Goal: Task Accomplishment & Management: Manage account settings

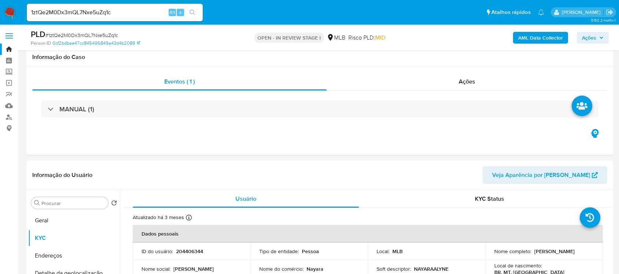
select select "10"
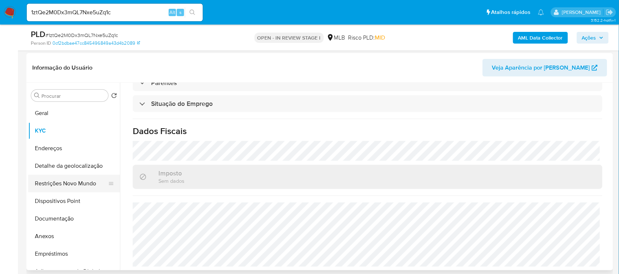
scroll to position [92, 0]
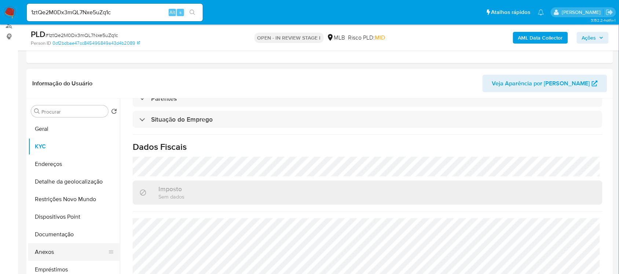
click at [59, 250] on button "Anexos" at bounding box center [71, 252] width 86 height 18
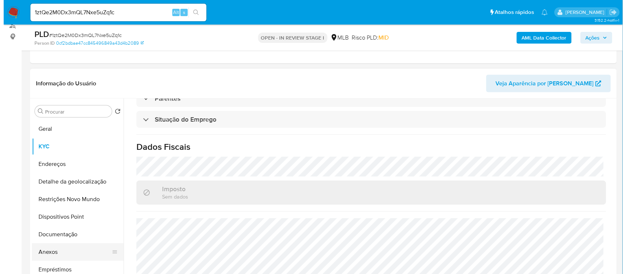
scroll to position [0, 0]
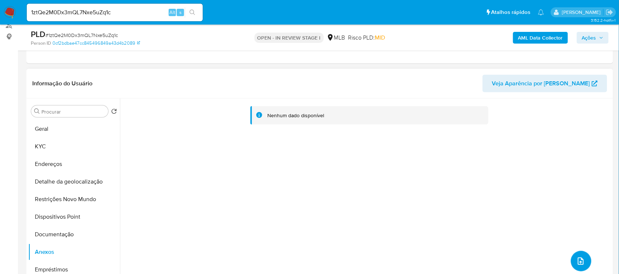
click at [582, 259] on icon "upload-file" at bounding box center [580, 261] width 9 height 9
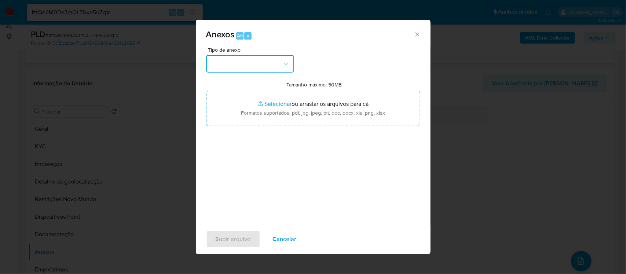
click at [282, 63] on icon "button" at bounding box center [285, 63] width 7 height 7
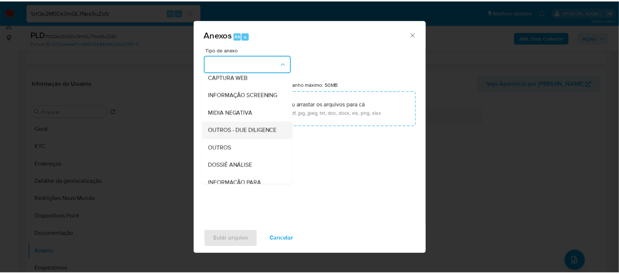
scroll to position [74, 0]
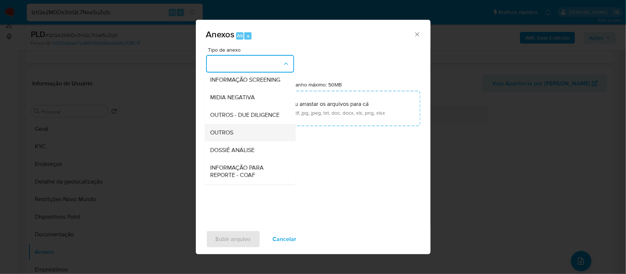
click at [224, 136] on span "OUTROS" at bounding box center [221, 132] width 23 height 7
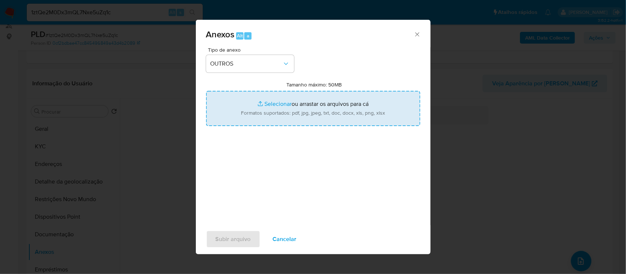
click at [269, 104] on input "Tamanho máximo: 50MB Selecionar arquivos" at bounding box center [313, 108] width 214 height 35
type input "C:\fakepath\SAR - xxxxx - CPF 01853330108 - NAYARA ALYNE BÓBBO CARRENHO.pdf"
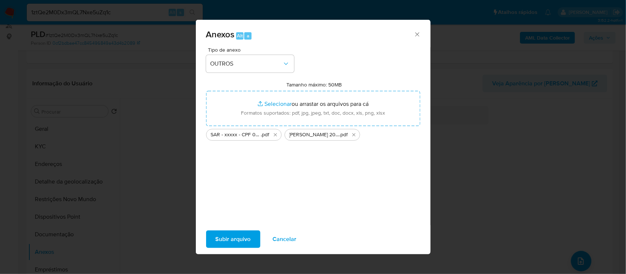
click at [248, 242] on span "Subir arquivo" at bounding box center [233, 239] width 35 height 16
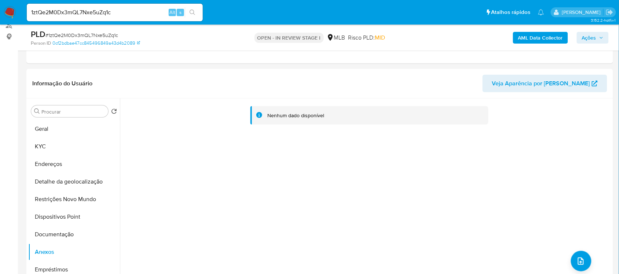
click at [602, 37] on icon "button" at bounding box center [601, 38] width 4 height 4
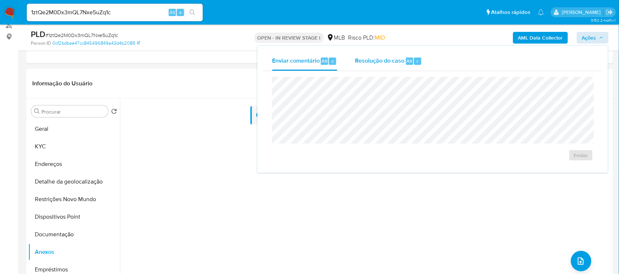
click at [400, 61] on span "Resolução do caso" at bounding box center [379, 60] width 49 height 8
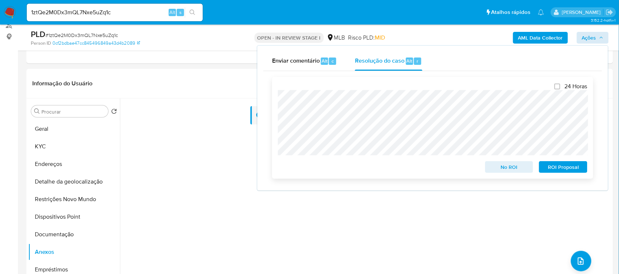
click at [574, 169] on span "ROI Proposal" at bounding box center [563, 167] width 38 height 10
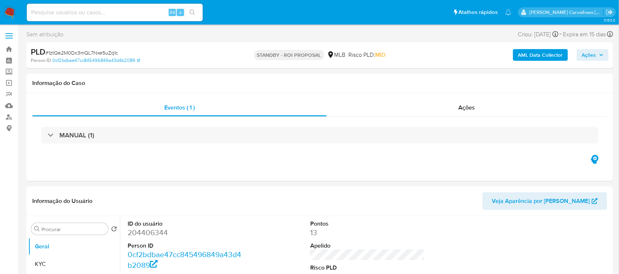
select select "10"
paste input "lNomTRtQezVAqaYa5bn3E9zC"
type input "lNomTRtQezVAqaYa5bn3E9zC"
click at [195, 17] on button "search-icon" at bounding box center [192, 12] width 15 height 10
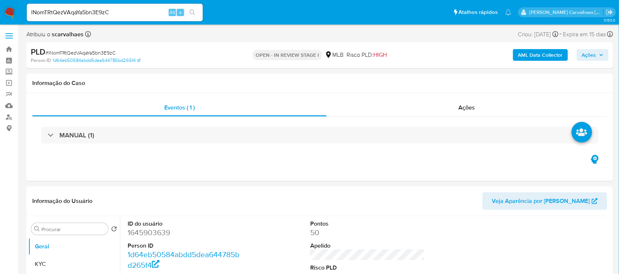
select select "10"
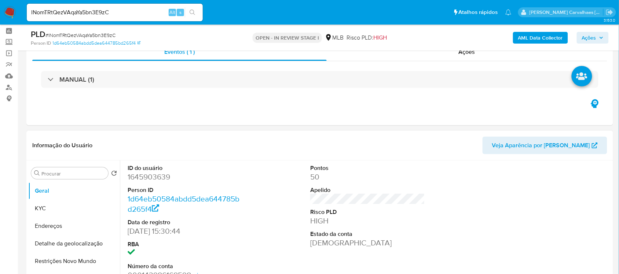
scroll to position [46, 0]
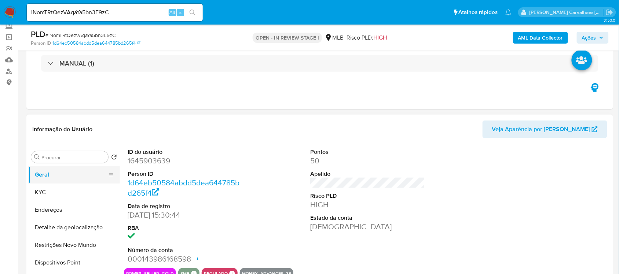
click at [55, 173] on button "Geral" at bounding box center [71, 175] width 86 height 18
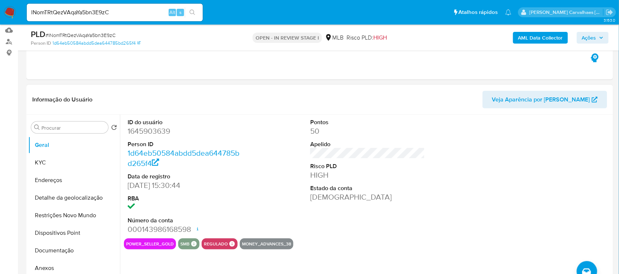
scroll to position [92, 0]
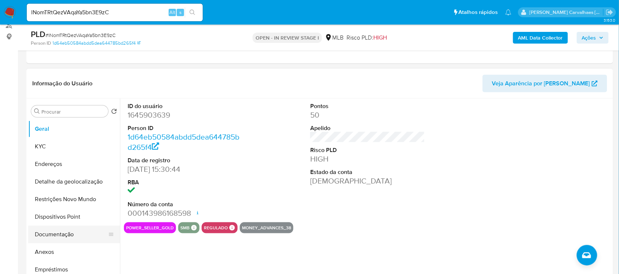
click at [73, 234] on button "Documentação" at bounding box center [71, 235] width 86 height 18
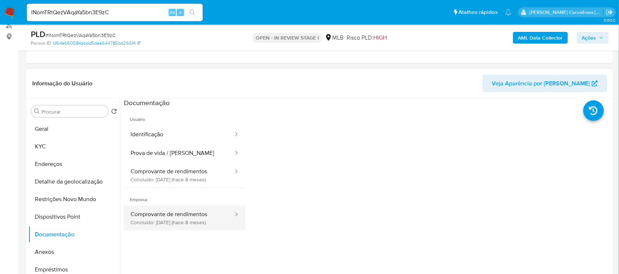
click at [173, 220] on button "Comprovante de rendimentos Concluído: 20/12/2024 (hace 8 meses)" at bounding box center [179, 218] width 110 height 25
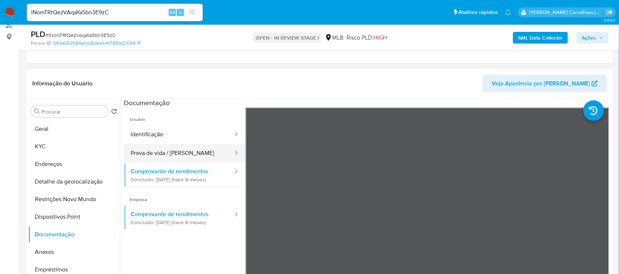
click at [192, 153] on button "Prova de vida / Selfie" at bounding box center [179, 153] width 110 height 19
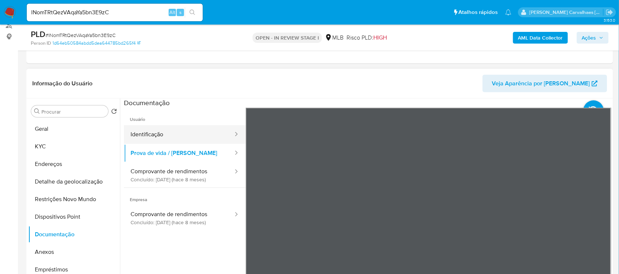
click at [164, 132] on button "Identificação" at bounding box center [179, 134] width 110 height 19
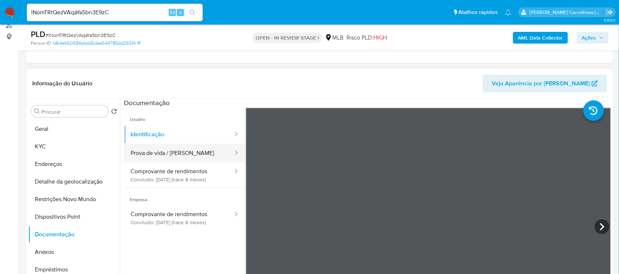
click at [191, 158] on button "Prova de vida / [PERSON_NAME]" at bounding box center [179, 153] width 110 height 19
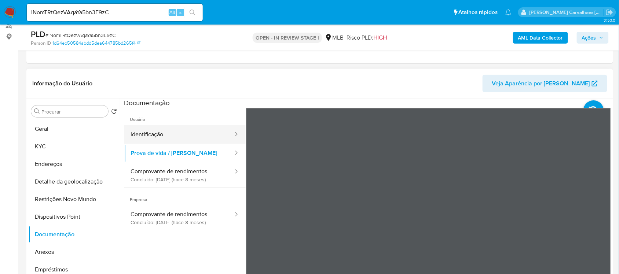
click at [181, 136] on button "Identificação" at bounding box center [179, 134] width 110 height 19
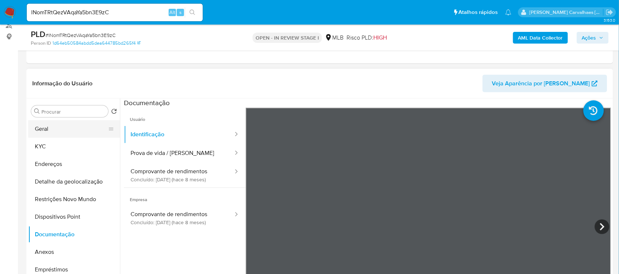
click at [50, 133] on button "Geral" at bounding box center [71, 129] width 86 height 18
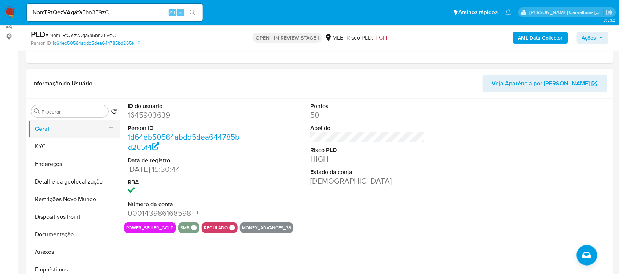
click at [60, 132] on button "Geral" at bounding box center [71, 129] width 86 height 18
click at [67, 125] on button "Geral" at bounding box center [71, 129] width 86 height 18
click at [71, 139] on button "KYC" at bounding box center [71, 147] width 86 height 18
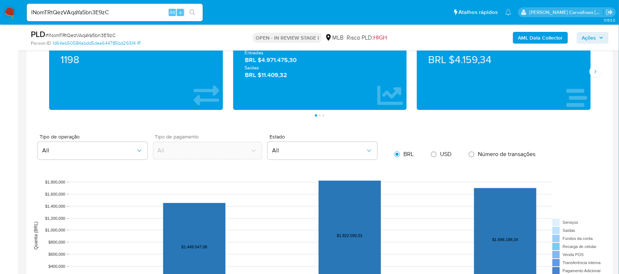
scroll to position [687, 0]
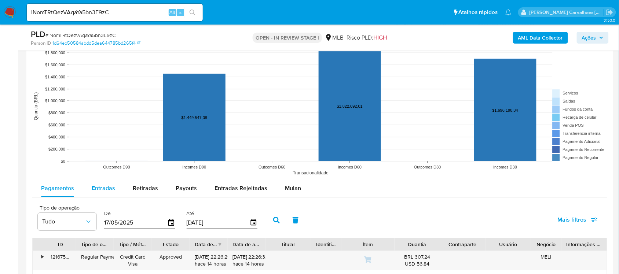
click at [103, 188] on span "Entradas" at bounding box center [103, 188] width 23 height 8
select select "10"
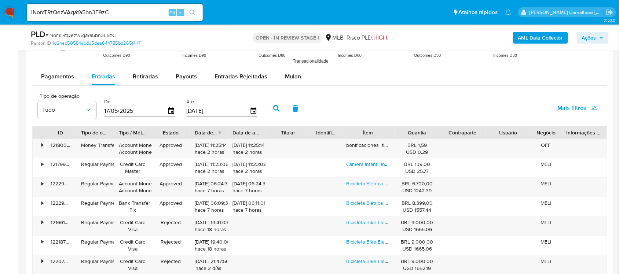
scroll to position [825, 0]
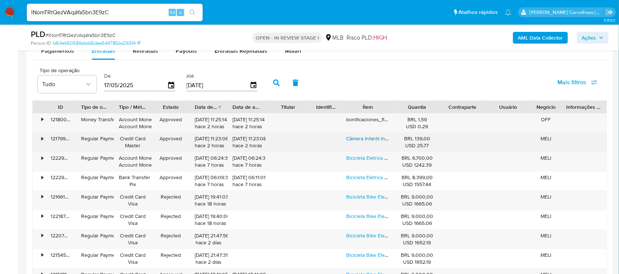
click at [366, 140] on link "Câmera Infantil Instantânea Filmadora Full Hd Câmera Frontal" at bounding box center [415, 138] width 138 height 7
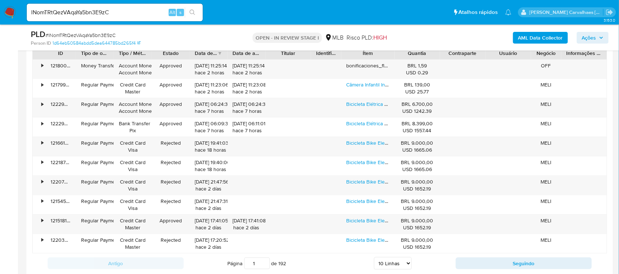
scroll to position [1008, 0]
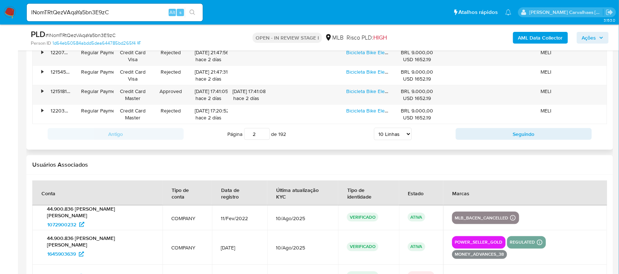
click at [264, 134] on input "2" at bounding box center [257, 134] width 26 height 12
click at [264, 134] on input "3" at bounding box center [257, 134] width 26 height 12
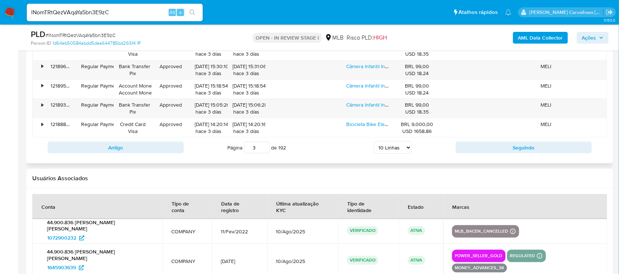
click at [261, 147] on input "3" at bounding box center [257, 148] width 26 height 12
click at [264, 146] on input "15" at bounding box center [257, 148] width 26 height 12
type input "15"
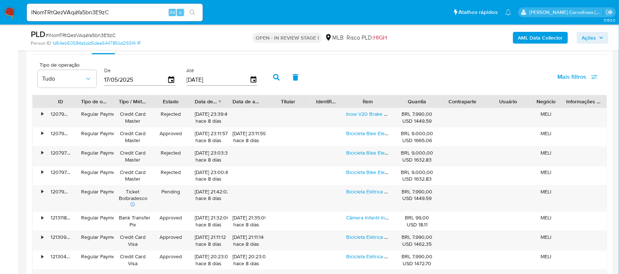
scroll to position [825, 0]
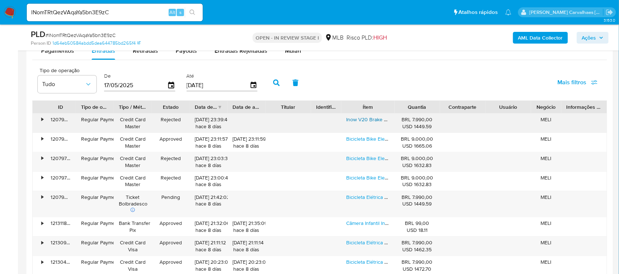
click at [357, 122] on link "Inow V20 Brake Bicicleta Elétrica Scooter 750w Freios Hidráulicos Alarme Fat Ba…" at bounding box center [477, 119] width 262 height 7
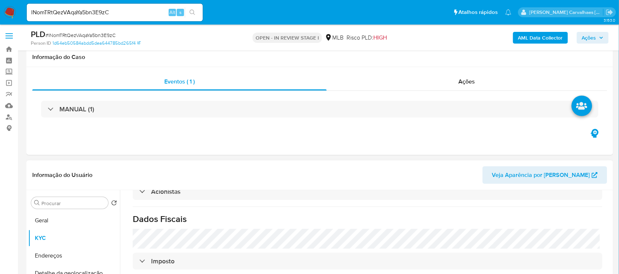
scroll to position [137, 0]
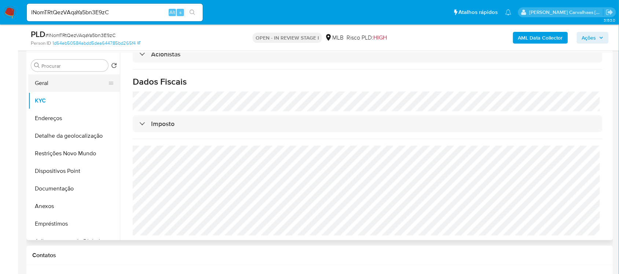
click at [68, 84] on button "Geral" at bounding box center [71, 83] width 86 height 18
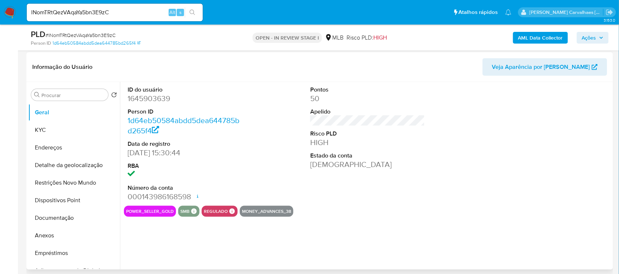
scroll to position [92, 0]
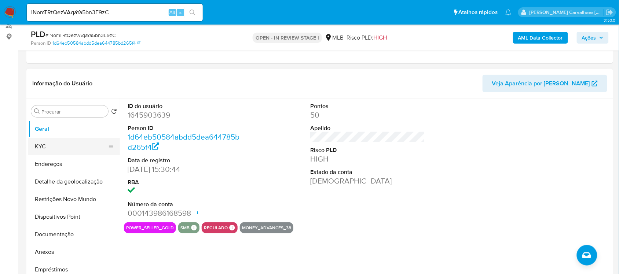
click at [61, 145] on button "KYC" at bounding box center [71, 147] width 86 height 18
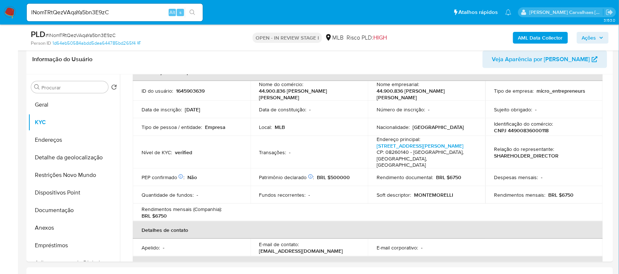
scroll to position [135, 0]
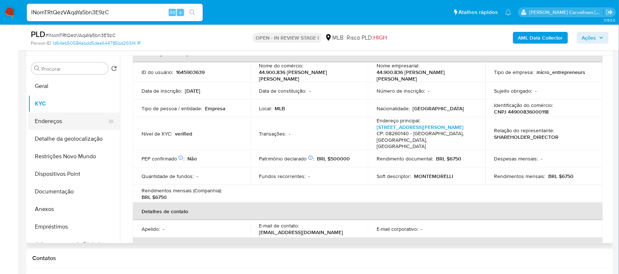
click at [56, 121] on button "Endereços" at bounding box center [71, 122] width 86 height 18
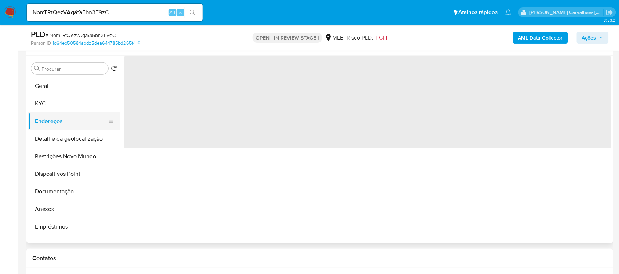
scroll to position [0, 0]
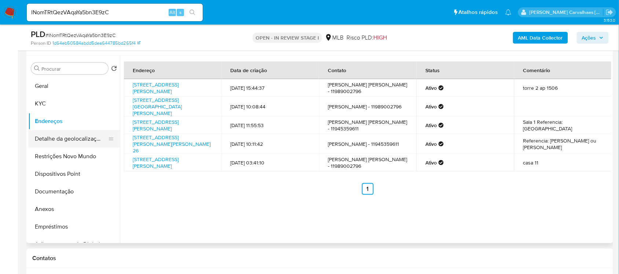
click at [88, 140] on button "Detalhe da geolocalização" at bounding box center [71, 139] width 86 height 18
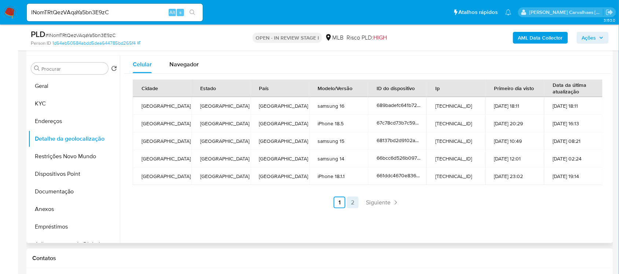
click at [351, 201] on link "2" at bounding box center [353, 203] width 12 height 12
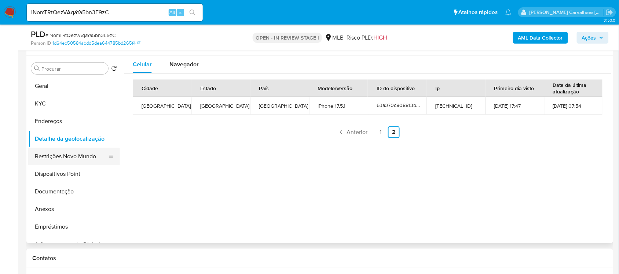
click at [87, 156] on button "Restrições Novo Mundo" at bounding box center [71, 157] width 86 height 18
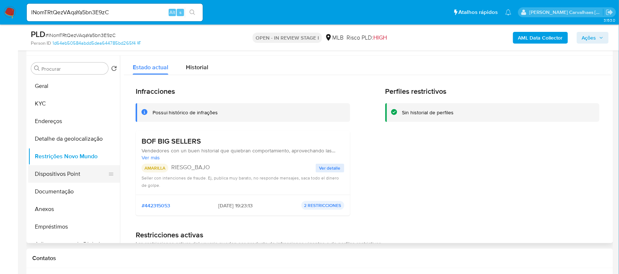
click at [39, 179] on button "Dispositivos Point" at bounding box center [71, 174] width 86 height 18
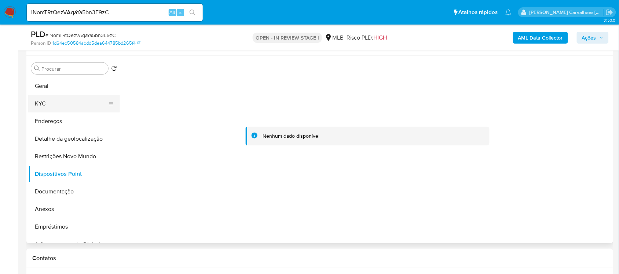
click at [45, 105] on button "KYC" at bounding box center [71, 104] width 86 height 18
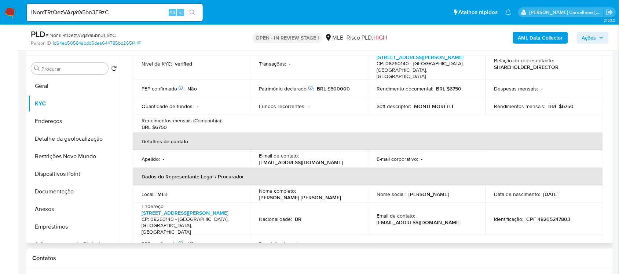
scroll to position [137, 0]
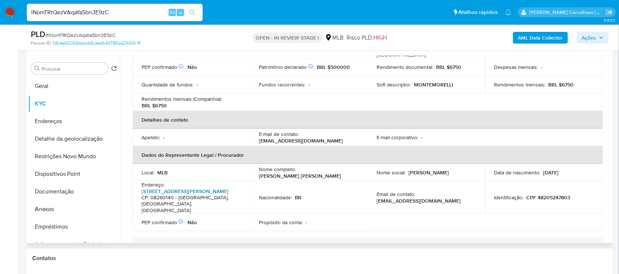
click at [170, 190] on link "Rua Tomoichi Shimizu 440, Colônia (zona Leste)" at bounding box center [185, 191] width 87 height 7
click at [54, 195] on button "Documentação" at bounding box center [71, 192] width 86 height 18
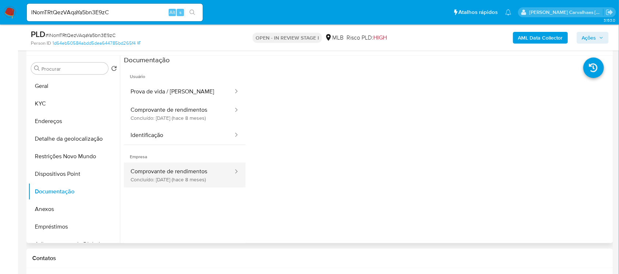
click at [179, 175] on button "Comprovante de rendimentos Concluído: 20/12/2024 (hace 8 meses)" at bounding box center [179, 175] width 110 height 25
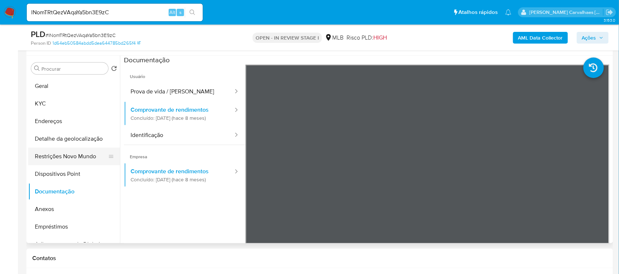
click at [84, 154] on button "Restrições Novo Mundo" at bounding box center [71, 157] width 86 height 18
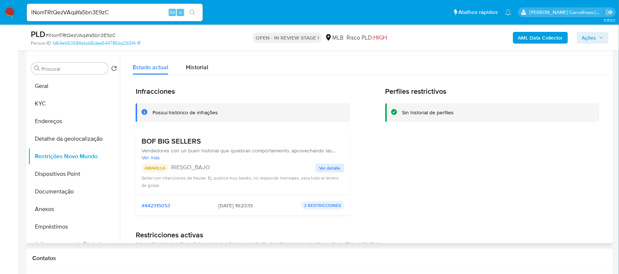
click at [316, 206] on p "2 RESTRICCIONES" at bounding box center [322, 205] width 43 height 9
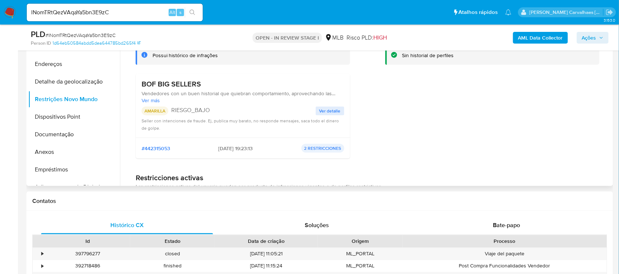
scroll to position [135, 0]
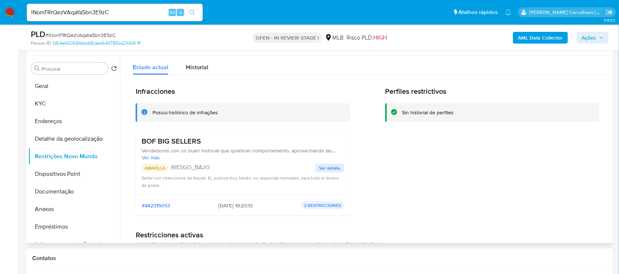
click at [323, 166] on span "Ver detalle" at bounding box center [329, 168] width 21 height 7
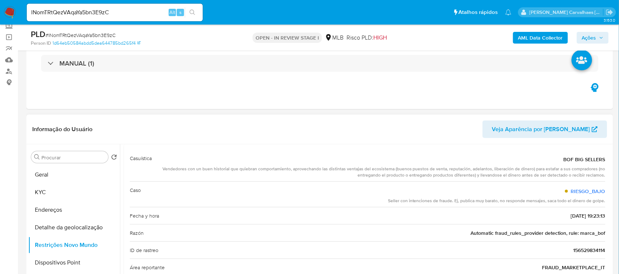
scroll to position [0, 0]
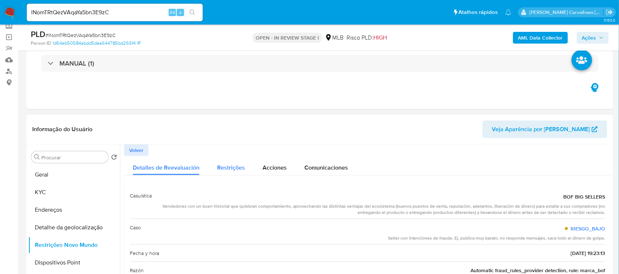
click at [225, 168] on span "Restrições" at bounding box center [231, 168] width 28 height 8
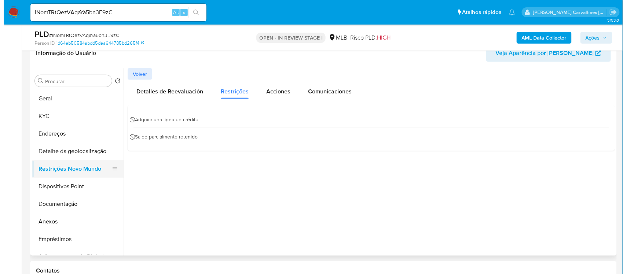
scroll to position [137, 0]
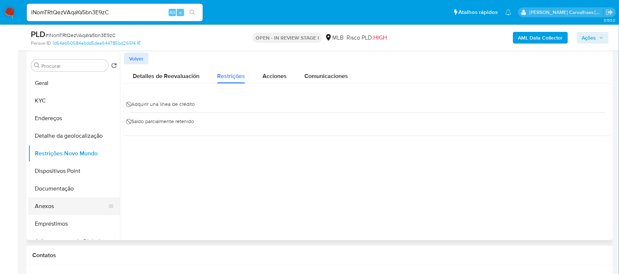
click at [52, 203] on button "Anexos" at bounding box center [71, 207] width 86 height 18
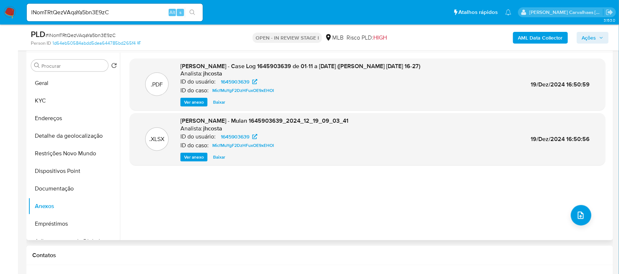
click at [196, 99] on span "Ver anexo" at bounding box center [194, 102] width 20 height 7
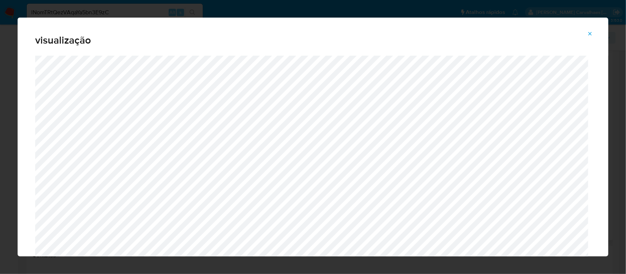
click at [587, 33] on button "Attachment preview" at bounding box center [590, 34] width 16 height 12
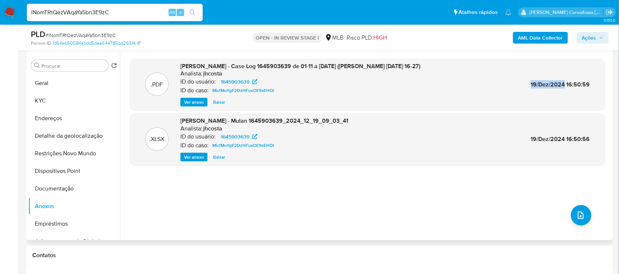
drag, startPoint x: 527, startPoint y: 82, endPoint x: 564, endPoint y: 87, distance: 37.4
click at [564, 87] on div ".PDF DOSSIÊ ANÁLISE - Case Log 1645903639 de 01-11 a 19-12-2024 (criado em 19-1…" at bounding box center [367, 84] width 468 height 45
copy span "19/Dez/2024"
click at [581, 215] on icon "upload-file" at bounding box center [580, 215] width 9 height 9
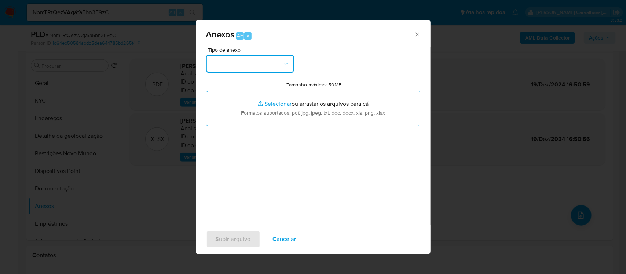
click at [287, 65] on icon "button" at bounding box center [285, 63] width 7 height 7
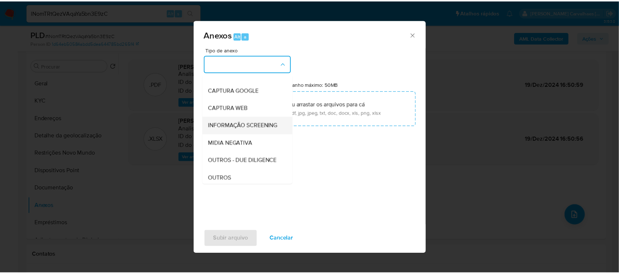
scroll to position [92, 0]
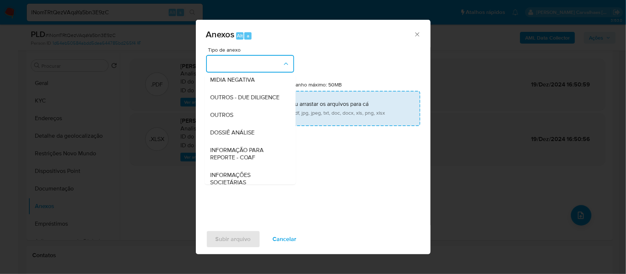
click at [252, 124] on div "OUTROS" at bounding box center [247, 115] width 75 height 18
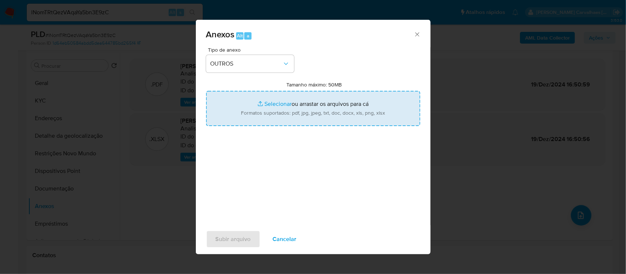
click at [274, 106] on input "Tamanho máximo: 50MB Selecionar arquivos" at bounding box center [313, 108] width 214 height 35
type input "C:\fakepath\SAR - xxxx - CNPJ 44900836000118 - 44.900.836 BIANCA SILVA.pdf"
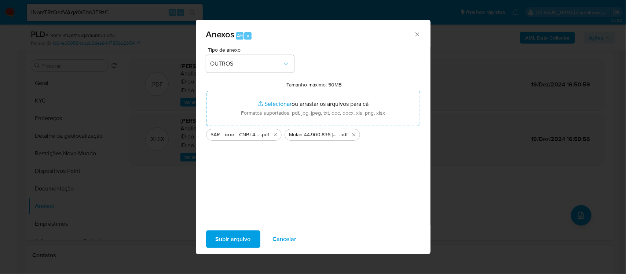
click at [230, 239] on span "Subir arquivo" at bounding box center [233, 239] width 35 height 16
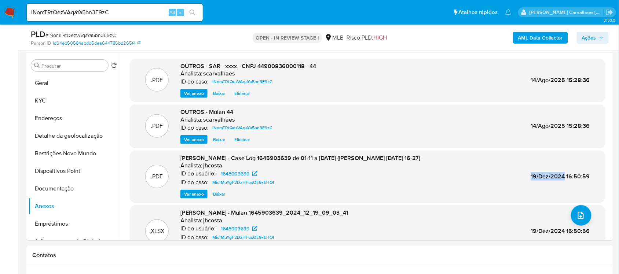
click at [587, 37] on span "Ações" at bounding box center [589, 38] width 14 height 12
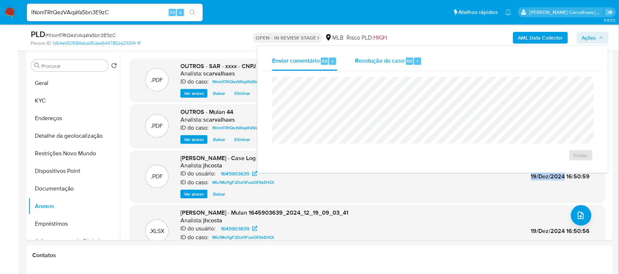
click at [380, 59] on span "Resolução do caso" at bounding box center [379, 60] width 49 height 8
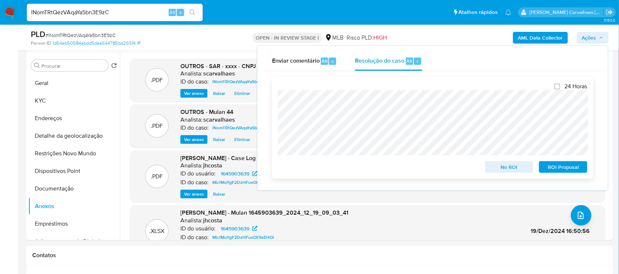
click at [564, 165] on span "ROI Proposal" at bounding box center [563, 167] width 38 height 10
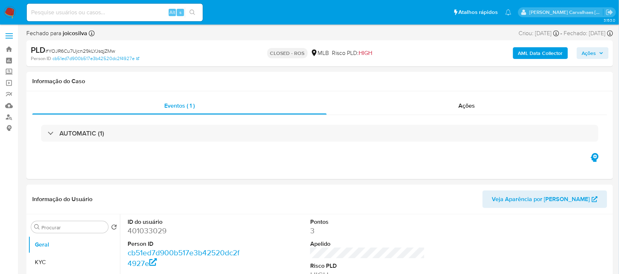
select select "10"
click at [9, 115] on link "Localizador de pessoas" at bounding box center [43, 116] width 87 height 11
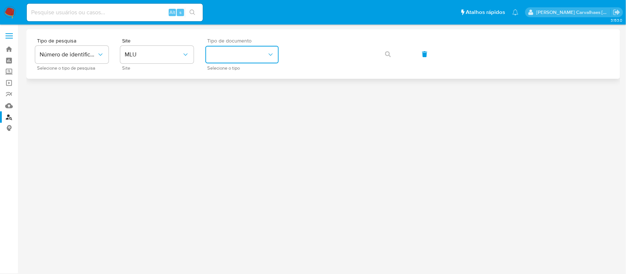
drag, startPoint x: 76, startPoint y: 10, endPoint x: 235, endPoint y: 54, distance: 165.1
click at [235, 54] on button "identificationType" at bounding box center [241, 55] width 73 height 18
click at [178, 54] on span "MLU" at bounding box center [153, 54] width 57 height 7
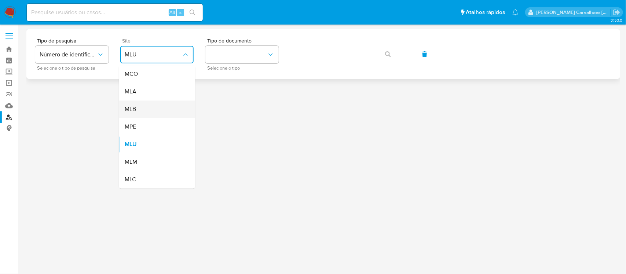
click at [135, 110] on span "MLB" at bounding box center [130, 109] width 11 height 7
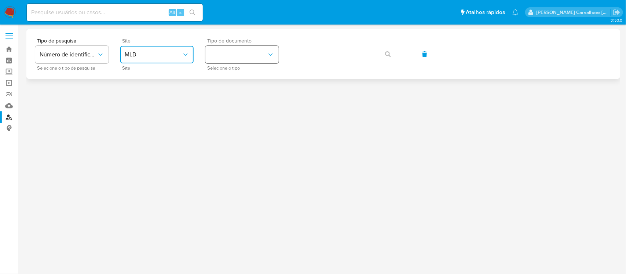
drag, startPoint x: 228, startPoint y: 55, endPoint x: 219, endPoint y: 52, distance: 9.6
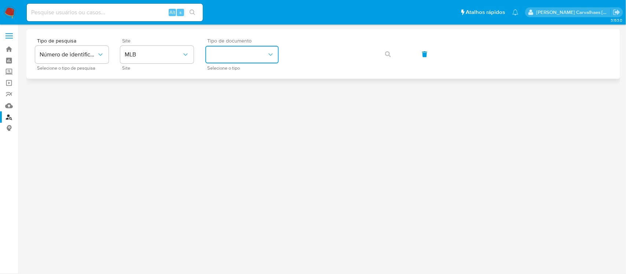
click at [261, 61] on button "identificationType" at bounding box center [241, 55] width 73 height 18
drag, startPoint x: 240, startPoint y: 97, endPoint x: 247, endPoint y: 88, distance: 11.3
click at [240, 98] on div "CPF CPF" at bounding box center [240, 103] width 60 height 25
click at [388, 52] on icon "button" at bounding box center [388, 54] width 6 height 6
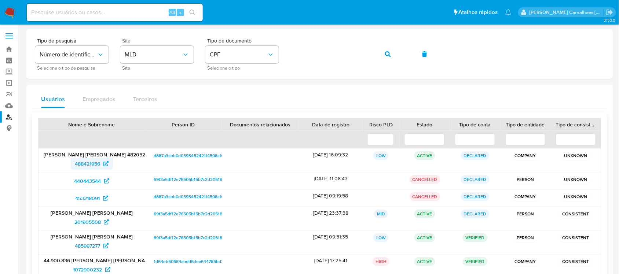
click at [96, 164] on span "488421956" at bounding box center [87, 164] width 25 height 12
click at [95, 217] on span "201905508" at bounding box center [87, 222] width 26 height 12
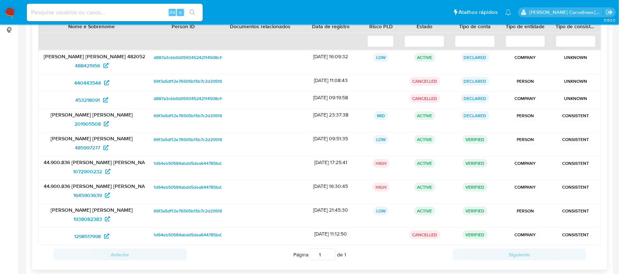
scroll to position [112, 0]
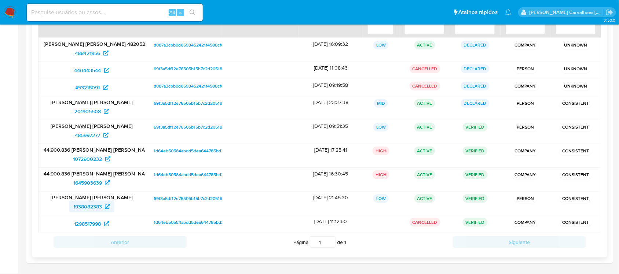
click at [92, 207] on span "1938082383" at bounding box center [87, 207] width 29 height 12
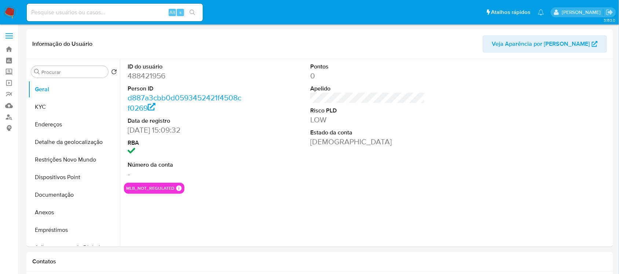
select select "10"
click at [61, 195] on button "Documentação" at bounding box center [71, 195] width 86 height 18
select select "10"
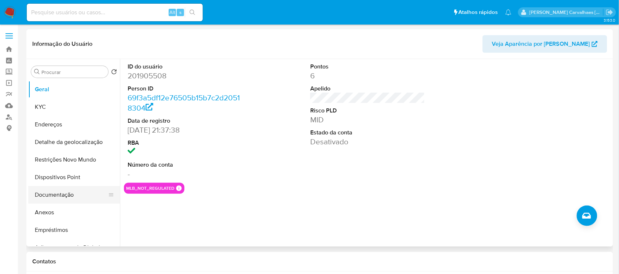
click at [51, 199] on button "Documentação" at bounding box center [71, 195] width 86 height 18
select select "10"
click at [60, 192] on button "Documentação" at bounding box center [71, 195] width 86 height 18
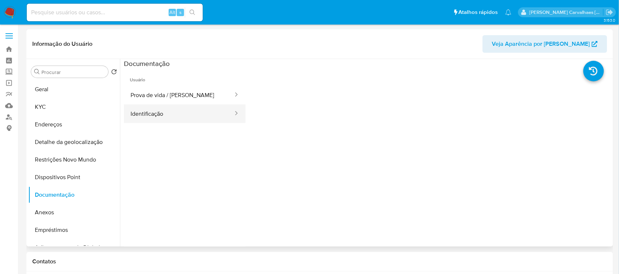
click at [161, 112] on button "Identificação" at bounding box center [179, 113] width 110 height 19
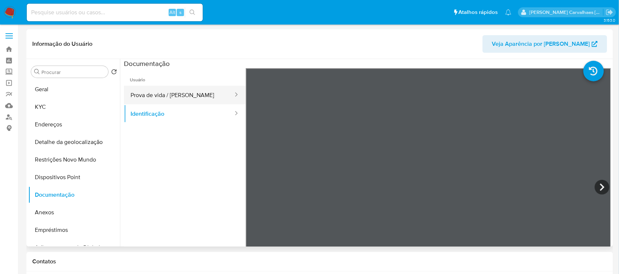
click at [177, 94] on button "Prova de vida / Selfie" at bounding box center [179, 95] width 110 height 19
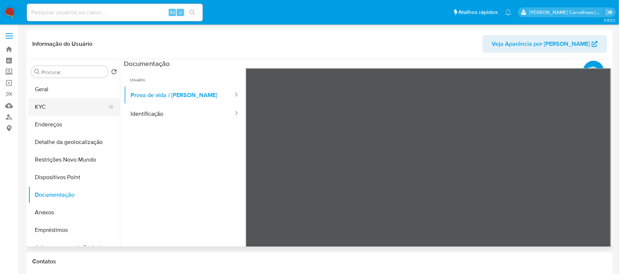
click at [52, 109] on button "KYC" at bounding box center [71, 107] width 86 height 18
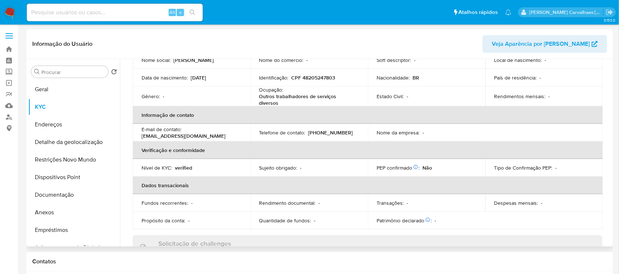
scroll to position [92, 0]
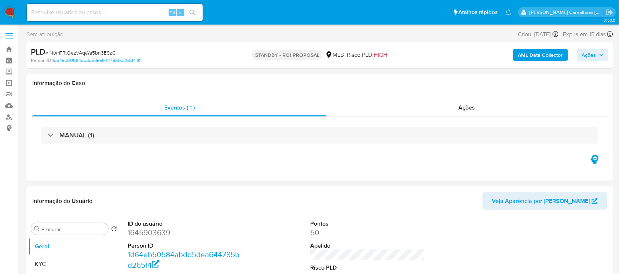
select select "10"
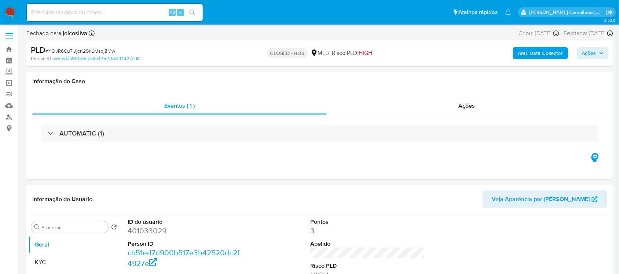
select select "10"
paste input "DsyyYjQ3Iewqd3Z34qKTjreC"
click at [30, 10] on input "DsyyYjQ3Iewqd3Z34qKTjreC" at bounding box center [115, 13] width 176 height 10
type input "DsyyYjQ3Iewqd3Z34qKTjreC"
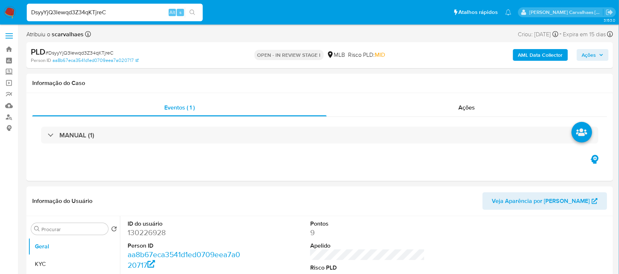
select select "10"
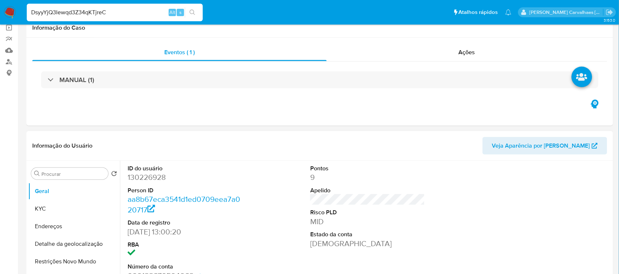
scroll to position [92, 0]
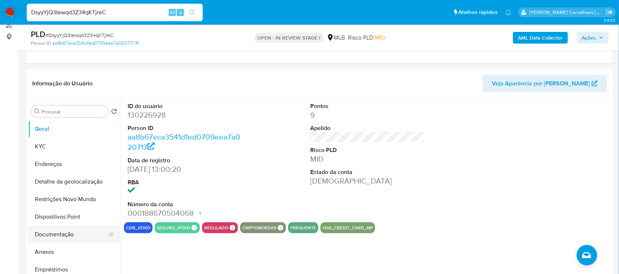
click at [61, 234] on button "Documentação" at bounding box center [71, 235] width 86 height 18
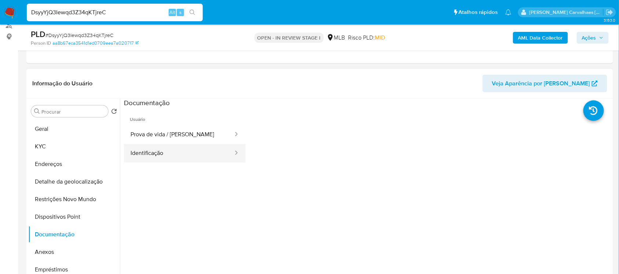
click at [218, 153] on button "Identificação" at bounding box center [179, 153] width 110 height 19
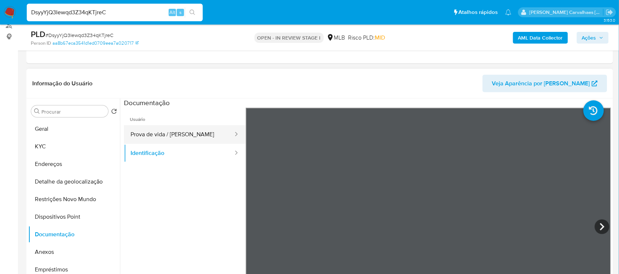
click at [190, 129] on button "Prova de vida / [PERSON_NAME]" at bounding box center [179, 134] width 110 height 19
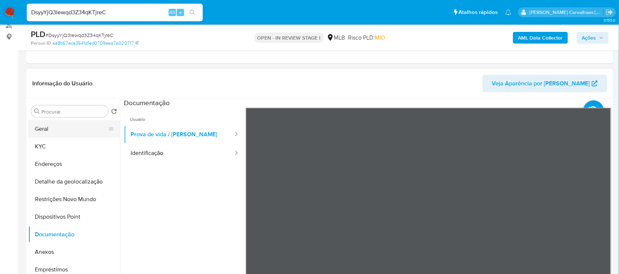
click at [85, 128] on button "Geral" at bounding box center [71, 129] width 86 height 18
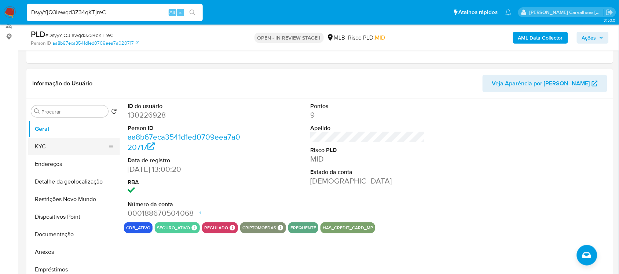
click at [57, 145] on button "KYC" at bounding box center [71, 147] width 86 height 18
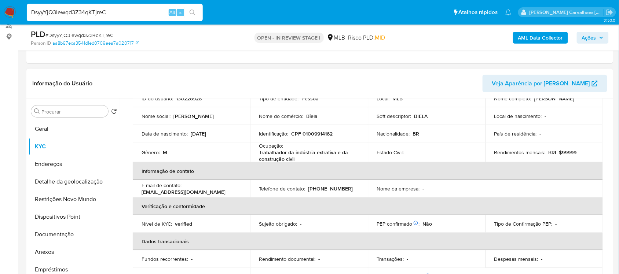
scroll to position [46, 0]
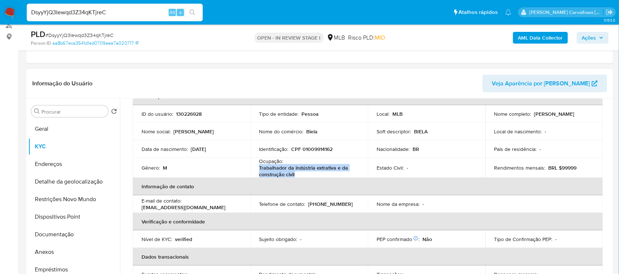
drag, startPoint x: 258, startPoint y: 168, endPoint x: 296, endPoint y: 173, distance: 37.5
click at [297, 173] on p "Trabalhador da indústria extrativa e da construção civil" at bounding box center [307, 171] width 97 height 13
copy p "Trabalhador da indústria extrativa e da construção civil"
click at [49, 249] on button "Anexos" at bounding box center [71, 252] width 86 height 18
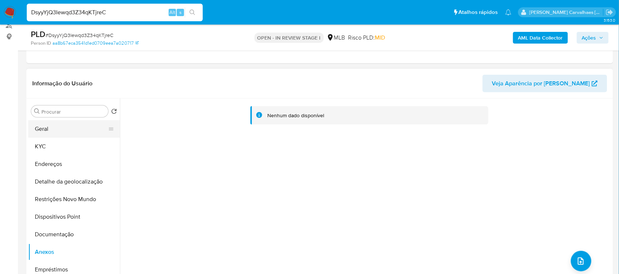
click at [82, 128] on button "Geral" at bounding box center [71, 129] width 86 height 18
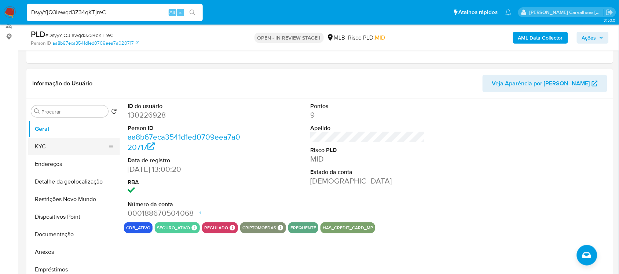
click at [61, 151] on button "KYC" at bounding box center [71, 147] width 86 height 18
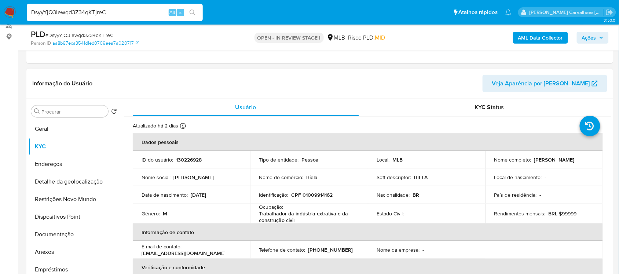
scroll to position [46, 0]
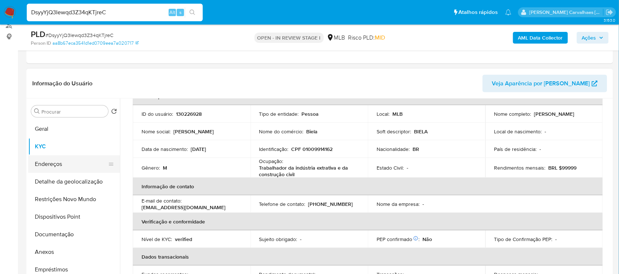
click at [56, 169] on button "Endereços" at bounding box center [71, 164] width 86 height 18
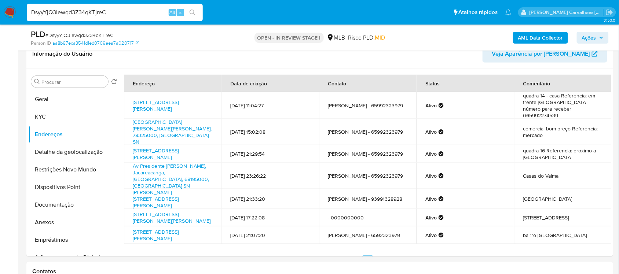
scroll to position [137, 0]
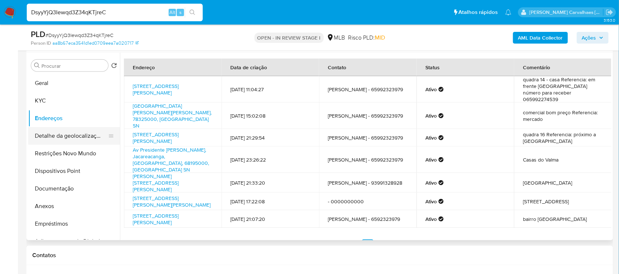
click at [51, 139] on button "Detalhe da geolocalização" at bounding box center [71, 136] width 86 height 18
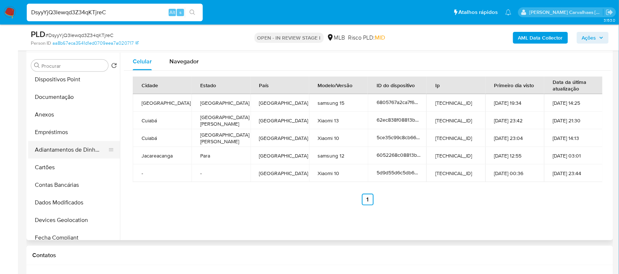
scroll to position [46, 0]
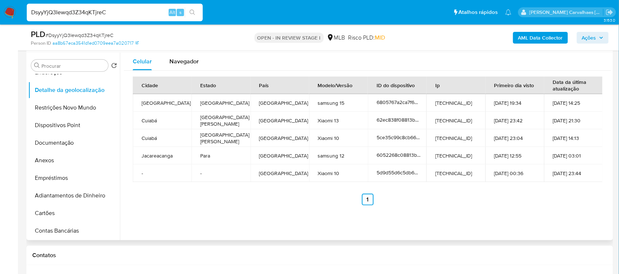
drag, startPoint x: 89, startPoint y: 105, endPoint x: 140, endPoint y: 120, distance: 52.7
click at [89, 105] on button "Restrições Novo Mundo" at bounding box center [74, 108] width 92 height 18
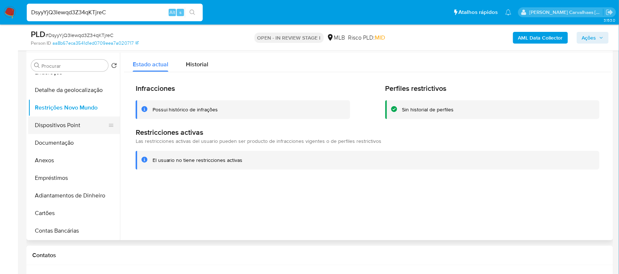
click at [63, 124] on button "Dispositivos Point" at bounding box center [71, 126] width 86 height 18
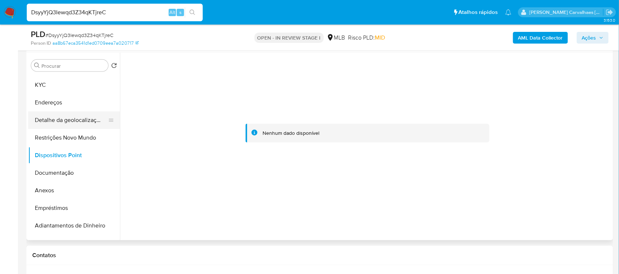
scroll to position [0, 0]
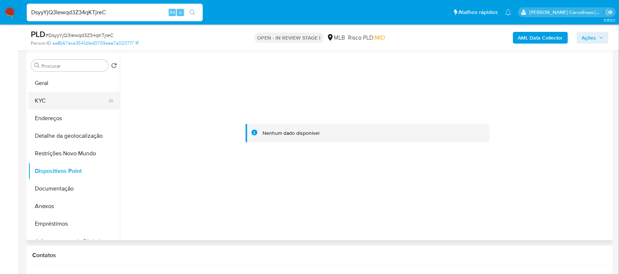
click at [57, 103] on button "KYC" at bounding box center [71, 101] width 86 height 18
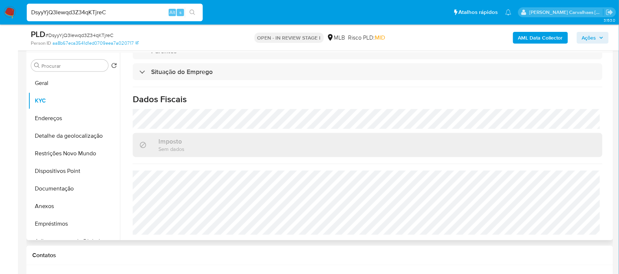
scroll to position [314, 0]
click at [57, 170] on button "Dispositivos Point" at bounding box center [71, 171] width 86 height 18
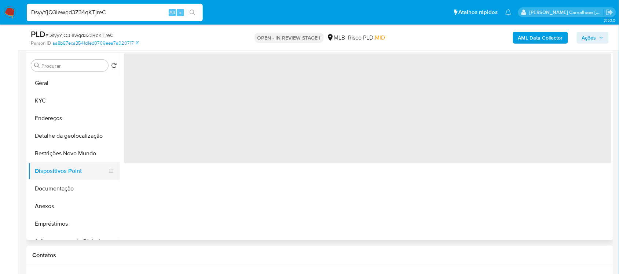
scroll to position [0, 0]
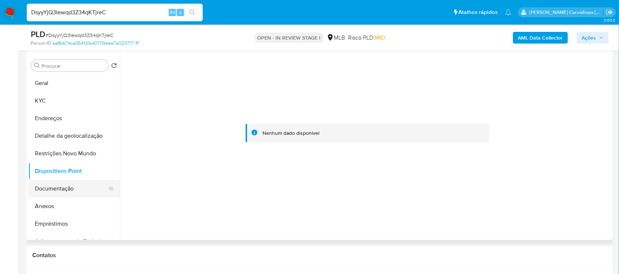
click at [66, 190] on button "Documentação" at bounding box center [71, 189] width 86 height 18
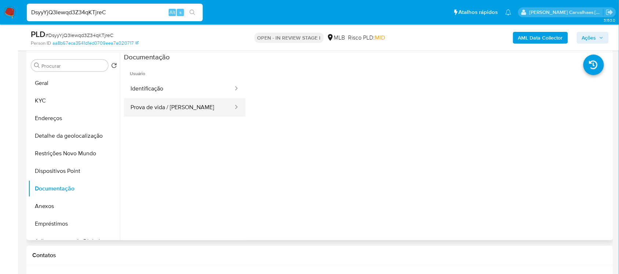
click at [177, 107] on button "Prova de vida / Selfie" at bounding box center [179, 107] width 110 height 19
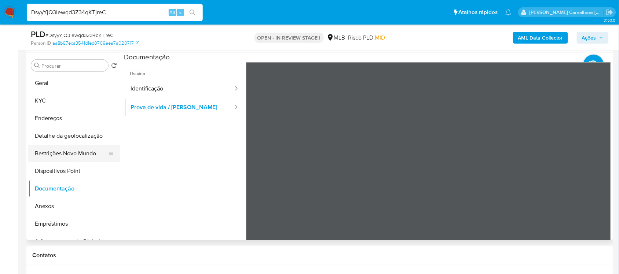
click at [90, 149] on button "Restrições Novo Mundo" at bounding box center [71, 154] width 86 height 18
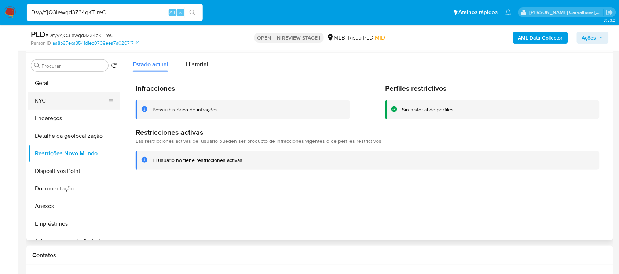
click at [53, 95] on button "KYC" at bounding box center [71, 101] width 86 height 18
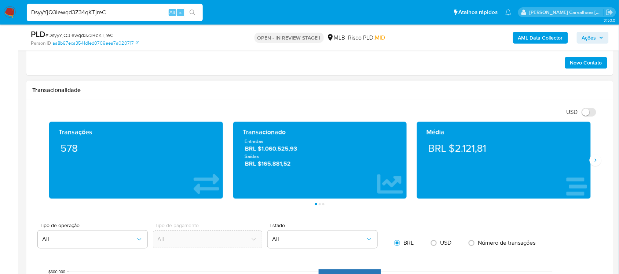
scroll to position [458, 0]
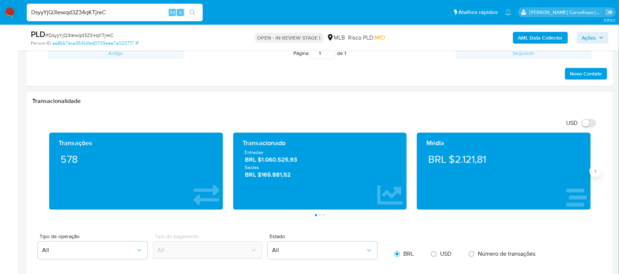
click at [593, 173] on button "Siguiente" at bounding box center [596, 171] width 12 height 12
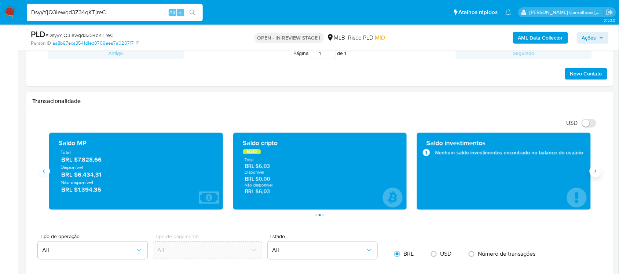
click at [593, 173] on icon "Siguiente" at bounding box center [596, 171] width 6 height 6
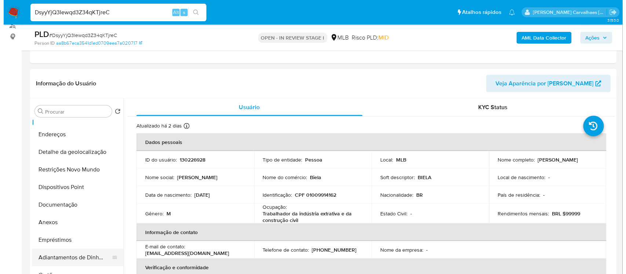
scroll to position [46, 0]
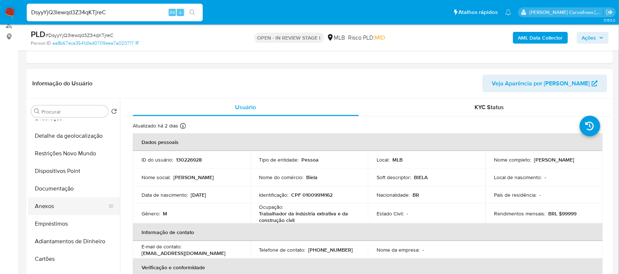
click at [58, 206] on button "Anexos" at bounding box center [71, 207] width 86 height 18
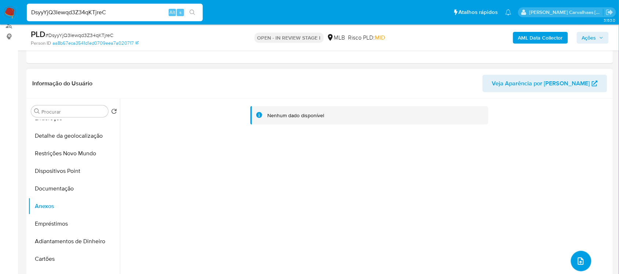
click at [576, 263] on icon "upload-file" at bounding box center [580, 261] width 9 height 9
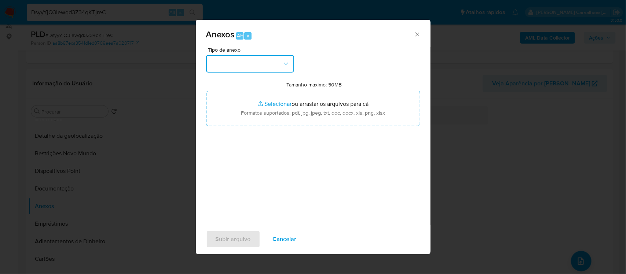
click at [280, 65] on button "button" at bounding box center [250, 64] width 88 height 18
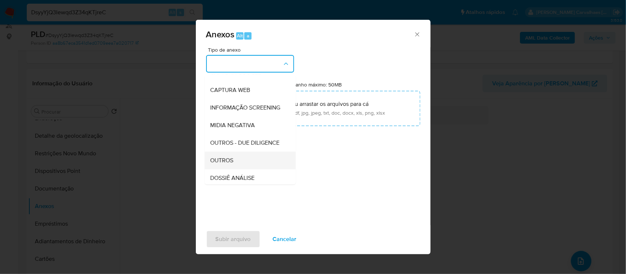
click at [245, 169] on div "OUTROS" at bounding box center [247, 161] width 75 height 18
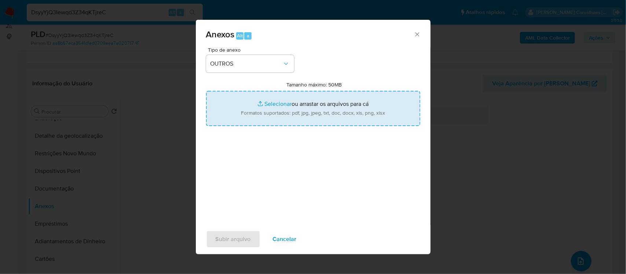
click at [267, 104] on input "Tamanho máximo: 50MB Selecionar arquivos" at bounding box center [313, 108] width 214 height 35
type input "C:\fakepath\SAR - xxxxx - CPF 01009914162 - GILBERTO BIELA RODRIGUES.pdf"
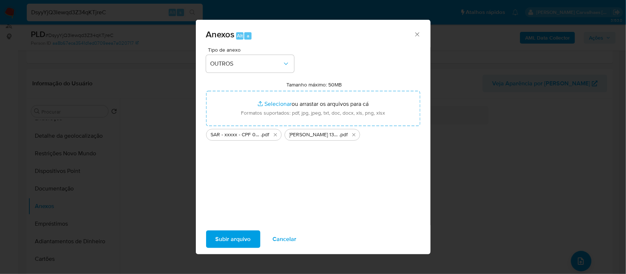
click at [217, 244] on span "Subir arquivo" at bounding box center [233, 239] width 35 height 16
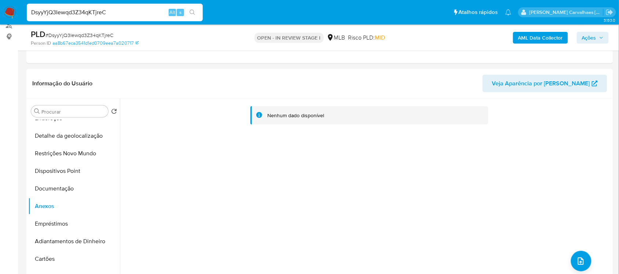
click at [595, 39] on span "Ações" at bounding box center [589, 38] width 14 height 12
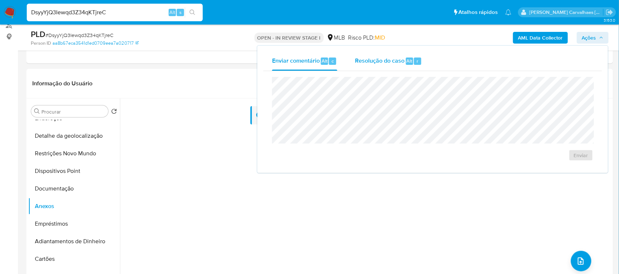
click at [371, 63] on span "Resolução do caso" at bounding box center [379, 60] width 49 height 8
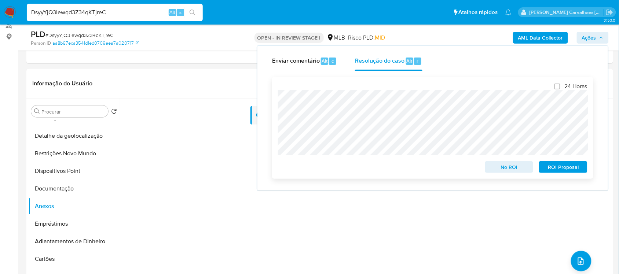
click at [555, 166] on span "ROI Proposal" at bounding box center [563, 167] width 38 height 10
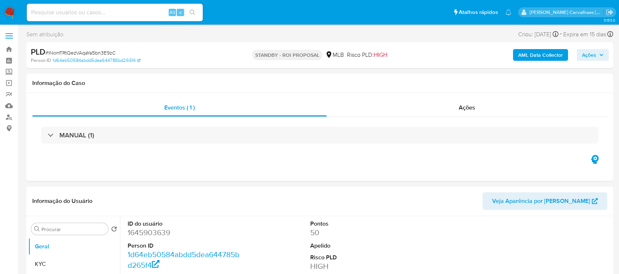
select select "10"
click at [7, 51] on link "Bandeja" at bounding box center [43, 49] width 87 height 11
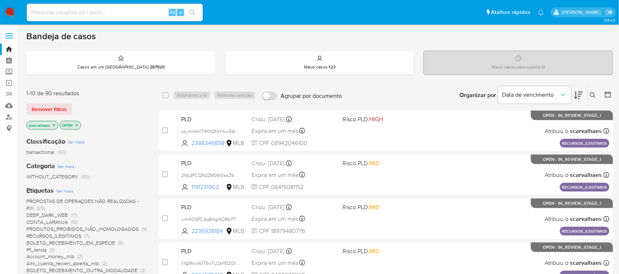
click at [576, 96] on icon at bounding box center [578, 96] width 9 height 8
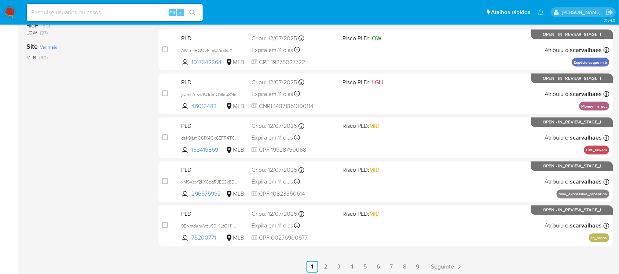
scroll to position [304, 0]
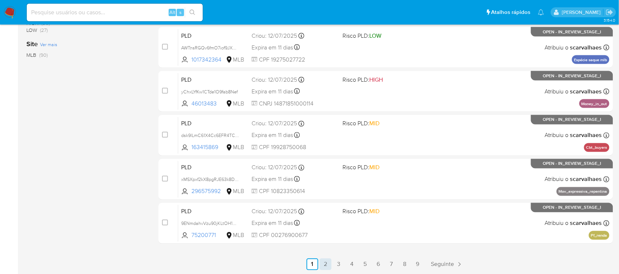
click at [323, 263] on link "2" at bounding box center [326, 265] width 12 height 12
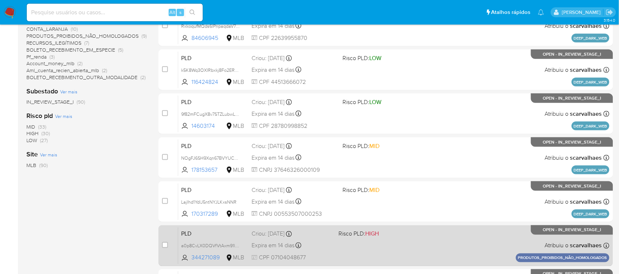
scroll to position [304, 0]
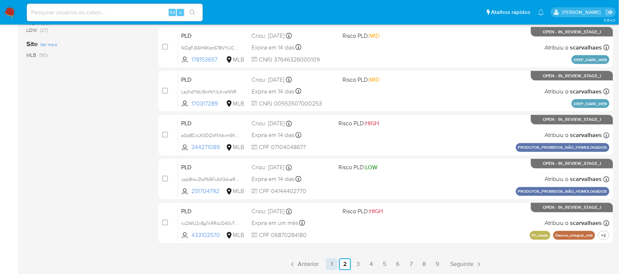
click at [329, 263] on link "1" at bounding box center [332, 265] width 12 height 12
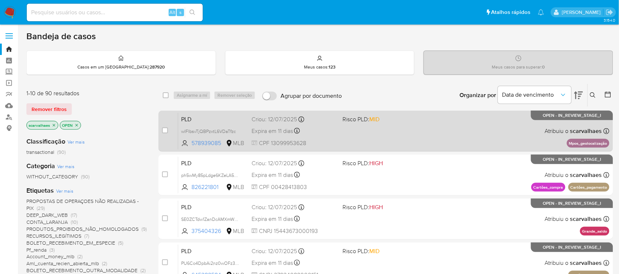
click at [397, 127] on div "PLD wIFlbsvTjQBPzxtL6VDaTfzc 578939085 MLB Risco PLD: MID Criou: 12/07/2025 Cri…" at bounding box center [393, 131] width 431 height 37
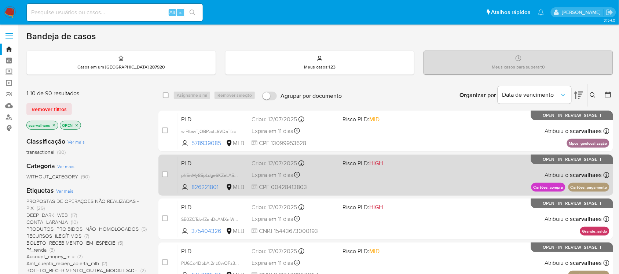
click at [294, 186] on span "CPF 00428413803" at bounding box center [294, 187] width 85 height 8
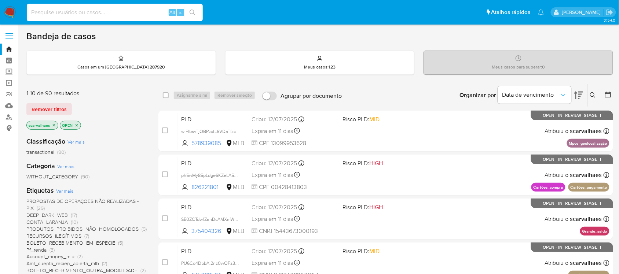
click at [65, 8] on input at bounding box center [115, 13] width 176 height 10
paste input "a0p8CvLX0DQVfVtAxm91ld5i"
type input "a0p8CvLX0DQVfVtAxm91ld5i"
click at [193, 8] on button "search-icon" at bounding box center [192, 12] width 15 height 10
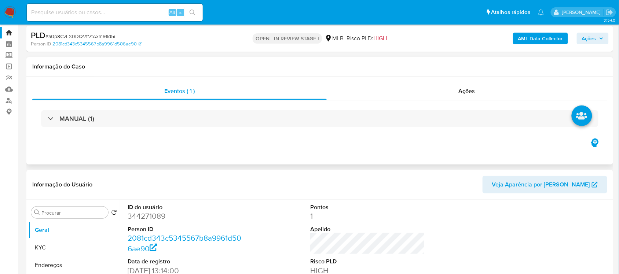
select select "10"
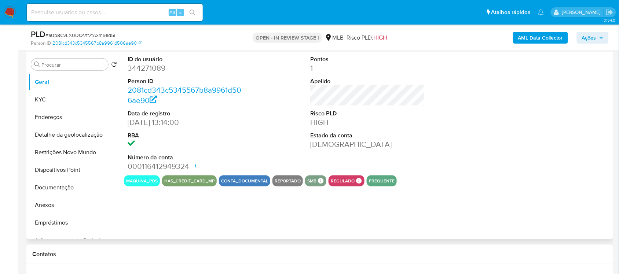
scroll to position [183, 0]
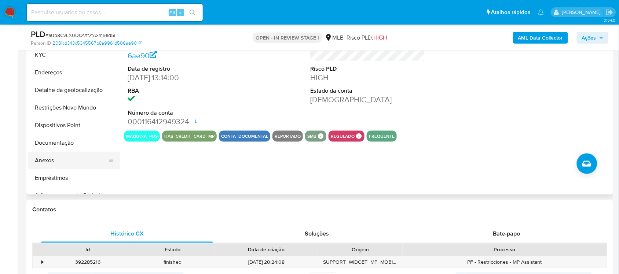
click at [67, 162] on button "Anexos" at bounding box center [71, 161] width 86 height 18
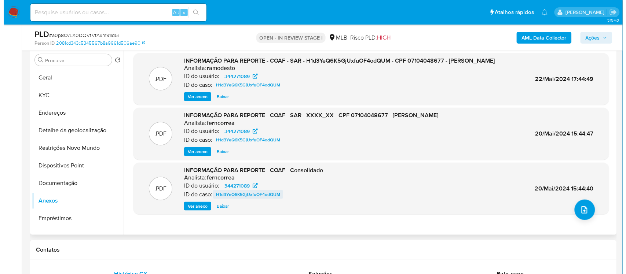
scroll to position [92, 0]
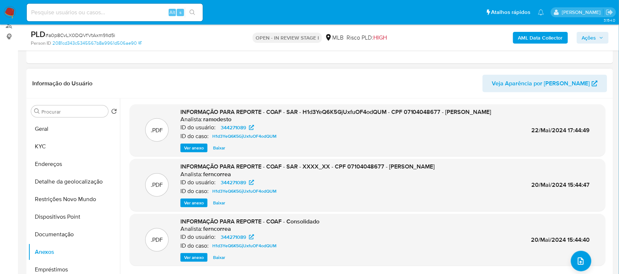
click at [199, 152] on span "Ver anexo" at bounding box center [194, 147] width 20 height 7
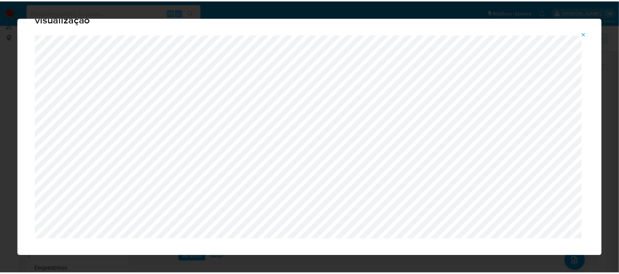
scroll to position [33, 0]
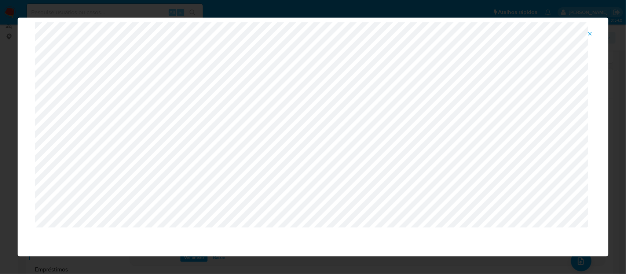
click at [591, 32] on icon "Attachment preview" at bounding box center [590, 34] width 6 height 6
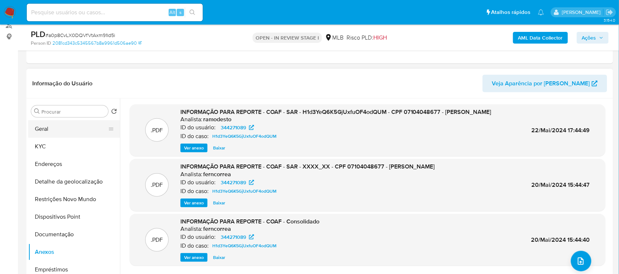
click at [68, 132] on button "Geral" at bounding box center [71, 129] width 86 height 18
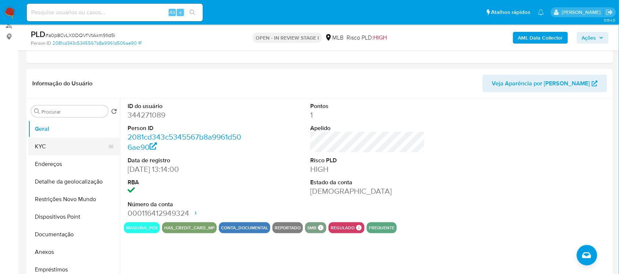
click at [48, 150] on button "KYC" at bounding box center [71, 147] width 86 height 18
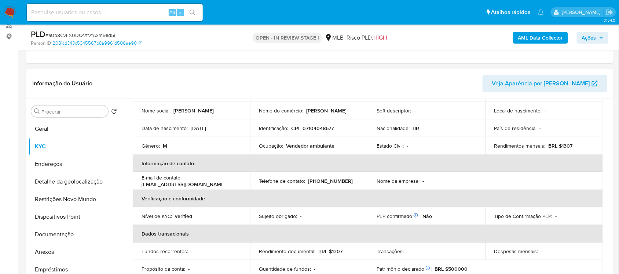
scroll to position [46, 0]
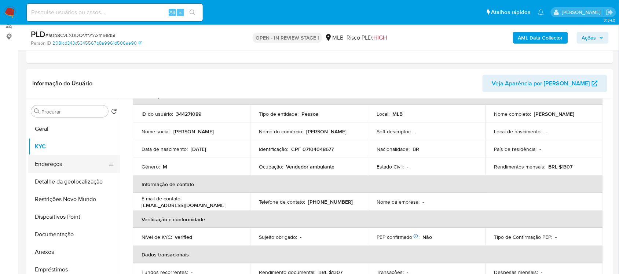
click at [49, 165] on button "Endereços" at bounding box center [71, 164] width 86 height 18
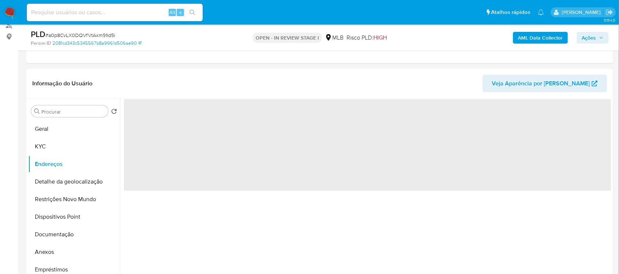
scroll to position [0, 0]
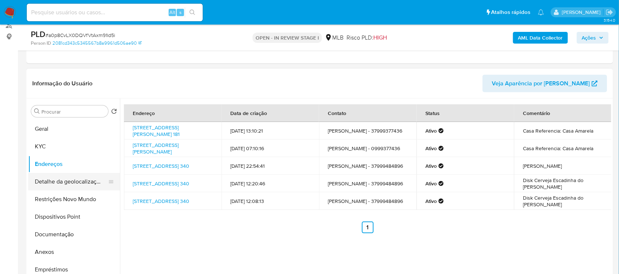
click at [53, 188] on button "Detalhe da geolocalização" at bounding box center [71, 182] width 86 height 18
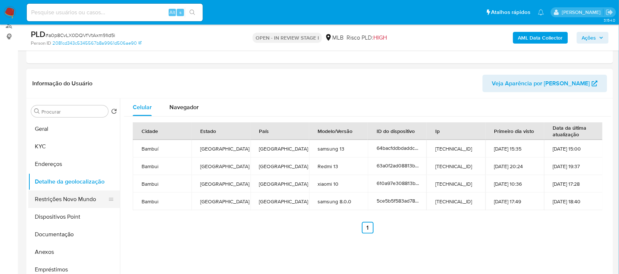
click at [81, 201] on button "Restrições Novo Mundo" at bounding box center [71, 200] width 86 height 18
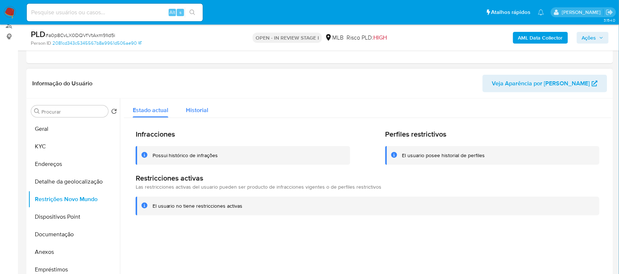
click at [199, 106] on span "Historial" at bounding box center [197, 110] width 22 height 8
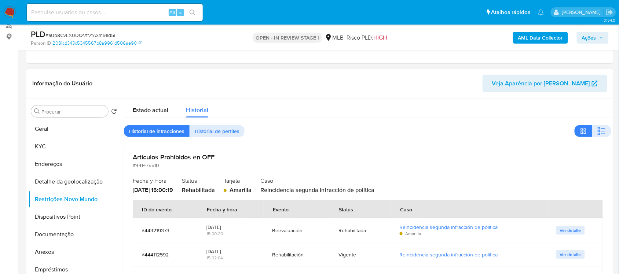
scroll to position [29, 0]
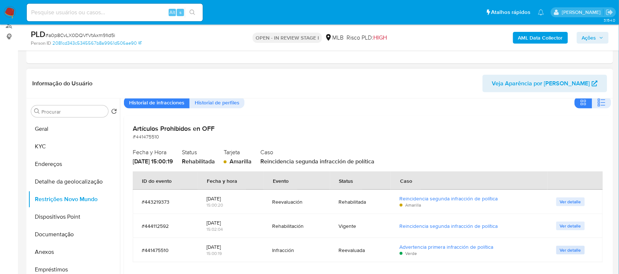
click at [569, 249] on span "Ver detalle" at bounding box center [570, 250] width 21 height 7
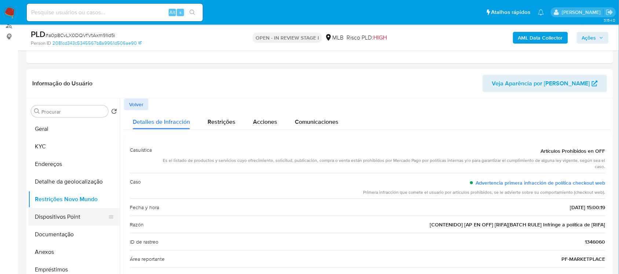
click at [65, 219] on button "Dispositivos Point" at bounding box center [71, 217] width 86 height 18
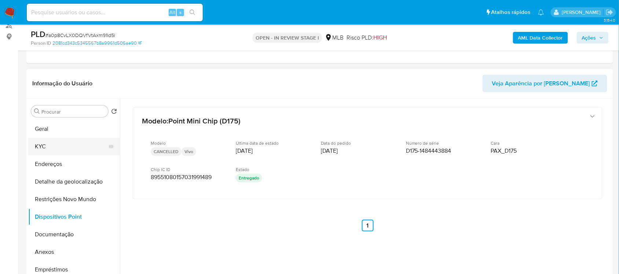
click at [50, 148] on button "KYC" at bounding box center [71, 147] width 86 height 18
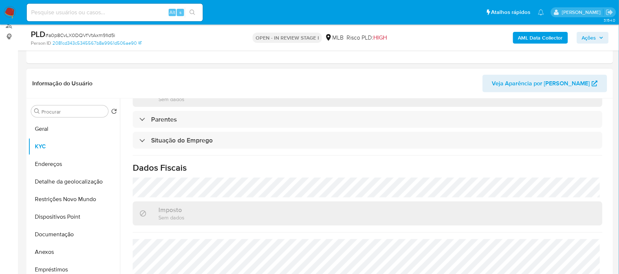
scroll to position [312, 0]
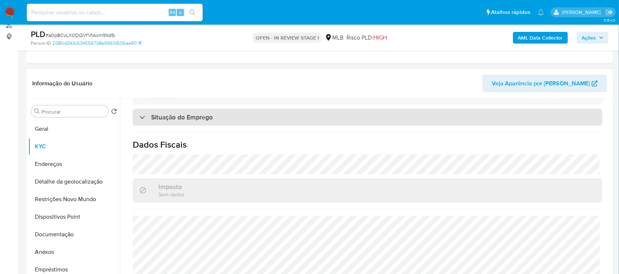
click at [142, 114] on div "Situação do Emprego" at bounding box center [175, 117] width 73 height 8
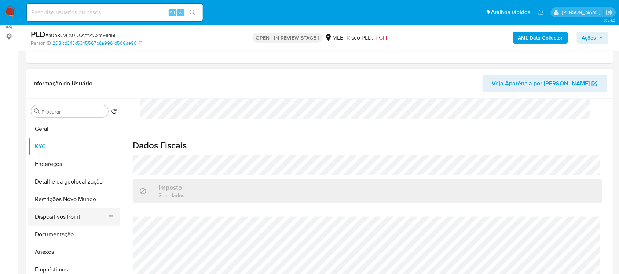
scroll to position [418, 0]
click at [54, 129] on button "Geral" at bounding box center [71, 129] width 86 height 18
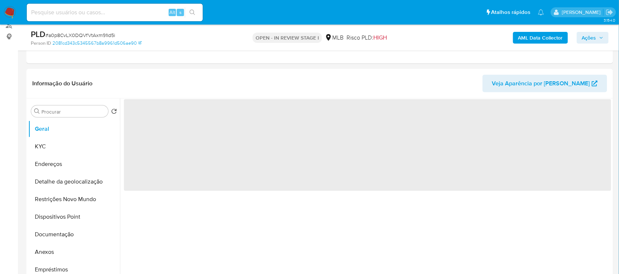
scroll to position [0, 0]
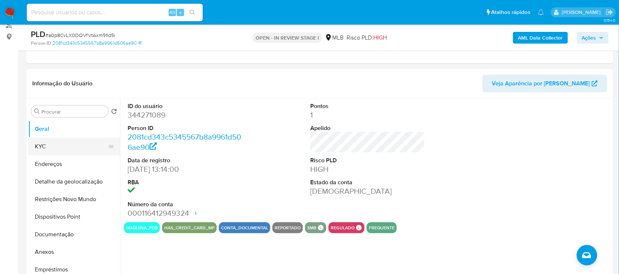
click at [51, 146] on button "KYC" at bounding box center [71, 147] width 86 height 18
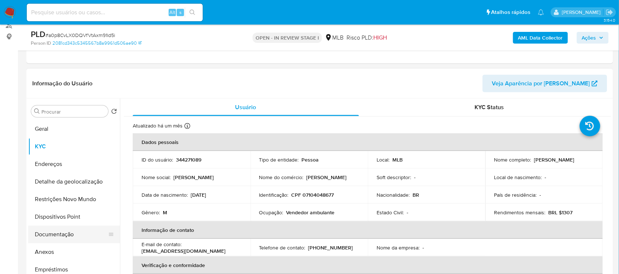
click at [78, 231] on button "Documentação" at bounding box center [71, 235] width 86 height 18
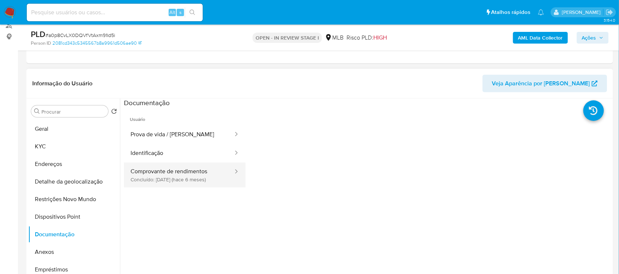
click at [192, 174] on button "Comprovante de rendimentos Concluído: 07/02/2025 (hace 6 meses)" at bounding box center [179, 175] width 110 height 25
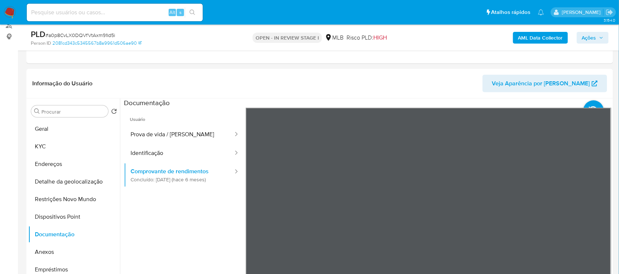
click at [508, 85] on div "Informação do Usuário Veja Aparência por Pessoa Procurar Retornar ao pedido pad…" at bounding box center [319, 177] width 587 height 217
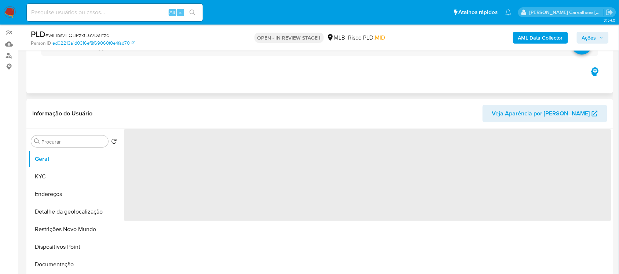
scroll to position [92, 0]
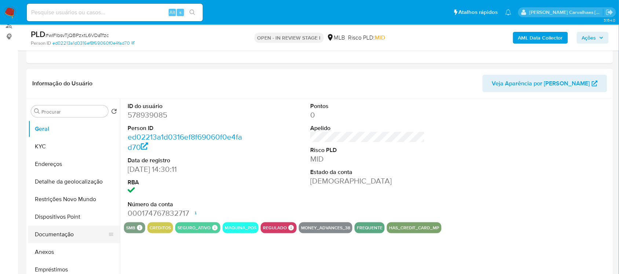
click at [62, 236] on button "Documentação" at bounding box center [71, 235] width 86 height 18
select select "10"
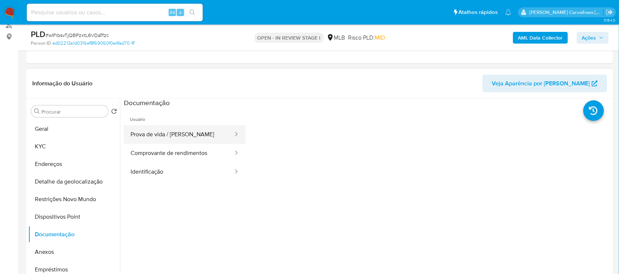
click at [185, 133] on button "Prova de vida / [PERSON_NAME]" at bounding box center [179, 134] width 110 height 19
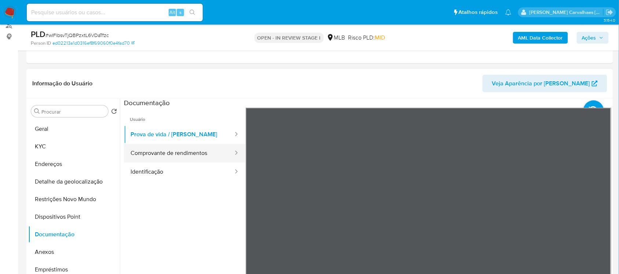
click at [206, 158] on button "Comprovante de rendimentos" at bounding box center [179, 153] width 110 height 19
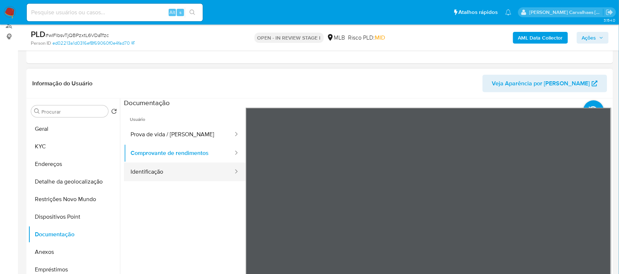
click at [173, 170] on button "Identificação" at bounding box center [179, 172] width 110 height 19
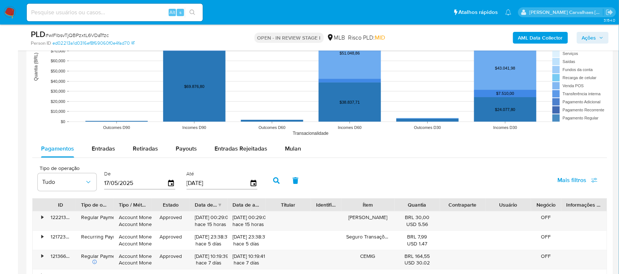
scroll to position [687, 0]
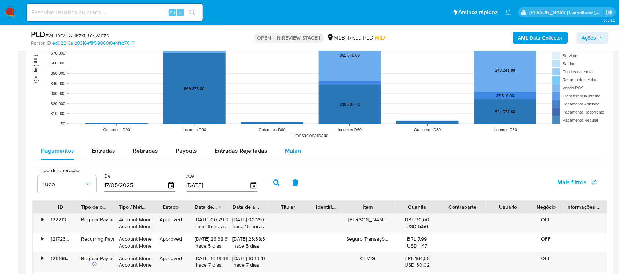
click at [286, 152] on span "Mulan" at bounding box center [293, 151] width 16 height 8
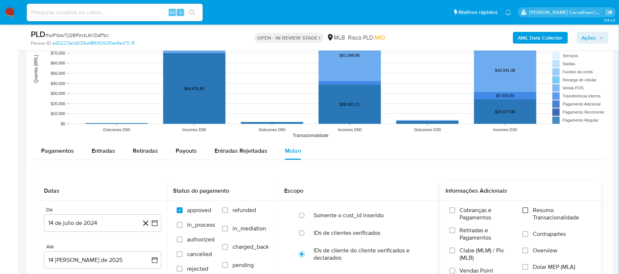
click at [526, 210] on input "Resumo Transacionalidade" at bounding box center [525, 211] width 6 height 6
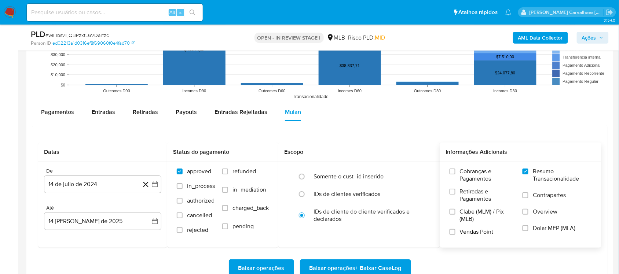
scroll to position [779, 0]
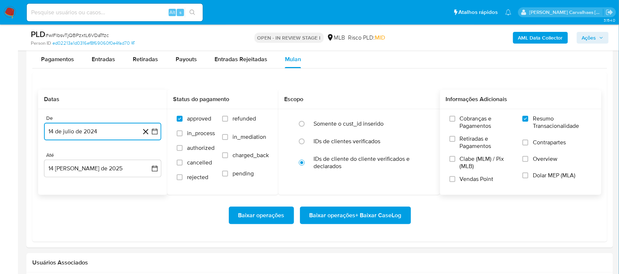
click at [157, 131] on icon "button" at bounding box center [155, 132] width 6 height 6
click at [147, 158] on icon "Mes siguiente" at bounding box center [148, 158] width 9 height 9
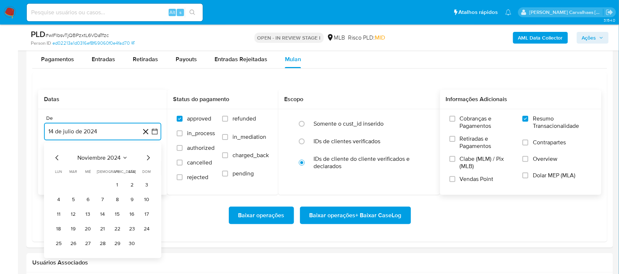
click at [147, 158] on icon "Mes siguiente" at bounding box center [148, 158] width 9 height 9
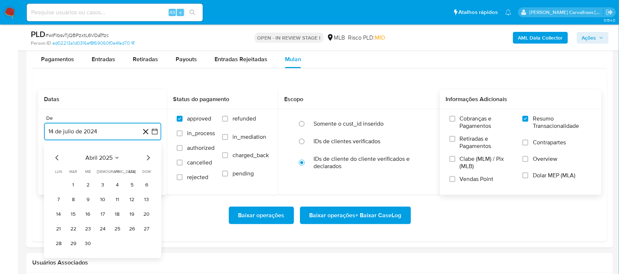
click at [147, 158] on icon "Mes siguiente" at bounding box center [148, 158] width 9 height 9
click at [120, 215] on button "13" at bounding box center [117, 215] width 12 height 12
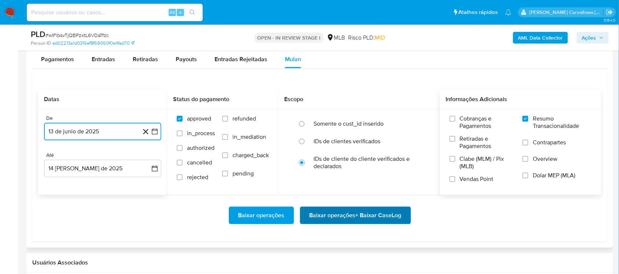
click at [365, 219] on span "Baixar operações + Baixar CaseLog" at bounding box center [355, 216] width 92 height 16
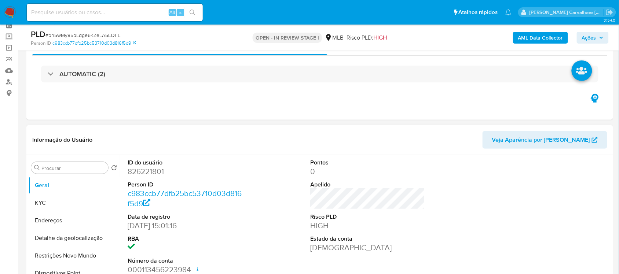
scroll to position [92, 0]
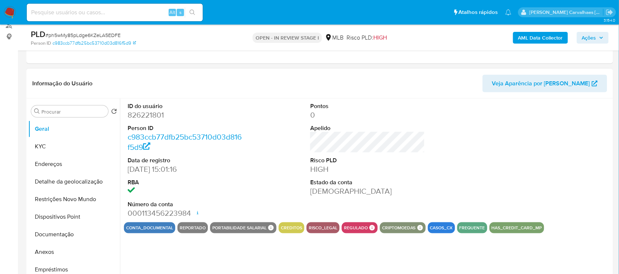
select select "10"
click at [58, 249] on button "Anexos" at bounding box center [71, 252] width 86 height 18
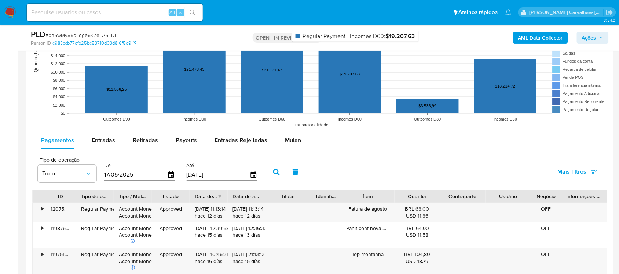
scroll to position [733, 0]
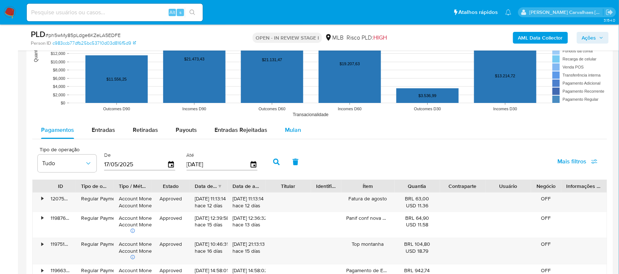
click at [286, 133] on span "Mulan" at bounding box center [293, 130] width 16 height 8
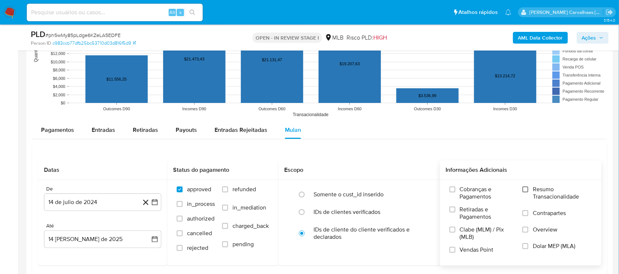
click at [525, 191] on input "Resumo Transacionalidade" at bounding box center [525, 190] width 6 height 6
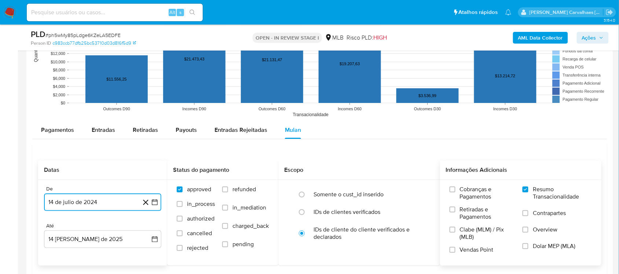
click at [157, 202] on icon "button" at bounding box center [155, 202] width 6 height 6
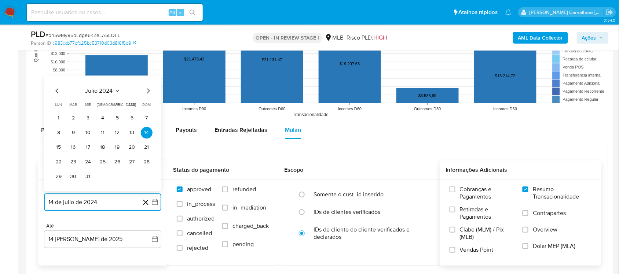
click at [147, 89] on icon "Mes siguiente" at bounding box center [148, 91] width 9 height 9
click at [147, 91] on icon "Mes siguiente" at bounding box center [148, 91] width 9 height 9
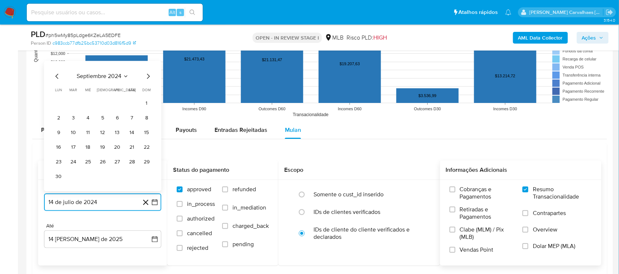
click at [147, 78] on icon "Mes siguiente" at bounding box center [148, 76] width 9 height 9
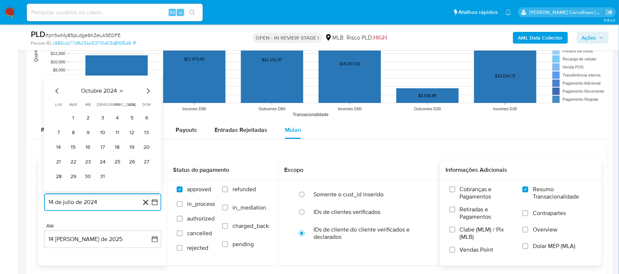
click at [147, 89] on icon "Mes siguiente" at bounding box center [148, 91] width 9 height 9
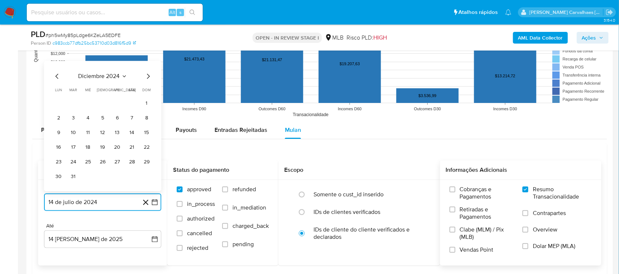
click at [147, 78] on icon "Mes siguiente" at bounding box center [148, 76] width 9 height 9
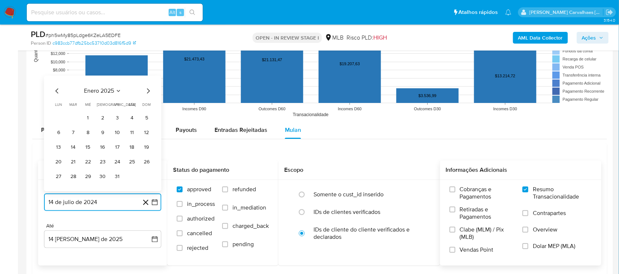
click at [147, 90] on icon "Mes siguiente" at bounding box center [148, 91] width 9 height 9
click at [147, 91] on icon "Mes siguiente" at bounding box center [148, 91] width 9 height 9
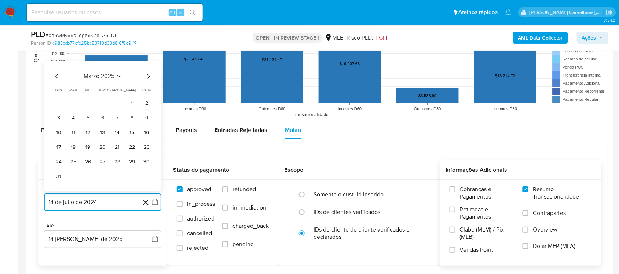
click at [147, 78] on icon "Mes siguiente" at bounding box center [148, 76] width 9 height 9
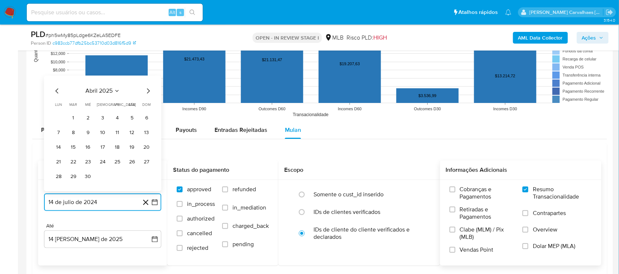
click at [147, 88] on icon "Mes siguiente" at bounding box center [148, 91] width 9 height 9
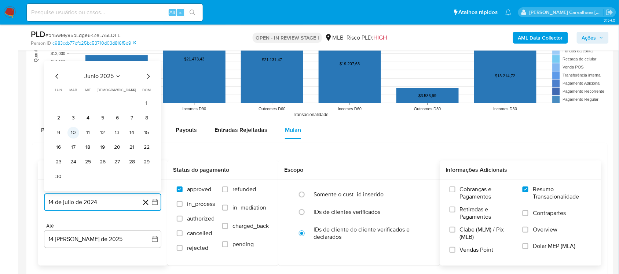
click at [74, 136] on button "10" at bounding box center [73, 133] width 12 height 12
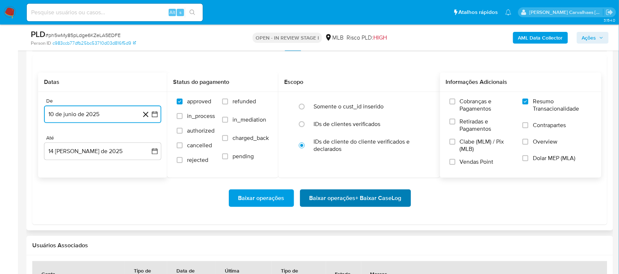
scroll to position [825, 0]
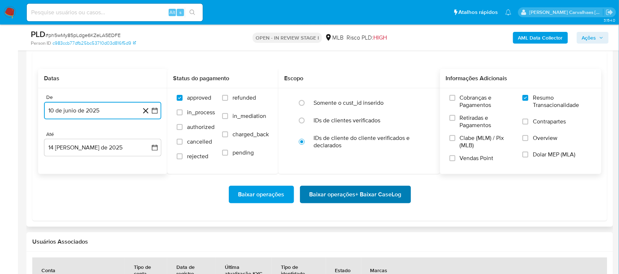
click at [381, 191] on span "Baixar operações + Baixar CaseLog" at bounding box center [355, 195] width 92 height 16
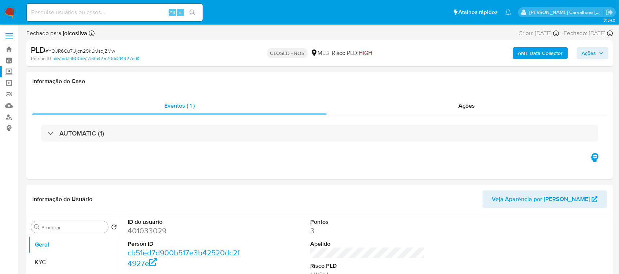
select select "10"
click at [8, 116] on link "Localizador de pessoas" at bounding box center [43, 116] width 87 height 11
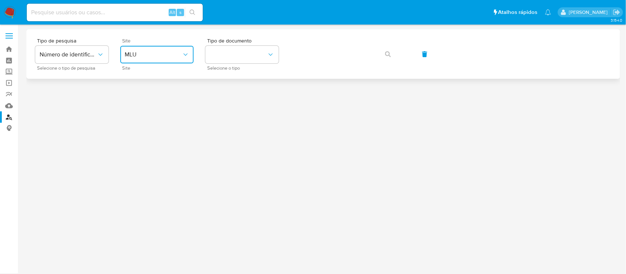
click at [186, 52] on icon "site_id" at bounding box center [185, 54] width 7 height 7
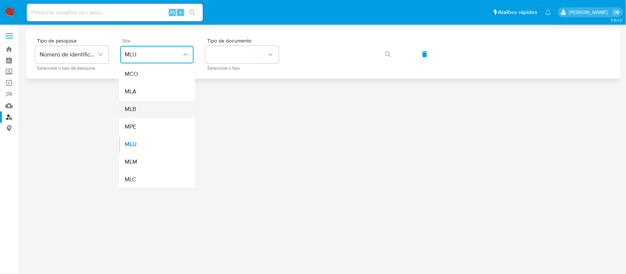
click at [140, 112] on div "MLB" at bounding box center [155, 110] width 60 height 18
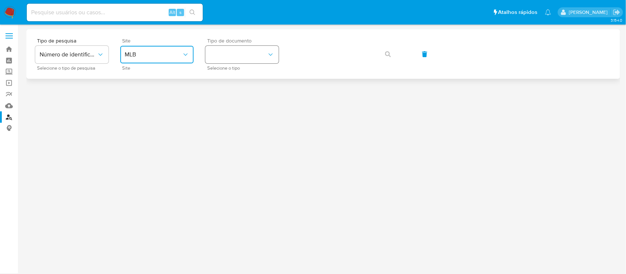
click at [264, 51] on button "identificationType" at bounding box center [241, 55] width 73 height 18
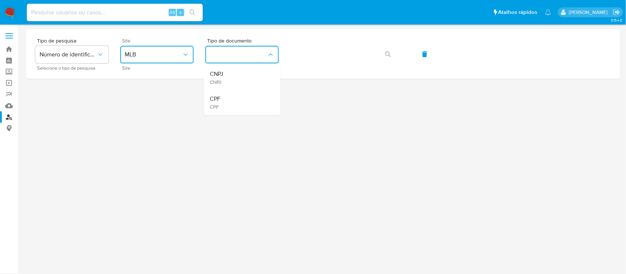
drag, startPoint x: 212, startPoint y: 95, endPoint x: 233, endPoint y: 89, distance: 22.3
click at [213, 96] on span "CPF" at bounding box center [215, 99] width 11 height 7
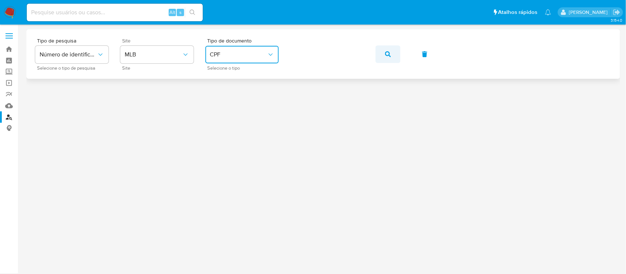
click at [391, 51] on button "button" at bounding box center [387, 54] width 25 height 18
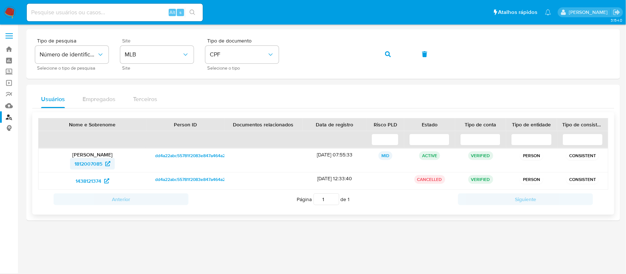
click at [95, 164] on span "1812007085" at bounding box center [88, 164] width 28 height 12
click at [96, 161] on span "1812007085" at bounding box center [88, 164] width 28 height 12
click at [287, 53] on div "Tipo de pesquisa Número de identificação Selecione o tipo de pesquisa Site MLB …" at bounding box center [323, 54] width 576 height 32
click at [386, 54] on icon "button" at bounding box center [388, 54] width 6 height 6
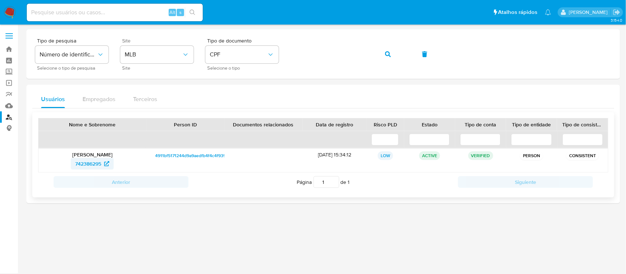
click at [87, 165] on span "742386295" at bounding box center [88, 164] width 26 height 12
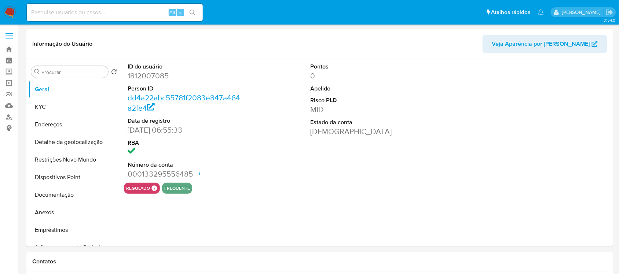
select select "10"
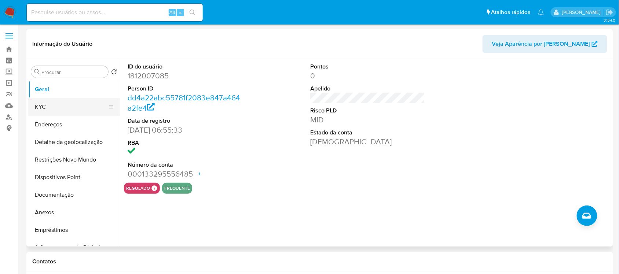
click at [58, 107] on button "KYC" at bounding box center [71, 107] width 86 height 18
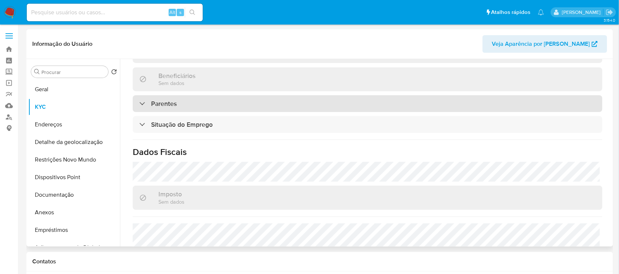
scroll to position [319, 0]
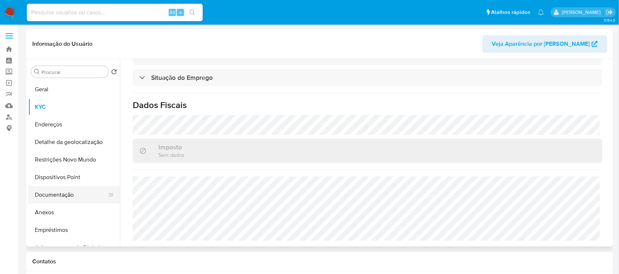
click at [61, 197] on button "Documentação" at bounding box center [71, 195] width 86 height 18
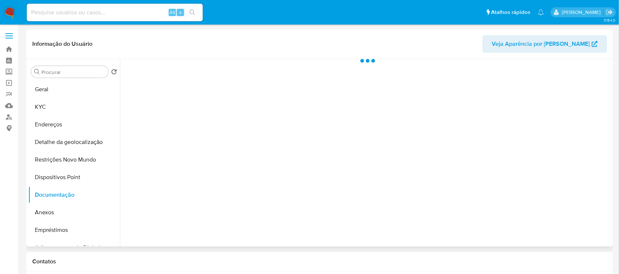
scroll to position [0, 0]
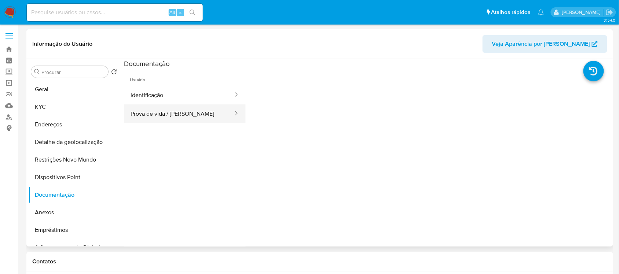
click at [203, 117] on button "Prova de vida / Selfie" at bounding box center [179, 113] width 110 height 19
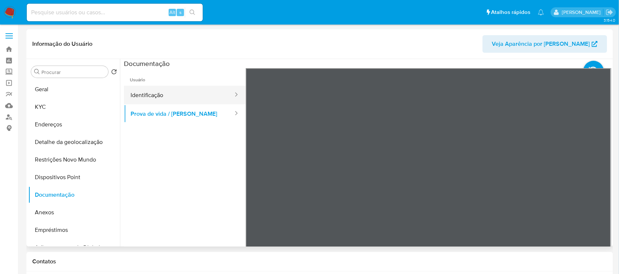
click at [191, 95] on button "Identificação" at bounding box center [179, 95] width 110 height 19
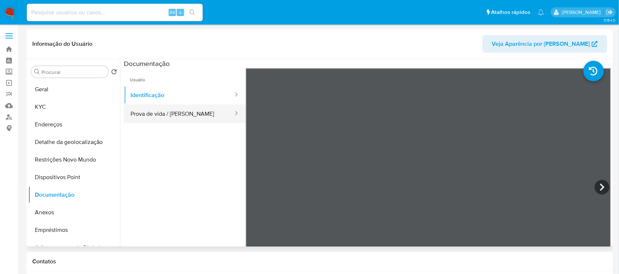
click at [177, 111] on button "Prova de vida / Selfie" at bounding box center [179, 113] width 110 height 19
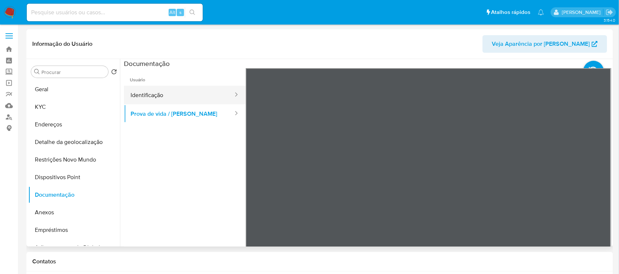
click at [176, 92] on button "Identificação" at bounding box center [179, 95] width 110 height 19
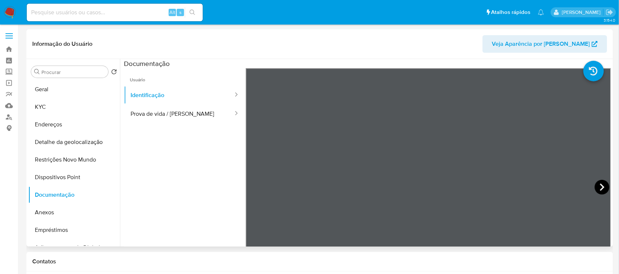
click at [598, 185] on icon at bounding box center [602, 187] width 15 height 15
click at [30, 122] on button "Endereços" at bounding box center [71, 125] width 86 height 18
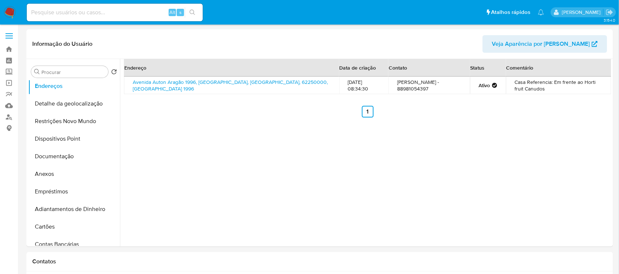
scroll to position [92, 0]
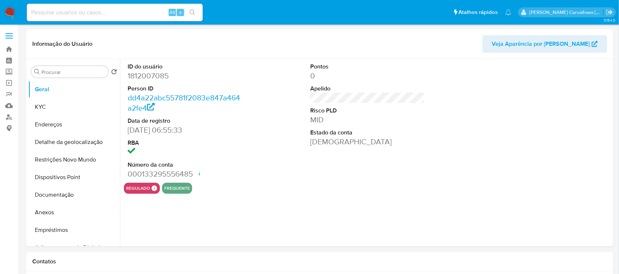
select select "10"
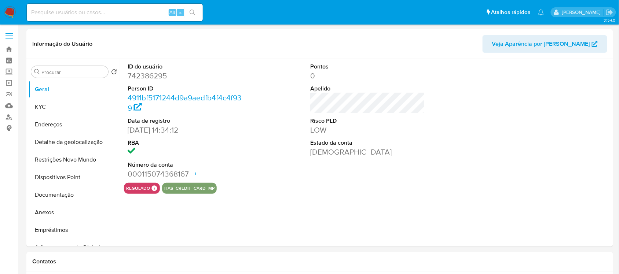
select select "10"
click at [75, 158] on button "Restrições Novo Mundo" at bounding box center [71, 160] width 86 height 18
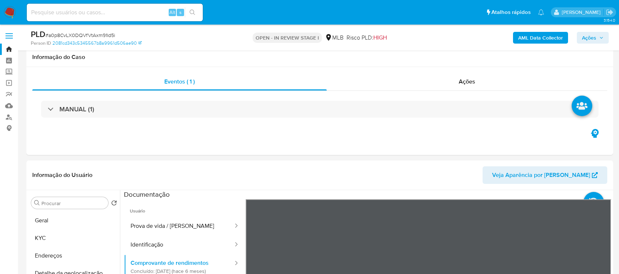
select select "10"
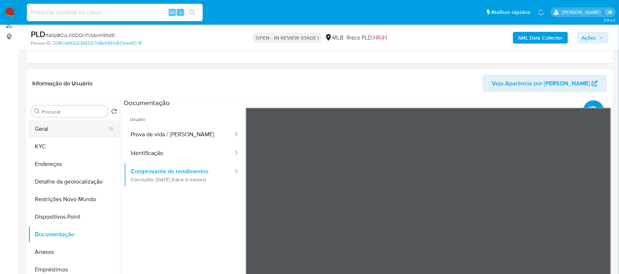
click at [65, 129] on button "Geral" at bounding box center [71, 129] width 86 height 18
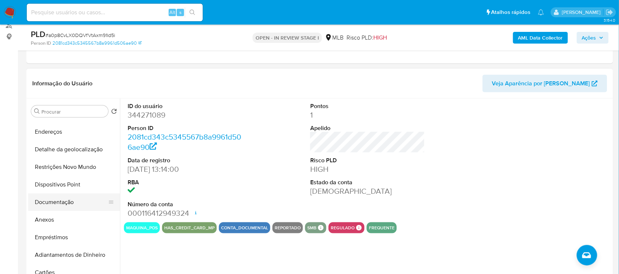
scroll to position [46, 0]
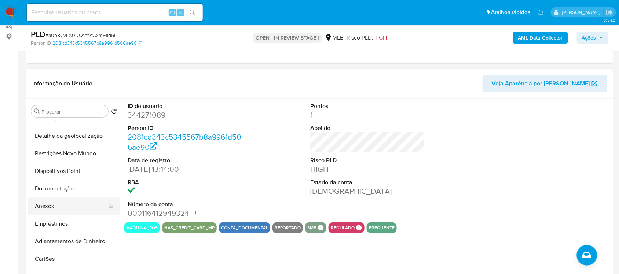
click at [68, 208] on button "Anexos" at bounding box center [71, 207] width 86 height 18
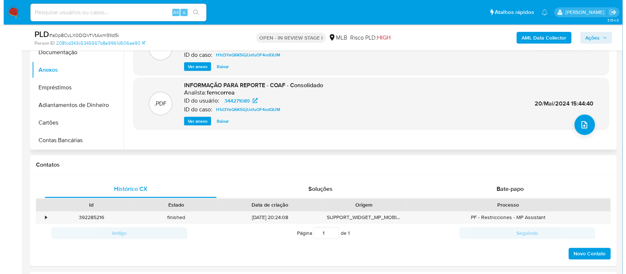
scroll to position [229, 0]
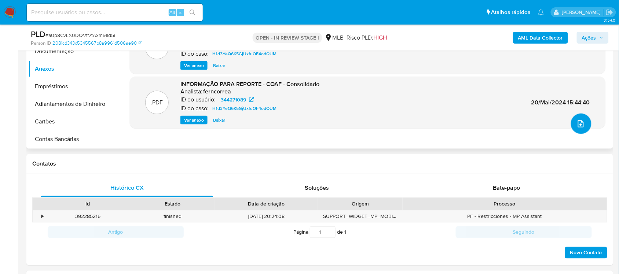
click at [572, 124] on button "upload-file" at bounding box center [581, 124] width 21 height 21
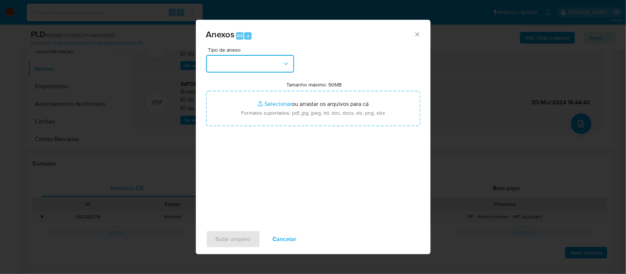
click at [285, 65] on icon "button" at bounding box center [285, 63] width 7 height 7
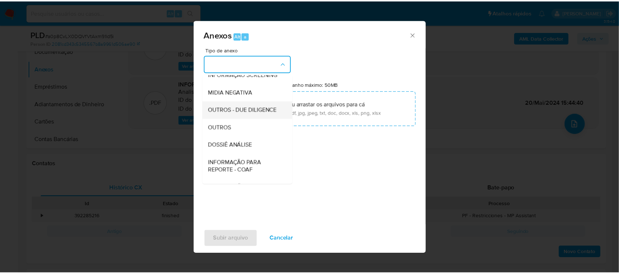
scroll to position [92, 0]
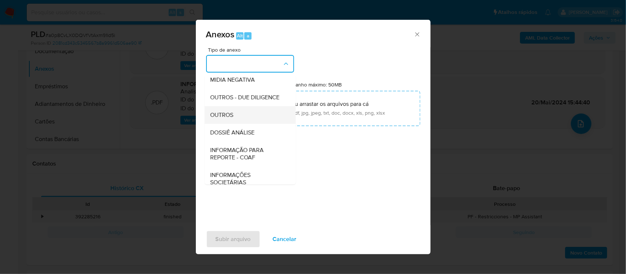
click at [236, 124] on div "OUTROS" at bounding box center [247, 115] width 75 height 18
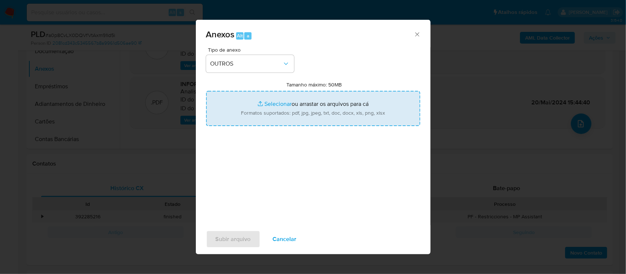
click at [268, 103] on input "Tamanho máximo: 50MB Selecionar arquivos" at bounding box center [313, 108] width 214 height 35
type input "C:\fakepath\Mulan Carlos Henrique de Melo Terencio 344271089_2025_08_13_19_56_0…"
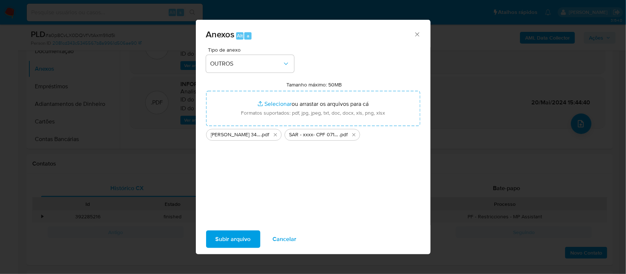
click at [228, 241] on span "Subir arquivo" at bounding box center [233, 239] width 35 height 16
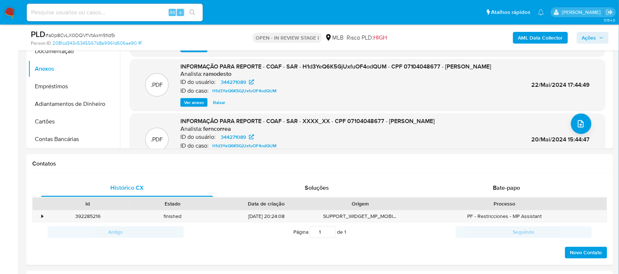
click at [593, 37] on span "Ações" at bounding box center [589, 38] width 14 height 12
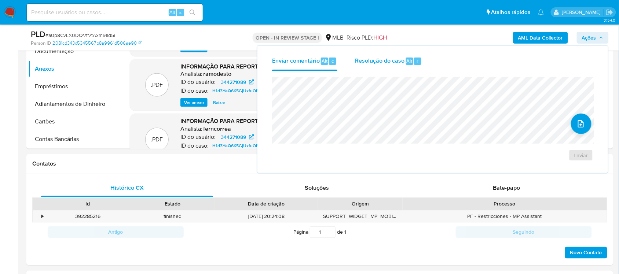
click at [384, 60] on span "Resolução do caso" at bounding box center [379, 60] width 49 height 8
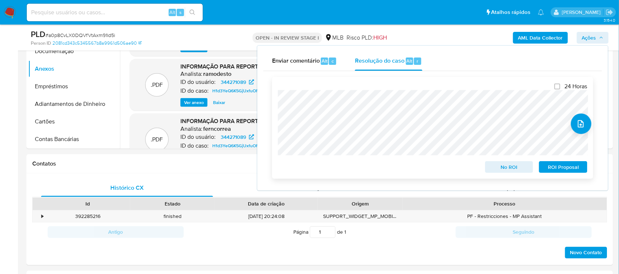
click at [547, 168] on span "ROI Proposal" at bounding box center [563, 167] width 38 height 10
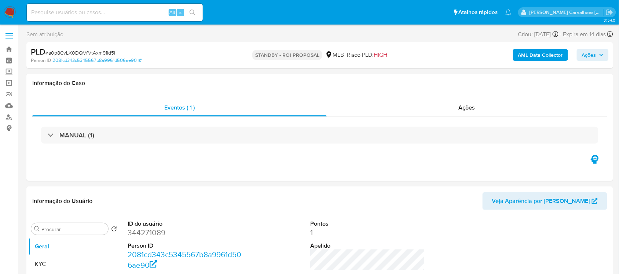
select select "10"
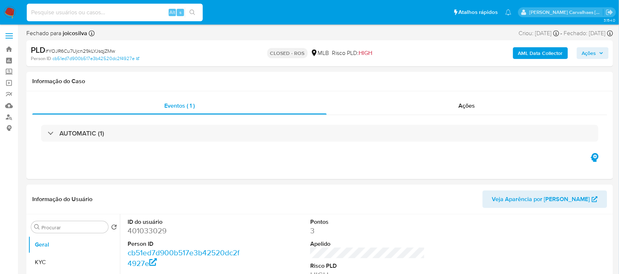
paste input "wIFlbsvTjQBPzxtL6VDaTfzc"
type input "wIFlbsvTjQBPzxtL6VDaTfzc"
select select "10"
click at [190, 17] on button "search-icon" at bounding box center [192, 12] width 15 height 10
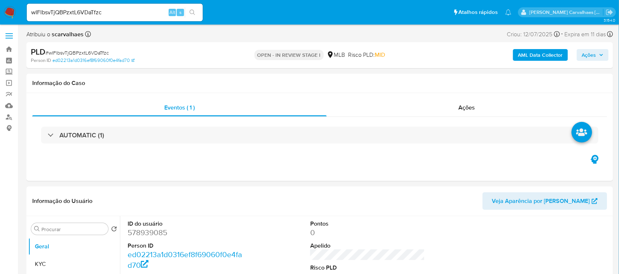
select select "10"
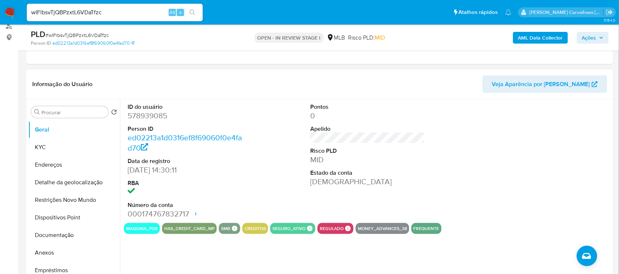
scroll to position [92, 0]
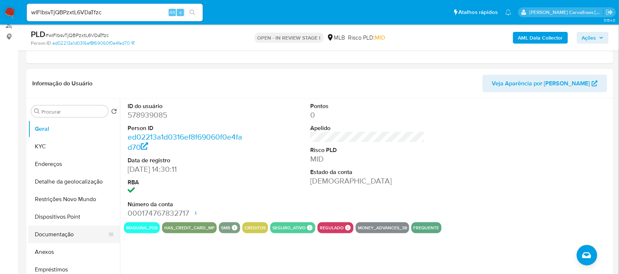
click at [70, 234] on button "Documentação" at bounding box center [71, 235] width 86 height 18
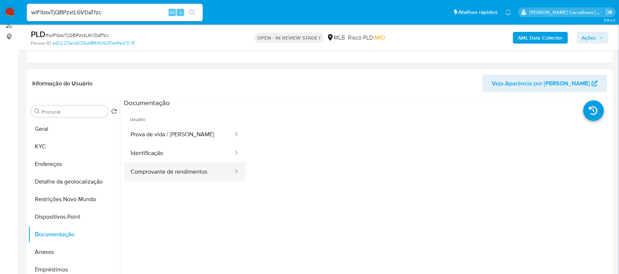
click at [168, 172] on button "Comprovante de rendimentos" at bounding box center [179, 172] width 110 height 19
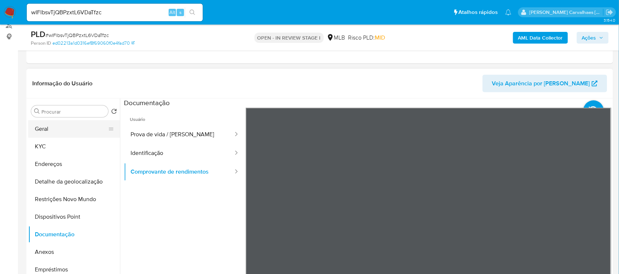
click at [65, 131] on button "Geral" at bounding box center [71, 129] width 86 height 18
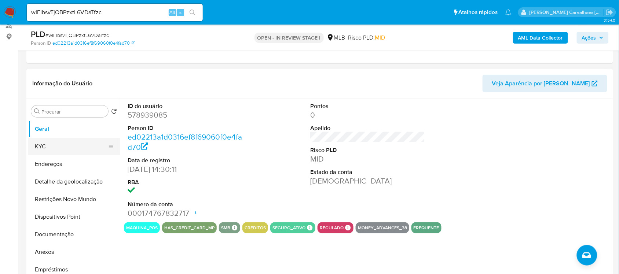
click at [38, 146] on button "KYC" at bounding box center [71, 147] width 86 height 18
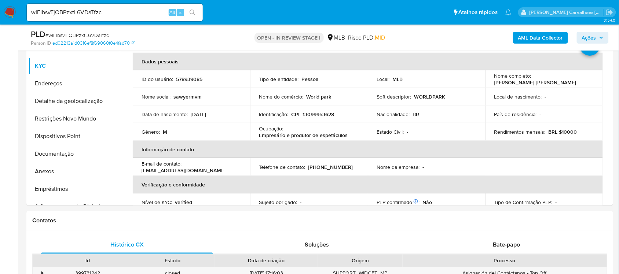
scroll to position [175, 0]
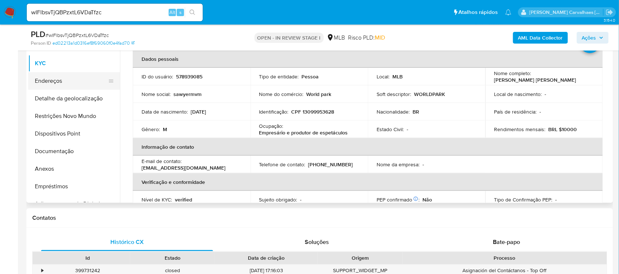
click at [83, 87] on button "Endereços" at bounding box center [71, 81] width 86 height 18
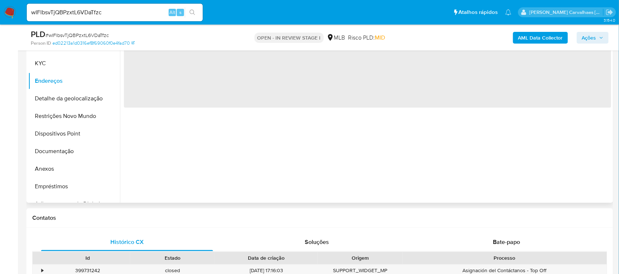
scroll to position [129, 0]
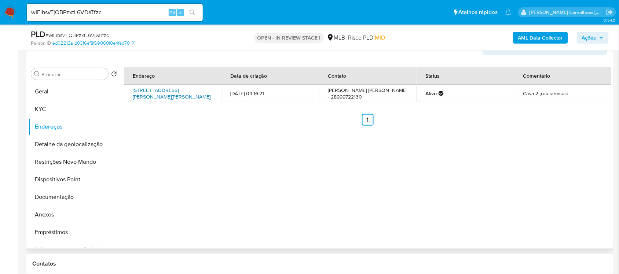
click at [175, 98] on link "Rua José Soares 67, Juiz De Fora, Minas Gerais, 36031400, Brasil 67" at bounding box center [172, 94] width 78 height 14
click at [76, 143] on button "Detalhe da geolocalização" at bounding box center [71, 145] width 86 height 18
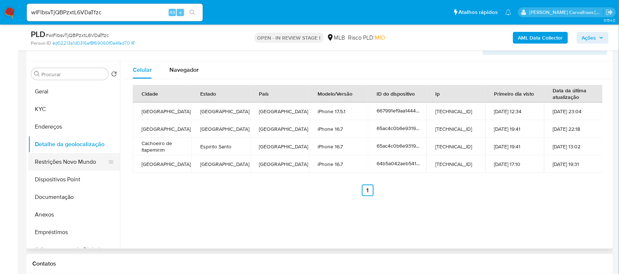
click at [65, 156] on button "Restrições Novo Mundo" at bounding box center [71, 162] width 86 height 18
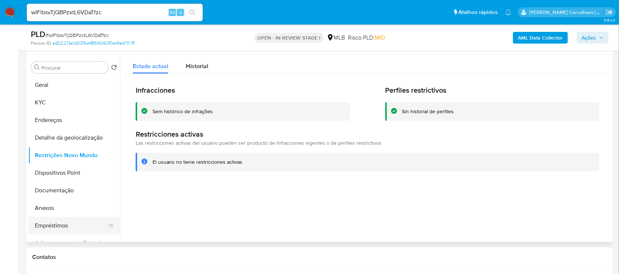
scroll to position [175, 0]
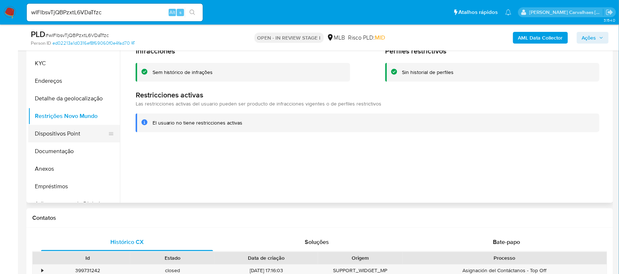
click at [90, 134] on button "Dispositivos Point" at bounding box center [71, 134] width 86 height 18
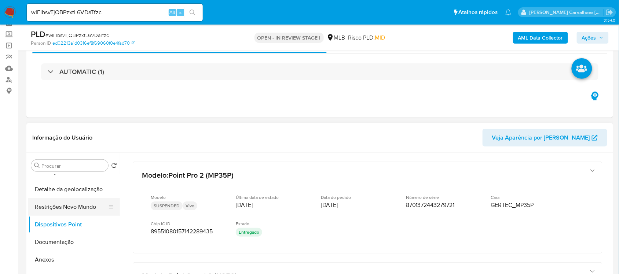
scroll to position [92, 0]
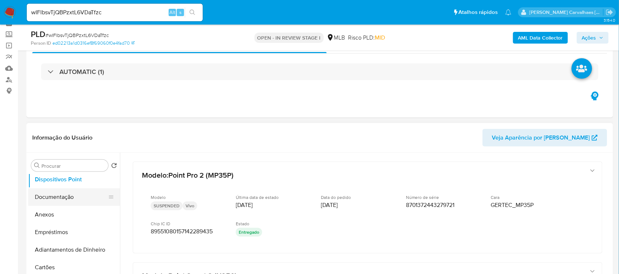
click at [59, 200] on button "Documentação" at bounding box center [71, 197] width 86 height 18
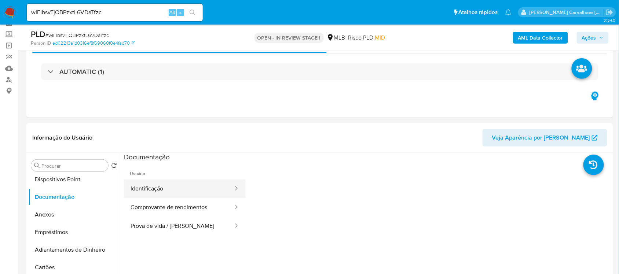
click at [178, 191] on button "Identificação" at bounding box center [179, 189] width 110 height 19
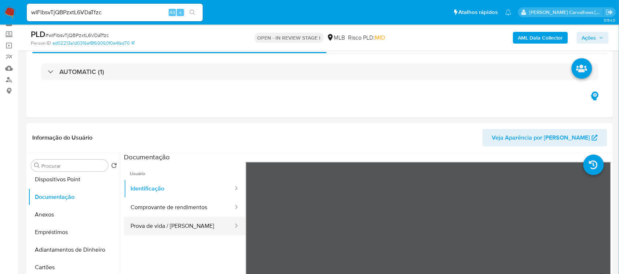
click at [184, 224] on button "Prova de vida / [PERSON_NAME]" at bounding box center [179, 226] width 110 height 19
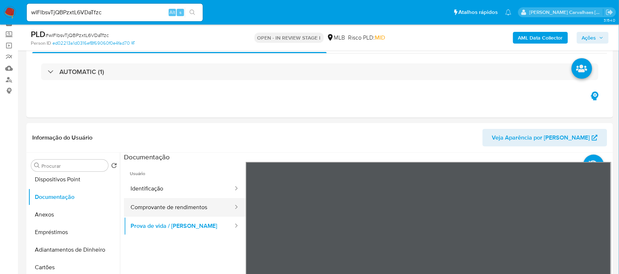
click at [184, 210] on button "Comprovante de rendimentos" at bounding box center [179, 207] width 110 height 19
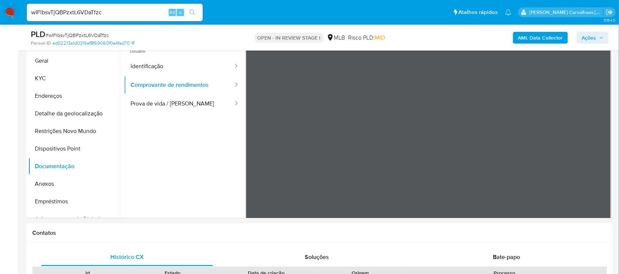
scroll to position [168, 0]
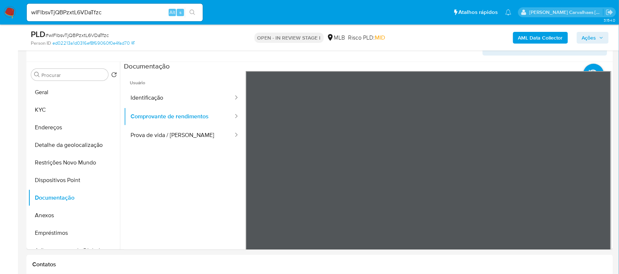
scroll to position [137, 0]
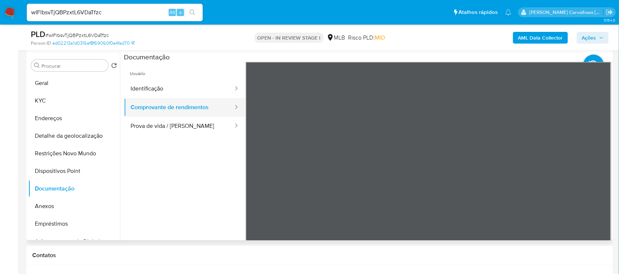
click at [169, 110] on button "Comprovante de rendimentos" at bounding box center [179, 107] width 110 height 19
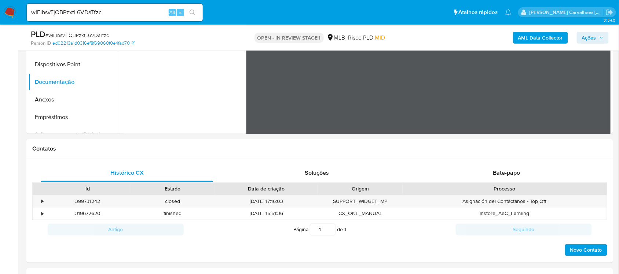
scroll to position [252, 0]
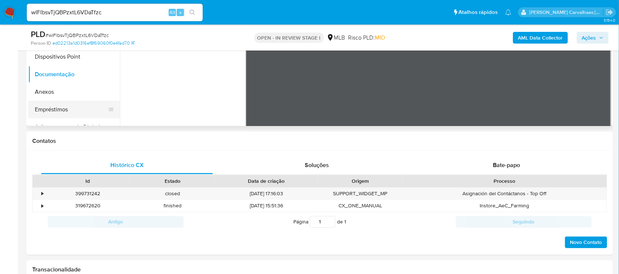
click at [55, 110] on button "Empréstimos" at bounding box center [71, 110] width 86 height 18
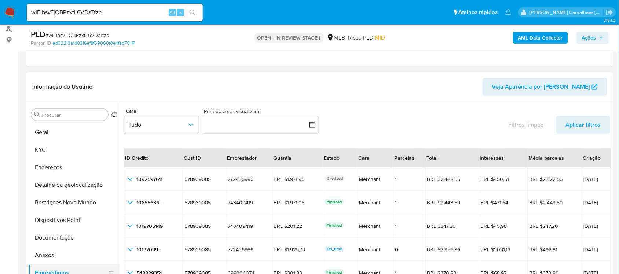
scroll to position [69, 0]
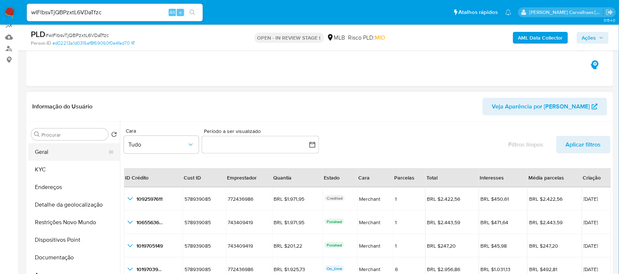
click at [54, 158] on button "Geral" at bounding box center [71, 152] width 86 height 18
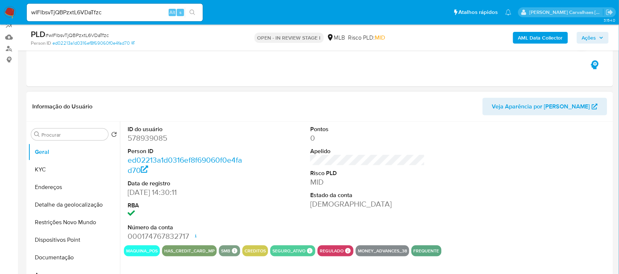
scroll to position [114, 0]
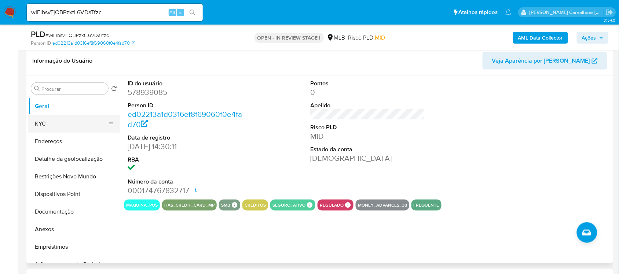
click at [62, 122] on button "KYC" at bounding box center [71, 124] width 86 height 18
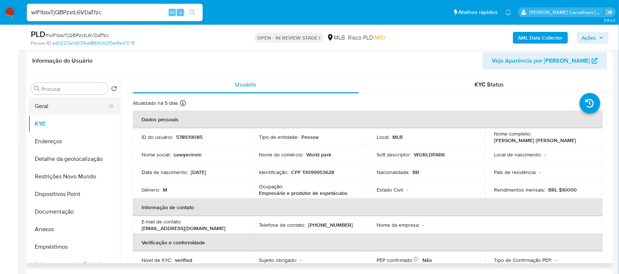
click at [65, 107] on button "Geral" at bounding box center [71, 107] width 86 height 18
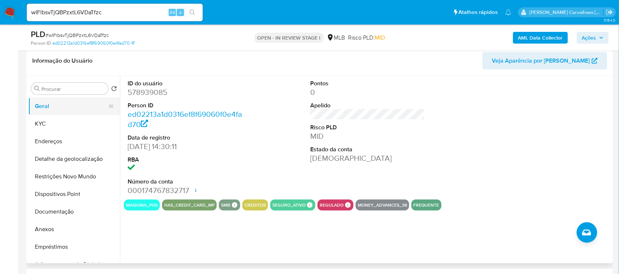
click at [70, 110] on button "Geral" at bounding box center [71, 107] width 86 height 18
click at [91, 124] on button "KYC" at bounding box center [71, 124] width 86 height 18
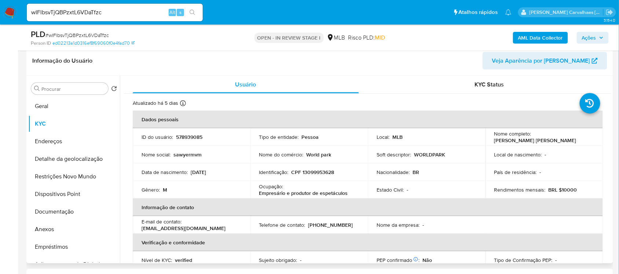
scroll to position [46, 0]
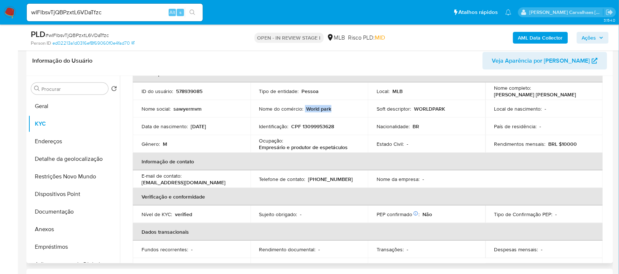
drag, startPoint x: 304, startPoint y: 108, endPoint x: 321, endPoint y: 113, distance: 17.4
click at [329, 108] on div "Nome do comércio : World park" at bounding box center [309, 109] width 100 height 7
copy div "World park"
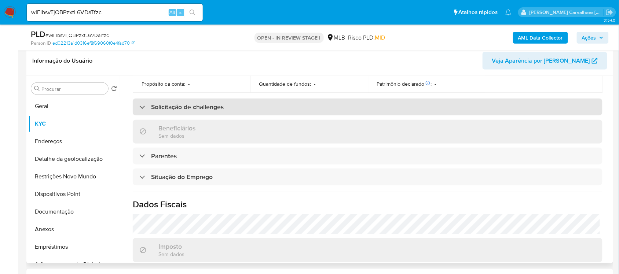
scroll to position [312, 0]
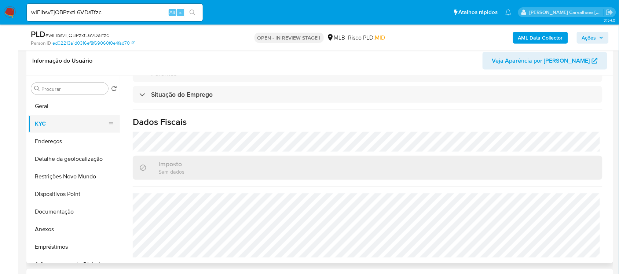
click at [66, 125] on button "KYC" at bounding box center [71, 124] width 86 height 18
click at [58, 141] on button "Endereços" at bounding box center [71, 142] width 86 height 18
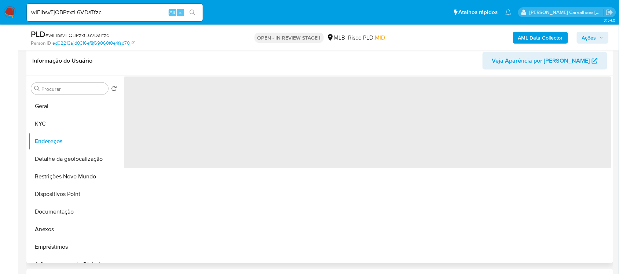
scroll to position [0, 0]
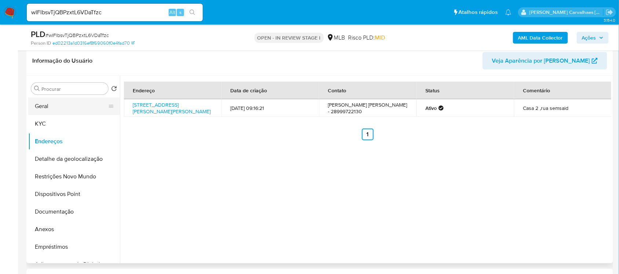
click at [51, 106] on button "Geral" at bounding box center [71, 107] width 86 height 18
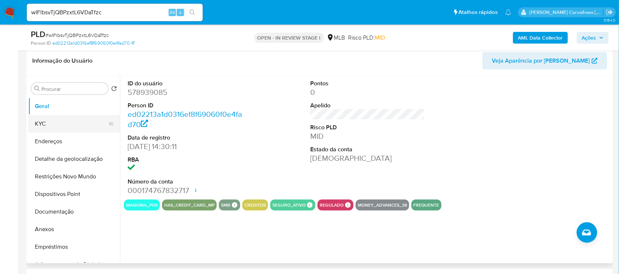
click at [48, 124] on button "KYC" at bounding box center [71, 124] width 86 height 18
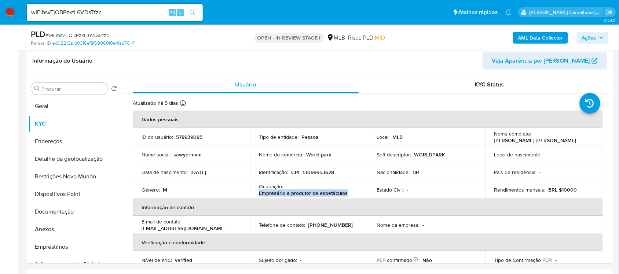
drag, startPoint x: 258, startPoint y: 194, endPoint x: 345, endPoint y: 195, distance: 87.3
click at [345, 195] on td "Ocupação : Empresário e produtor de espetáculos" at bounding box center [309, 190] width 118 height 18
copy p "Empresário e produtor de espetáculos"
click at [77, 156] on button "Detalhe da geolocalização" at bounding box center [71, 159] width 86 height 18
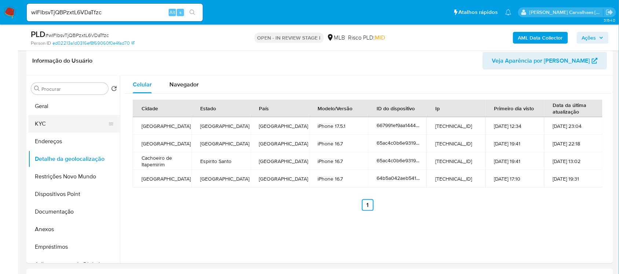
click at [49, 125] on button "KYC" at bounding box center [71, 124] width 86 height 18
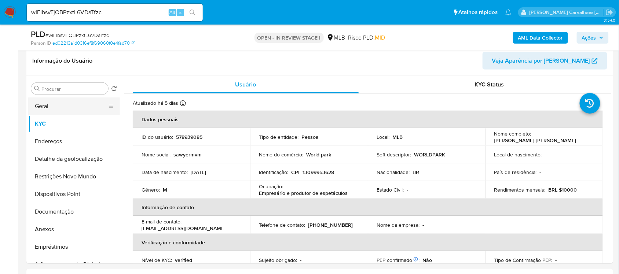
click at [38, 109] on button "Geral" at bounding box center [71, 107] width 86 height 18
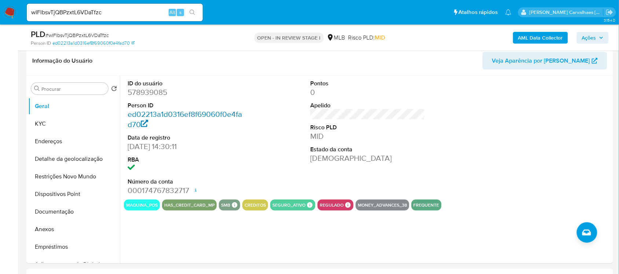
click at [151, 115] on link "ed02213a1d0316ef8f69060f0e4fad70" at bounding box center [185, 119] width 114 height 21
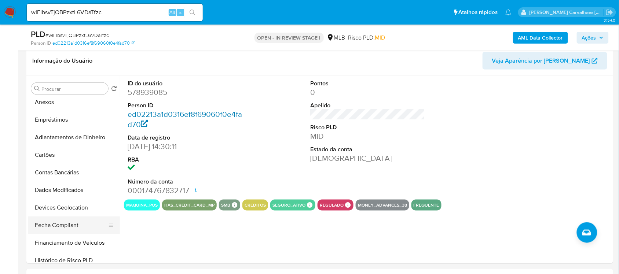
scroll to position [137, 0]
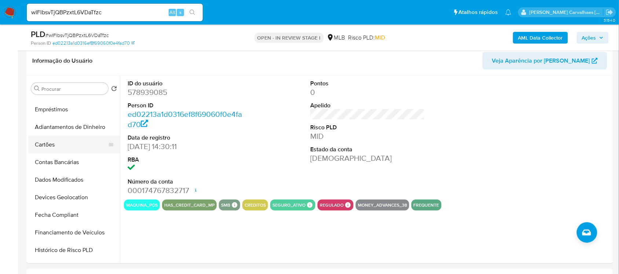
click at [56, 146] on button "Cartões" at bounding box center [71, 145] width 86 height 18
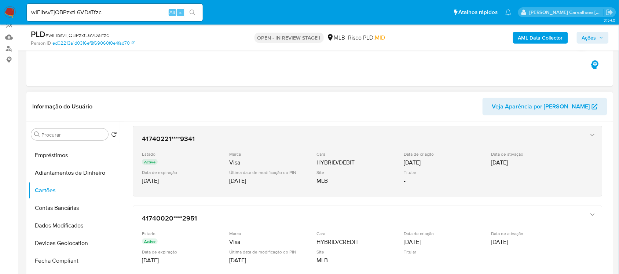
scroll to position [41, 0]
click at [589, 136] on icon "button" at bounding box center [592, 135] width 7 height 7
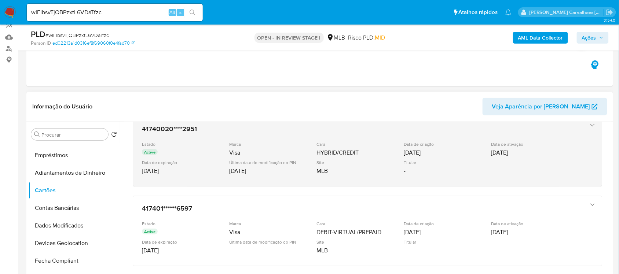
scroll to position [200, 0]
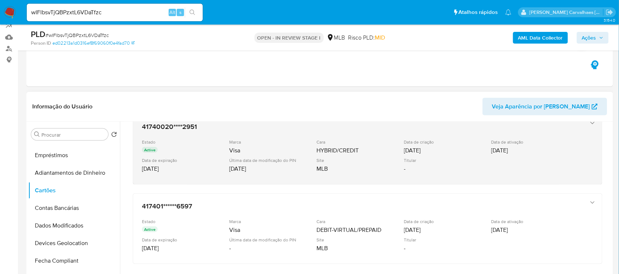
click at [590, 123] on icon "button" at bounding box center [592, 123] width 4 height 2
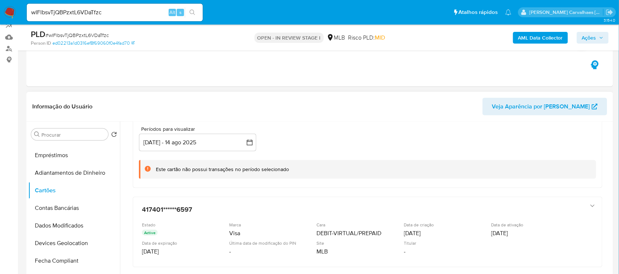
scroll to position [268, 0]
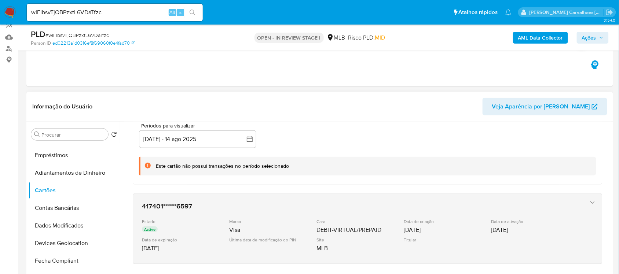
click at [591, 201] on icon "button" at bounding box center [592, 202] width 7 height 7
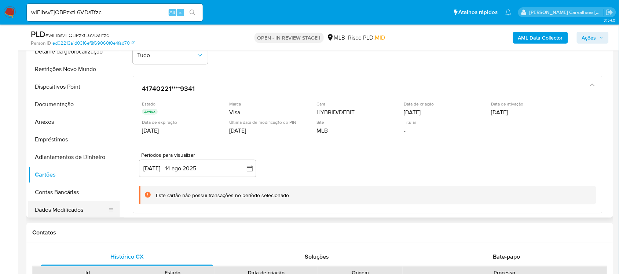
scroll to position [46, 0]
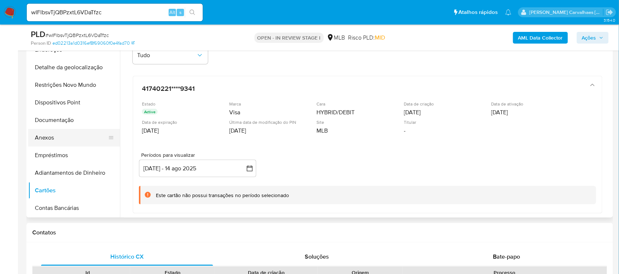
click at [68, 140] on button "Anexos" at bounding box center [71, 138] width 86 height 18
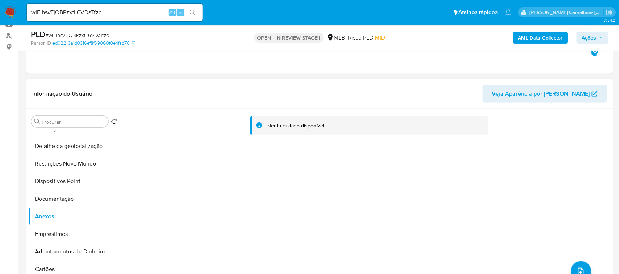
scroll to position [69, 0]
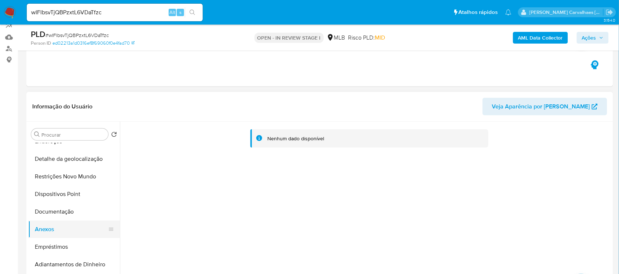
click at [45, 230] on button "Anexos" at bounding box center [71, 230] width 86 height 18
click at [54, 209] on button "Documentação" at bounding box center [71, 212] width 86 height 18
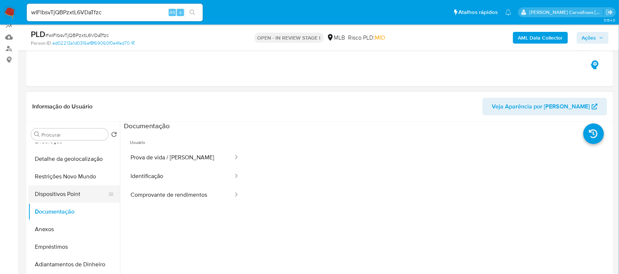
click at [73, 197] on button "Dispositivos Point" at bounding box center [71, 195] width 86 height 18
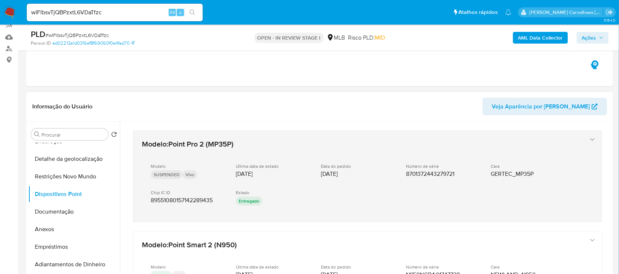
click at [247, 201] on p "Entregado" at bounding box center [249, 201] width 26 height 9
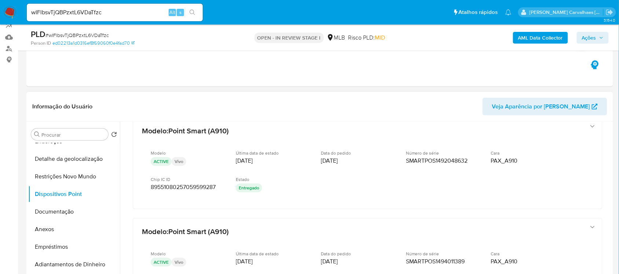
scroll to position [275, 0]
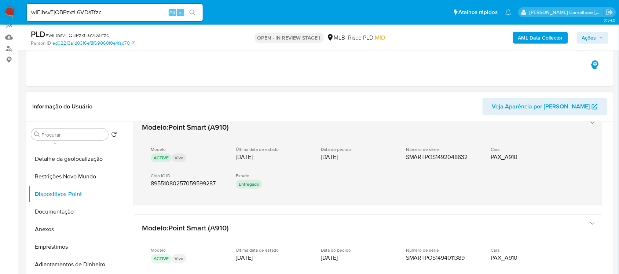
click at [254, 183] on p "Entregado" at bounding box center [249, 184] width 26 height 9
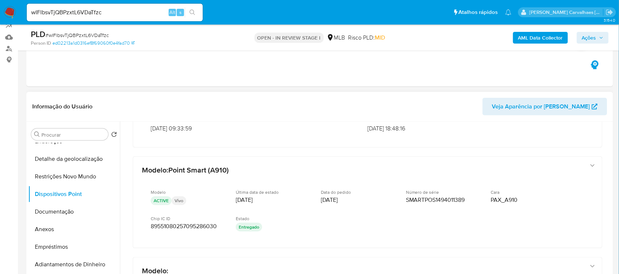
scroll to position [412, 0]
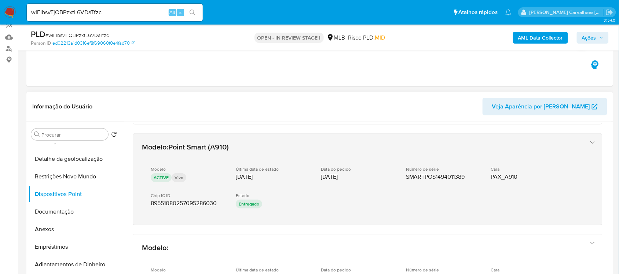
click at [258, 202] on p "Entregado" at bounding box center [249, 204] width 26 height 9
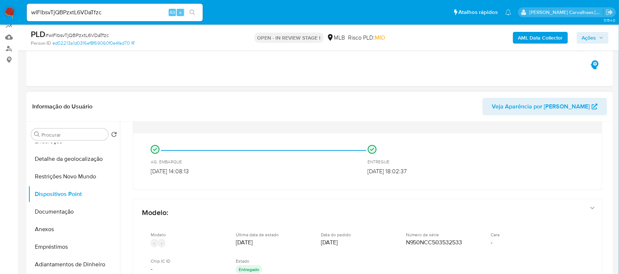
scroll to position [531, 0]
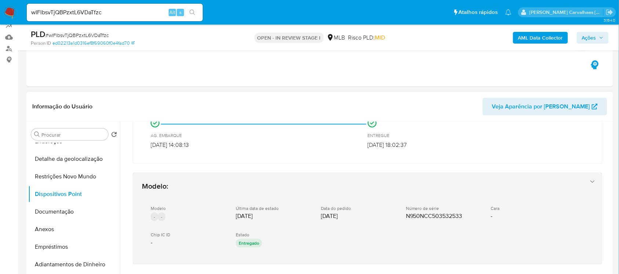
click at [256, 241] on p "Entregado" at bounding box center [249, 243] width 26 height 9
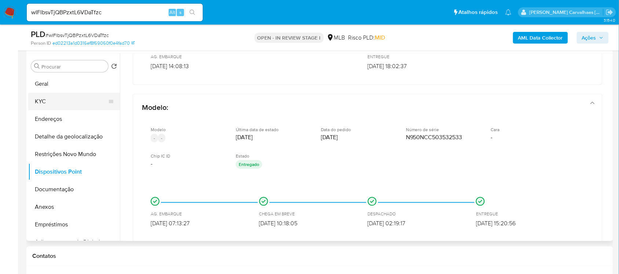
scroll to position [114, 0]
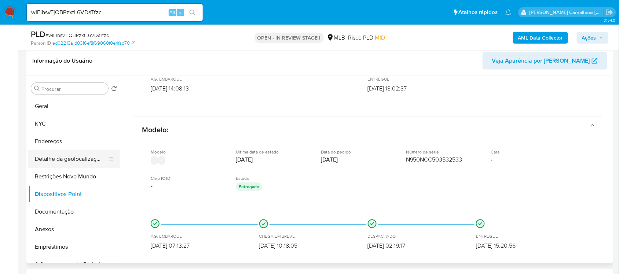
click at [71, 158] on button "Detalhe da geolocalização" at bounding box center [71, 159] width 86 height 18
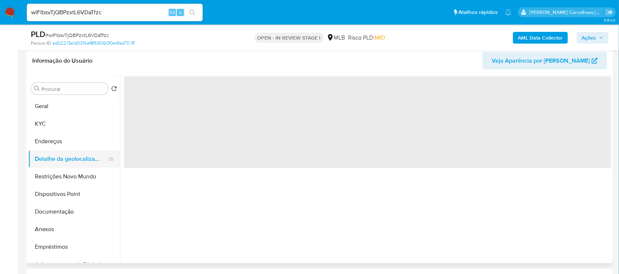
scroll to position [0, 0]
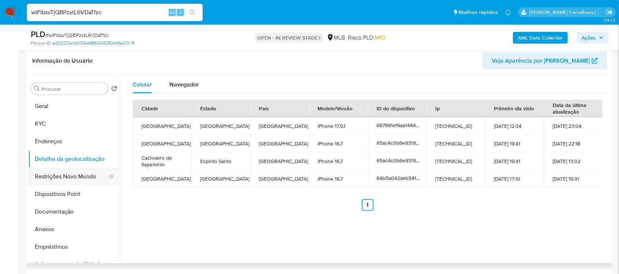
click at [69, 173] on button "Restrições Novo Mundo" at bounding box center [71, 177] width 86 height 18
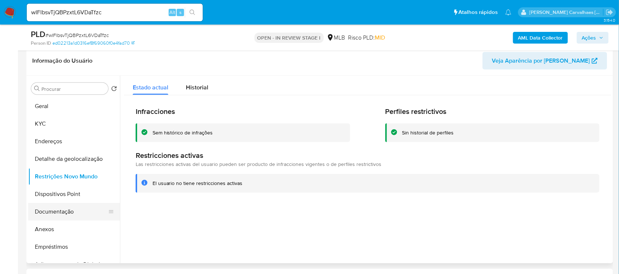
click at [60, 212] on button "Documentação" at bounding box center [71, 212] width 86 height 18
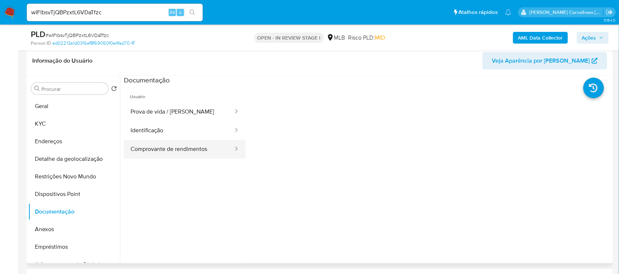
click at [175, 153] on button "Comprovante de rendimentos" at bounding box center [179, 149] width 110 height 19
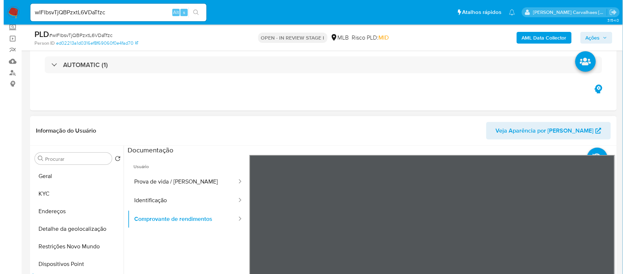
scroll to position [92, 0]
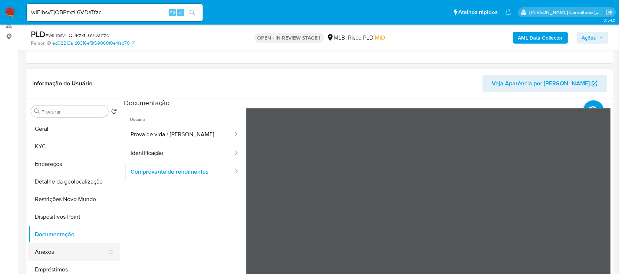
click at [73, 247] on button "Anexos" at bounding box center [71, 252] width 86 height 18
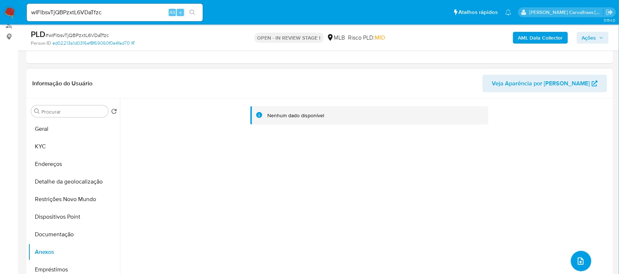
click at [582, 264] on icon "upload-file" at bounding box center [580, 261] width 9 height 9
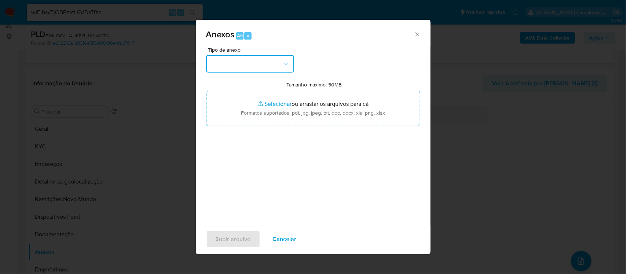
click at [282, 63] on icon "button" at bounding box center [285, 63] width 7 height 7
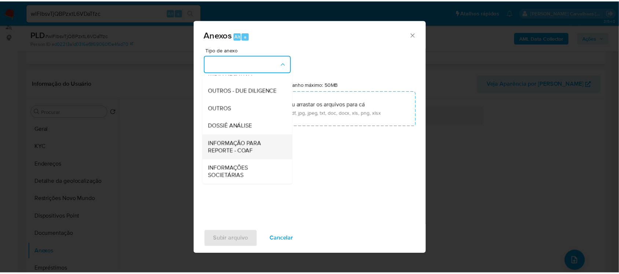
scroll to position [113, 0]
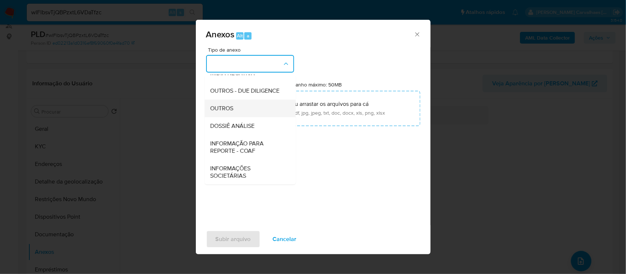
click at [230, 109] on span "OUTROS" at bounding box center [221, 107] width 23 height 7
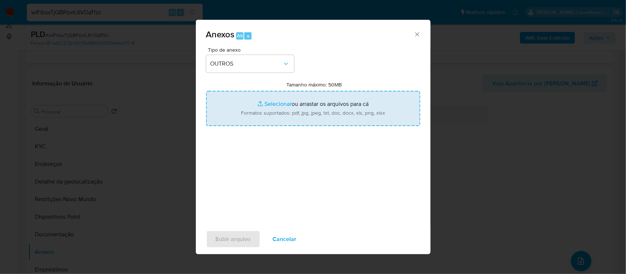
click at [283, 104] on input "Tamanho máximo: 50MB Selecionar arquivos" at bounding box center [313, 108] width 214 height 35
type input "C:\fakepath\SAR - xxxxx - CPF 13099953628 - MARCOS VINICIUS MATIAS.pdf"
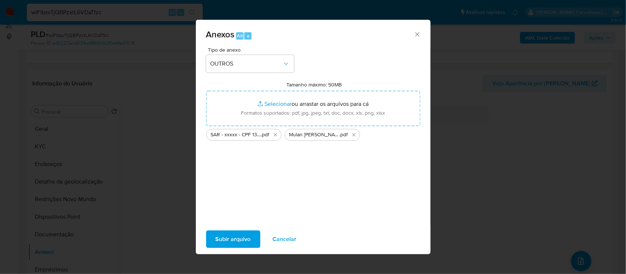
click at [228, 239] on span "Subir arquivo" at bounding box center [233, 239] width 35 height 16
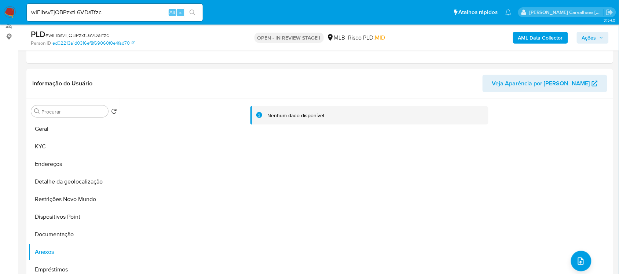
click at [583, 37] on span "Ações" at bounding box center [589, 38] width 14 height 12
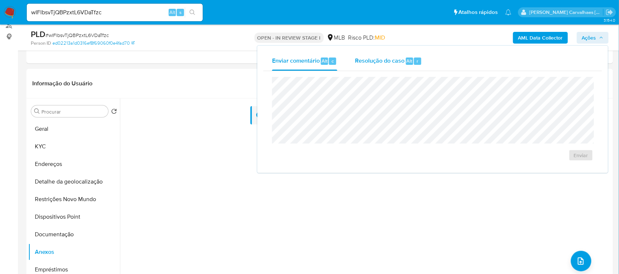
click at [373, 65] on div "Resolução do caso Alt r" at bounding box center [388, 61] width 67 height 19
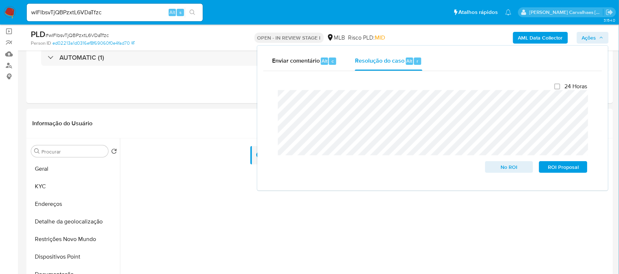
scroll to position [0, 0]
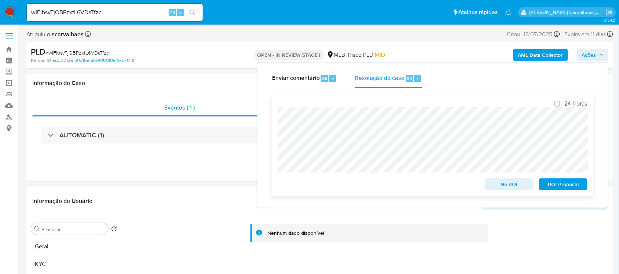
click at [556, 189] on span "ROI Proposal" at bounding box center [563, 184] width 38 height 10
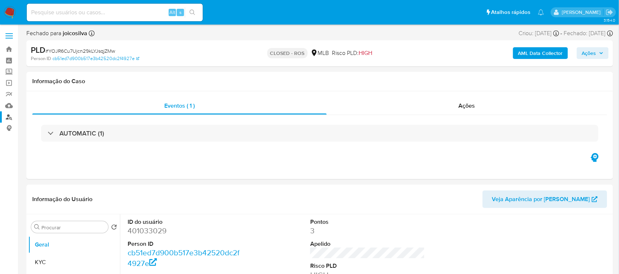
click at [7, 117] on link "Localizador de pessoas" at bounding box center [43, 116] width 87 height 11
select select "10"
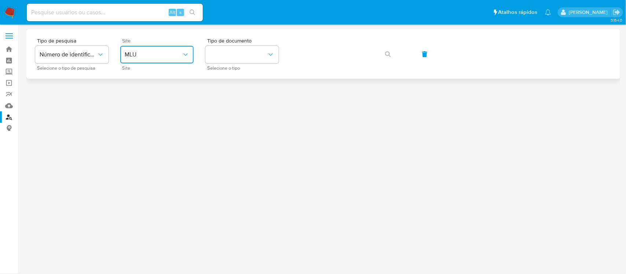
click at [154, 49] on button "MLU" at bounding box center [156, 55] width 73 height 18
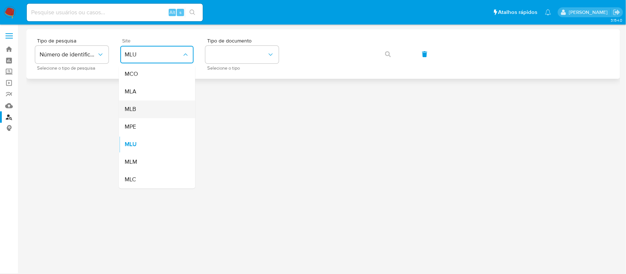
click at [142, 111] on div "MLB" at bounding box center [155, 110] width 60 height 18
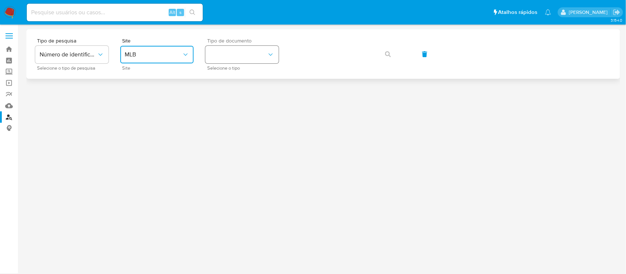
click at [238, 57] on button "identificationType" at bounding box center [241, 55] width 73 height 18
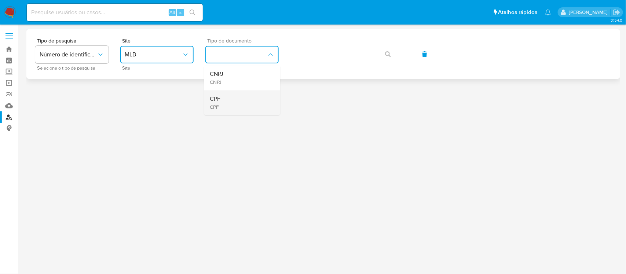
click at [227, 102] on div "CPF CPF" at bounding box center [240, 103] width 60 height 25
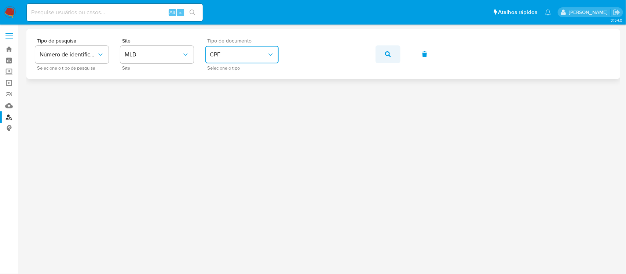
click at [385, 54] on icon "button" at bounding box center [388, 54] width 6 height 6
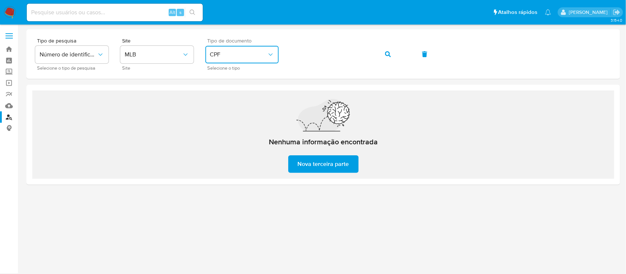
click at [271, 55] on icon "identificationType" at bounding box center [270, 55] width 4 height 2
click at [257, 77] on div "CNPJ CNPJ" at bounding box center [240, 78] width 60 height 25
click at [387, 53] on icon "button" at bounding box center [388, 54] width 6 height 6
click at [7, 47] on link "Bandeja" at bounding box center [43, 49] width 87 height 11
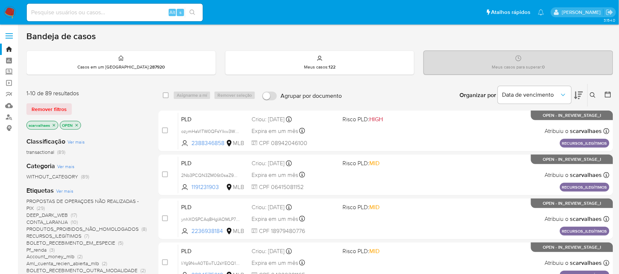
click at [52, 126] on icon "close-filter" at bounding box center [54, 125] width 4 height 4
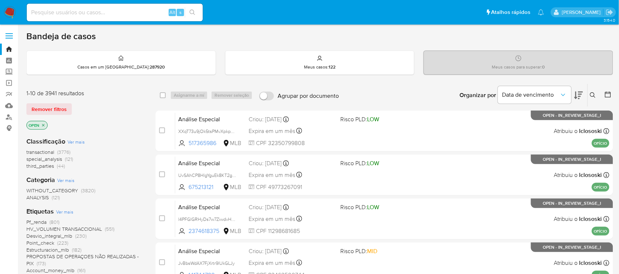
click at [43, 125] on icon "close-filter" at bounding box center [43, 125] width 3 height 3
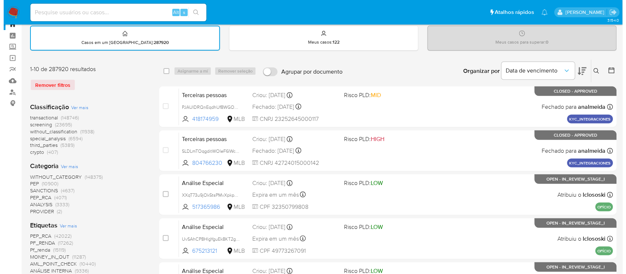
scroll to position [46, 0]
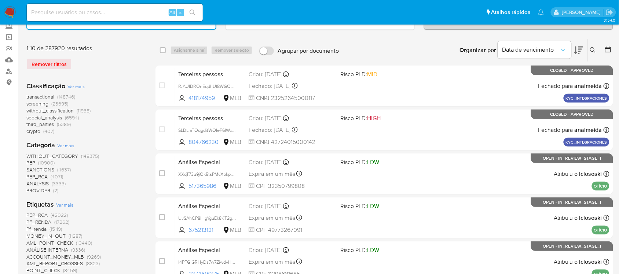
click at [62, 206] on span "Ver mais" at bounding box center [64, 205] width 17 height 7
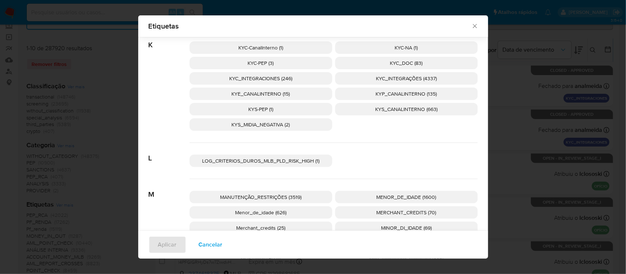
scroll to position [1232, 0]
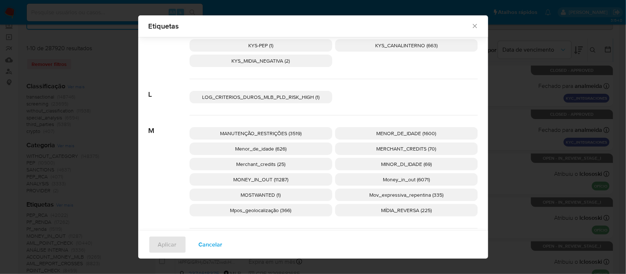
click at [252, 212] on span "Mpos_geolocalização (366)" at bounding box center [260, 210] width 61 height 7
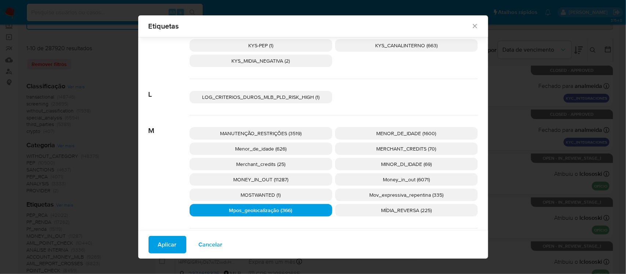
click at [169, 245] on span "Aplicar" at bounding box center [167, 245] width 19 height 16
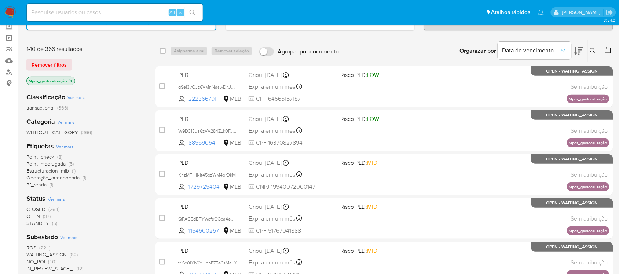
scroll to position [46, 0]
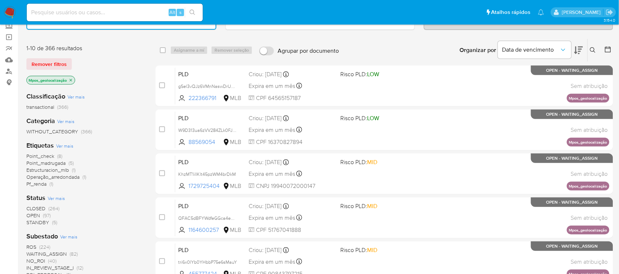
click at [34, 246] on span "ROS" at bounding box center [31, 246] width 10 height 7
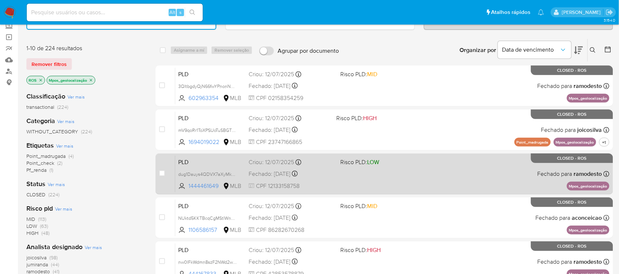
click at [472, 175] on div "PLD dug1Dauys4QDVX7aXyMkx8dr 1444461649 MLB Risco PLD: LOW Criou: 12/07/2025 Cr…" at bounding box center [392, 173] width 434 height 37
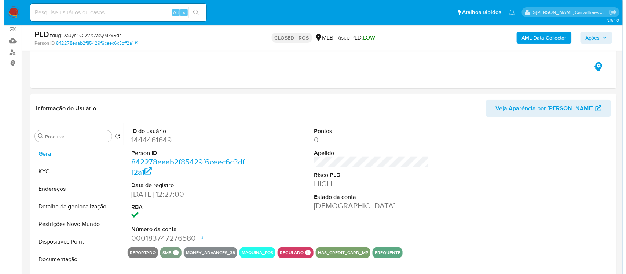
scroll to position [92, 0]
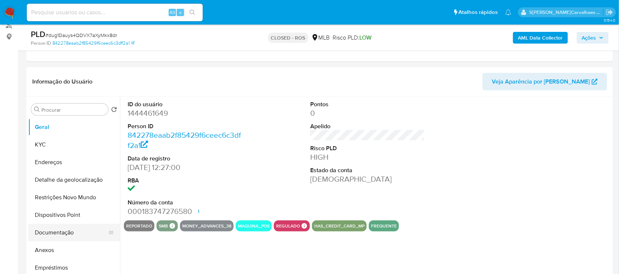
select select "10"
click at [47, 250] on button "Anexos" at bounding box center [71, 251] width 86 height 18
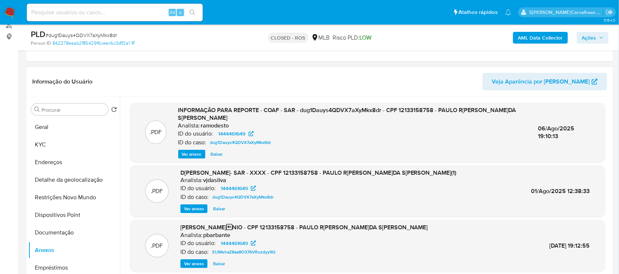
click at [196, 153] on span "Ver anexo" at bounding box center [192, 154] width 20 height 7
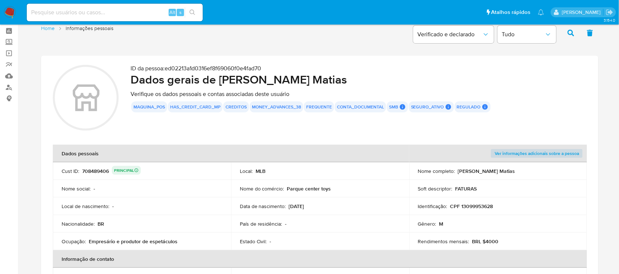
scroll to position [46, 0]
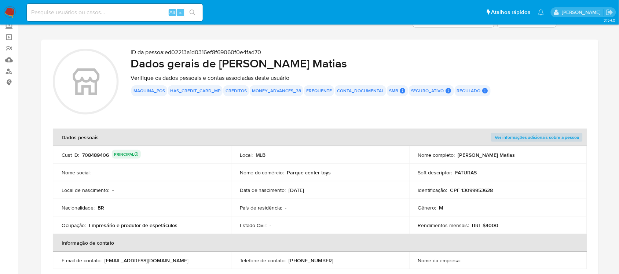
drag, startPoint x: 287, startPoint y: 173, endPoint x: 328, endPoint y: 173, distance: 41.4
click at [328, 173] on p "Parque center toys" at bounding box center [309, 172] width 44 height 7
click at [313, 177] on td "Nome do comércio : Parque center toys" at bounding box center [320, 173] width 178 height 18
drag, startPoint x: 286, startPoint y: 172, endPoint x: 330, endPoint y: 173, distance: 44.4
click at [330, 173] on div "Nome do comércio : Parque center toys" at bounding box center [320, 172] width 161 height 7
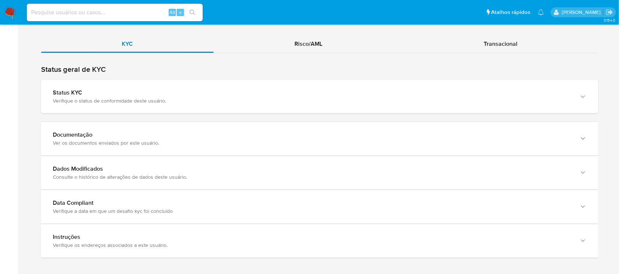
scroll to position [663, 0]
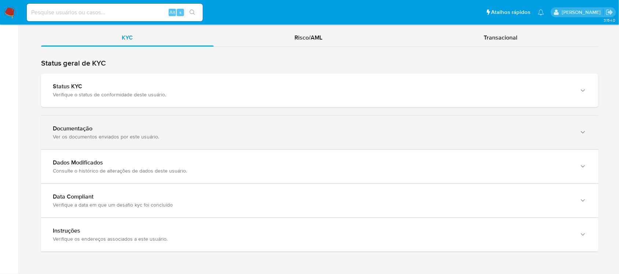
click at [121, 135] on div "Ver os documentos enviados por este usuário." at bounding box center [312, 136] width 519 height 7
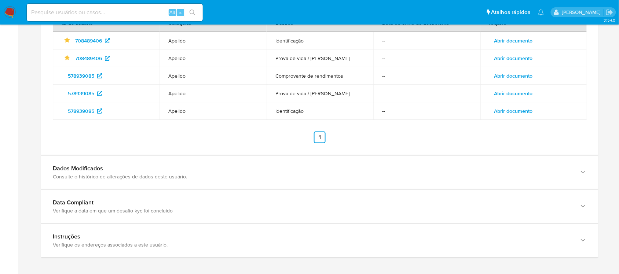
scroll to position [805, 0]
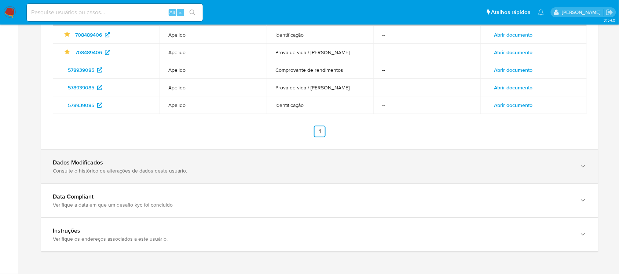
click at [132, 176] on div "Dados Modificados Consulte o histórico de alterações de dados deste usuário." at bounding box center [319, 166] width 557 height 33
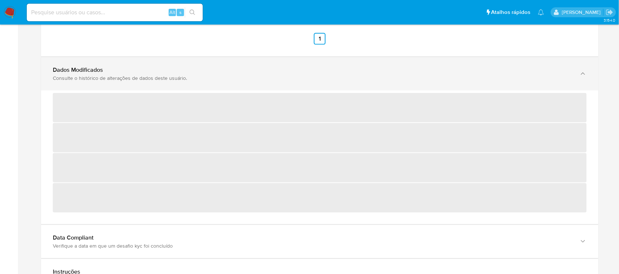
scroll to position [940, 0]
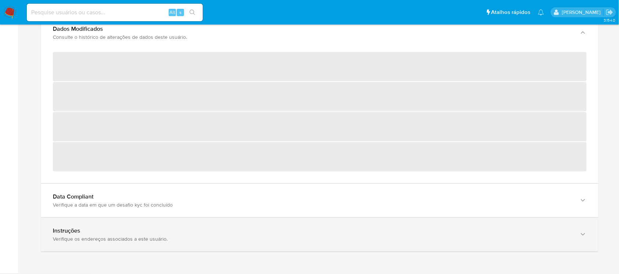
click at [162, 243] on div "Instruções Verifique os endereços associados a este usuário." at bounding box center [319, 234] width 557 height 33
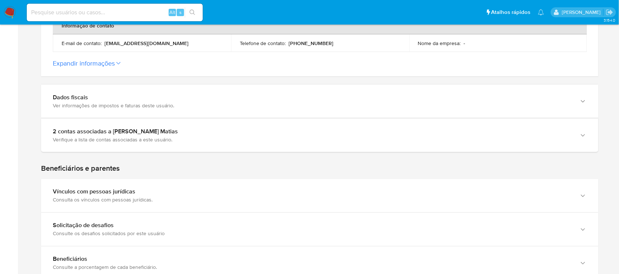
scroll to position [256, 0]
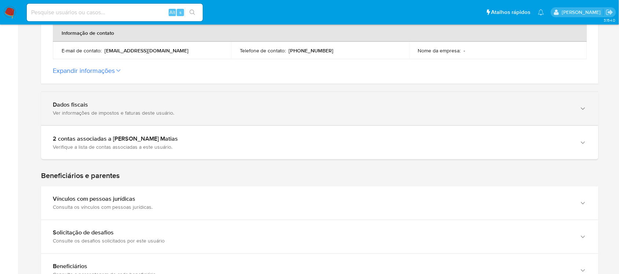
click at [117, 115] on div "Ver informações de impostos e faturas deste usuário." at bounding box center [312, 113] width 519 height 7
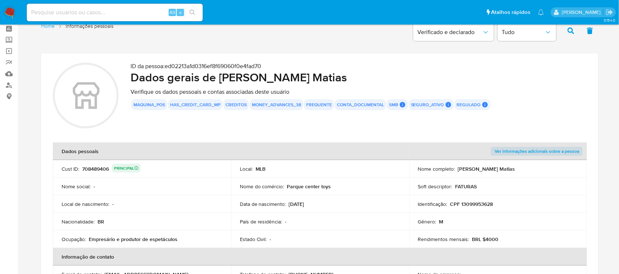
scroll to position [0, 0]
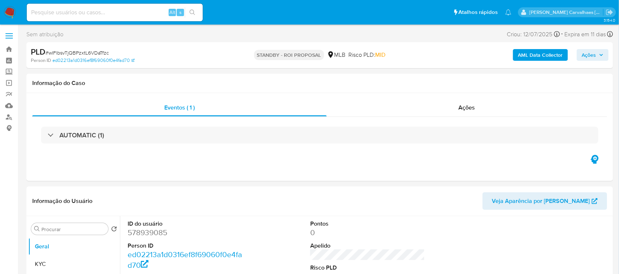
select select "10"
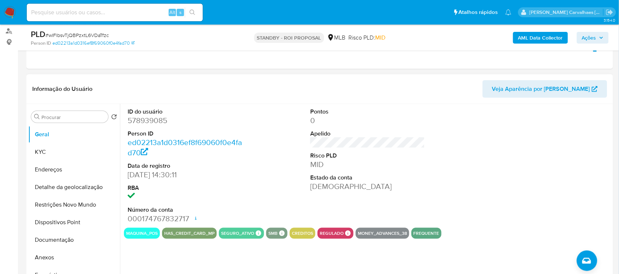
scroll to position [92, 0]
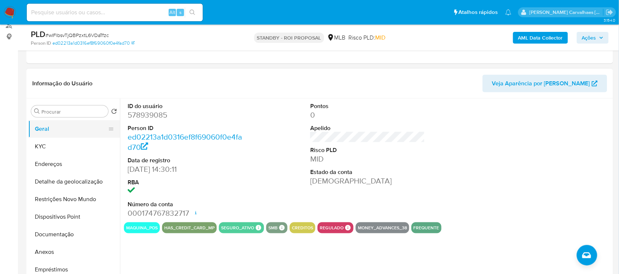
click at [58, 132] on button "Geral" at bounding box center [71, 129] width 86 height 18
click at [87, 12] on input at bounding box center [115, 13] width 176 height 10
paste input "9ENmdahvVzu90jKLtOH1my4s"
type input "9ENmdahvVzu90jKLtOH1my4s"
click at [190, 8] on button "search-icon" at bounding box center [192, 12] width 15 height 10
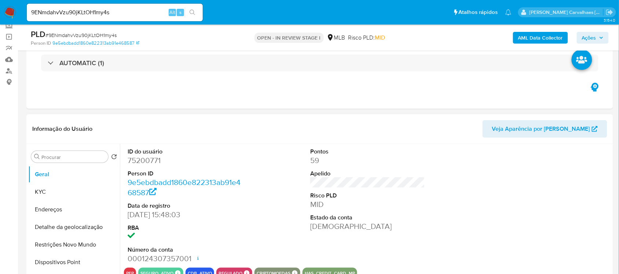
select select "10"
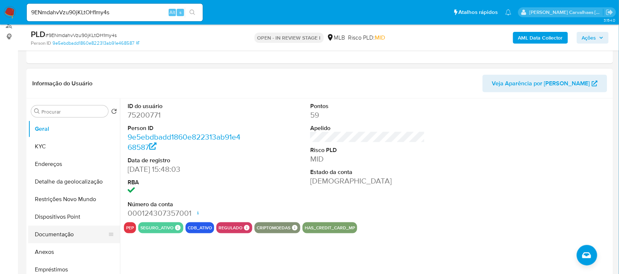
click at [66, 236] on button "Documentação" at bounding box center [71, 235] width 86 height 18
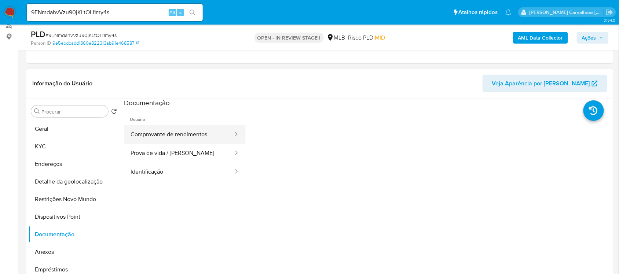
click at [168, 135] on button "Comprovante de rendimentos" at bounding box center [179, 134] width 110 height 19
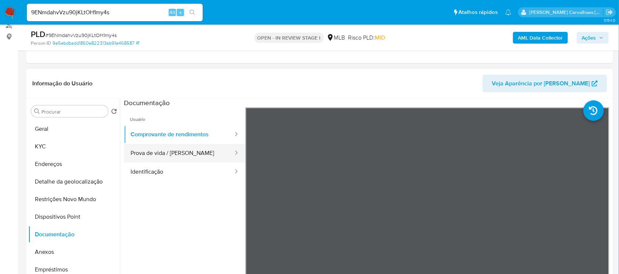
click at [204, 155] on button "Prova de vida / [PERSON_NAME]" at bounding box center [179, 153] width 110 height 19
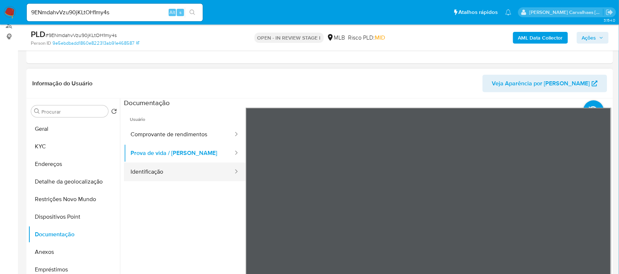
click at [173, 175] on button "Identificação" at bounding box center [179, 172] width 110 height 19
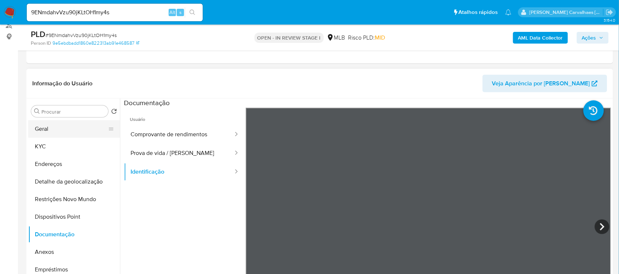
click at [63, 132] on button "Geral" at bounding box center [71, 129] width 86 height 18
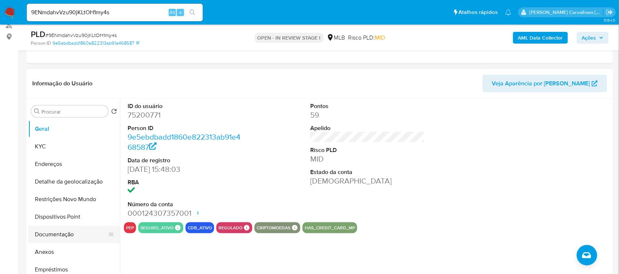
click at [72, 229] on button "Documentação" at bounding box center [71, 235] width 86 height 18
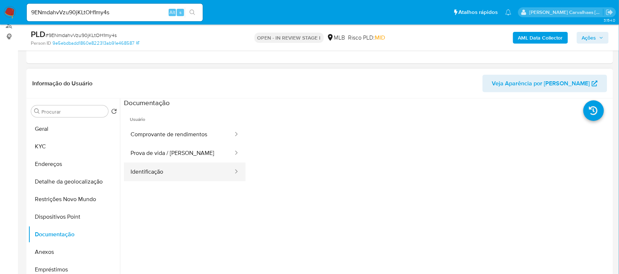
click at [167, 172] on button "Identificação" at bounding box center [179, 172] width 110 height 19
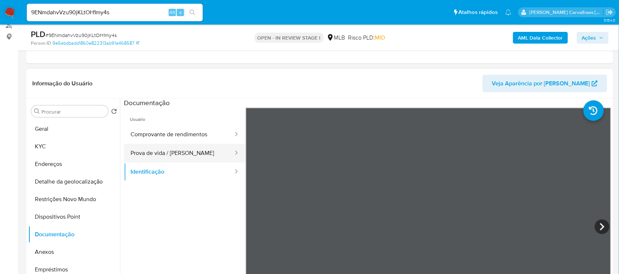
click at [167, 151] on button "Prova de vida / [PERSON_NAME]" at bounding box center [179, 153] width 110 height 19
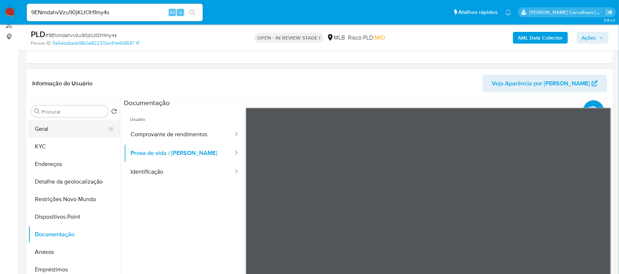
click at [49, 131] on button "Geral" at bounding box center [71, 129] width 86 height 18
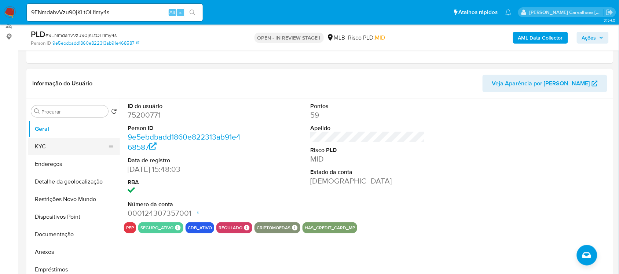
click at [49, 145] on button "KYC" at bounding box center [71, 147] width 86 height 18
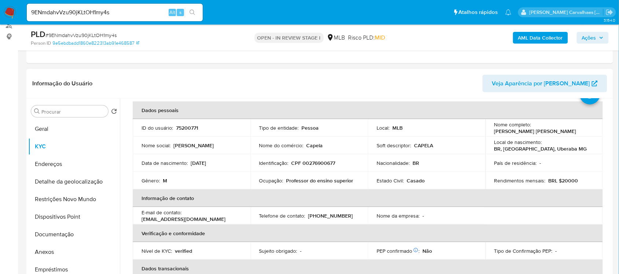
scroll to position [46, 0]
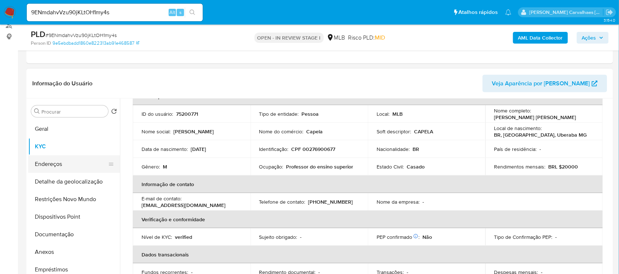
click at [61, 164] on button "Endereços" at bounding box center [71, 164] width 86 height 18
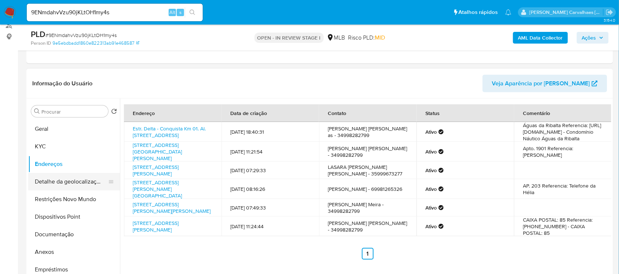
click at [61, 184] on button "Detalhe da geolocalização" at bounding box center [71, 182] width 86 height 18
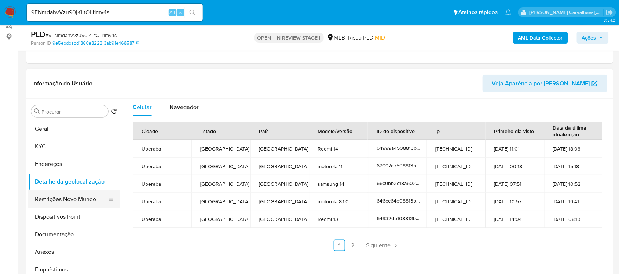
drag, startPoint x: 74, startPoint y: 198, endPoint x: 73, endPoint y: 203, distance: 5.2
click at [74, 200] on button "Restrições Novo Mundo" at bounding box center [71, 200] width 86 height 18
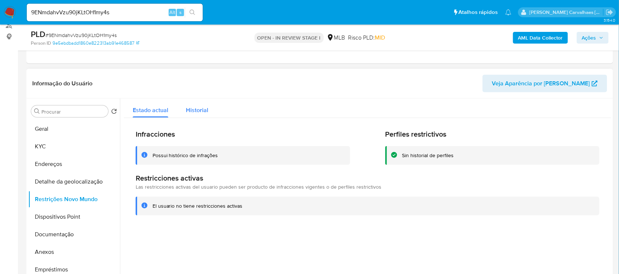
click at [192, 111] on span "Historial" at bounding box center [197, 110] width 22 height 8
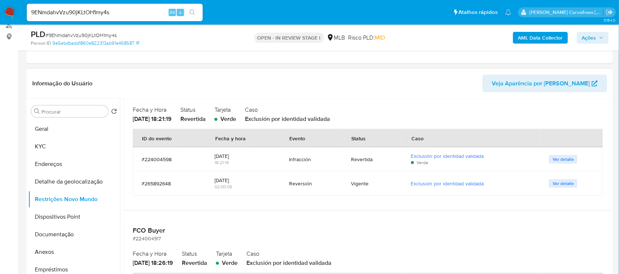
scroll to position [137, 0]
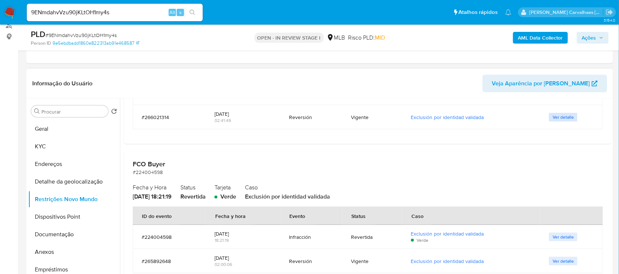
click at [560, 114] on span "Ver detalle" at bounding box center [563, 117] width 21 height 7
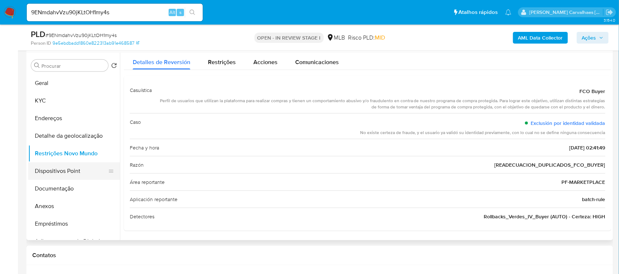
click at [76, 173] on button "Dispositivos Point" at bounding box center [71, 171] width 86 height 18
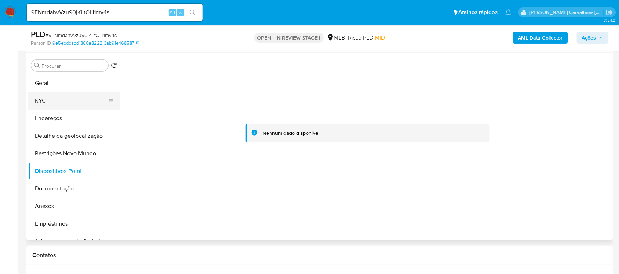
click at [48, 98] on button "KYC" at bounding box center [71, 101] width 86 height 18
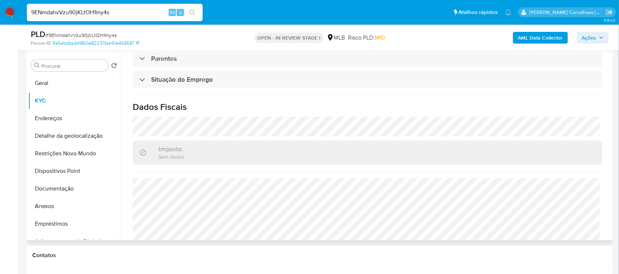
scroll to position [312, 0]
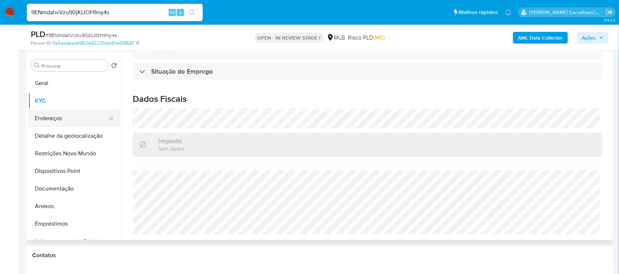
click at [58, 120] on button "Endereços" at bounding box center [71, 119] width 86 height 18
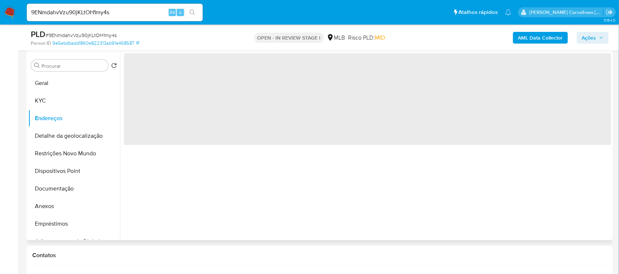
scroll to position [0, 0]
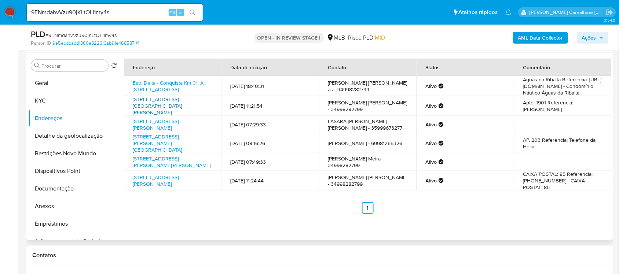
click at [169, 114] on link "[STREET_ADDRESS][GEOGRAPHIC_DATA][PERSON_NAME]" at bounding box center [157, 106] width 49 height 21
click at [180, 90] on link "Estr. Delta - Conquista Km 01. Al. [STREET_ADDRESS]" at bounding box center [169, 86] width 73 height 14
click at [62, 188] on button "Documentação" at bounding box center [71, 189] width 86 height 18
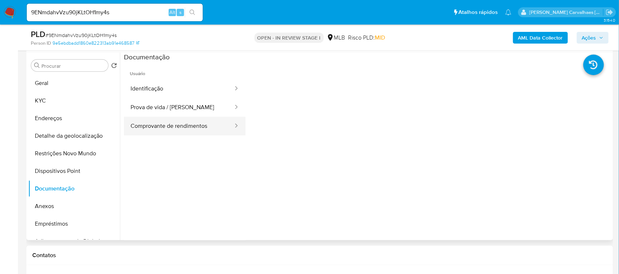
click at [206, 126] on button "Comprovante de rendimentos" at bounding box center [179, 126] width 110 height 19
